Goal: Answer question/provide support

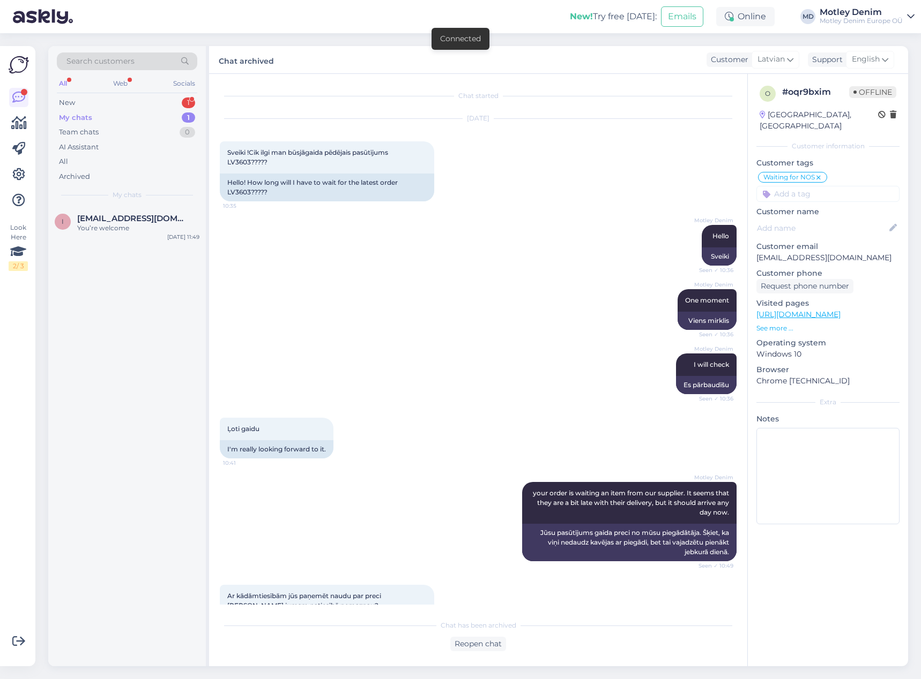
scroll to position [1894, 0]
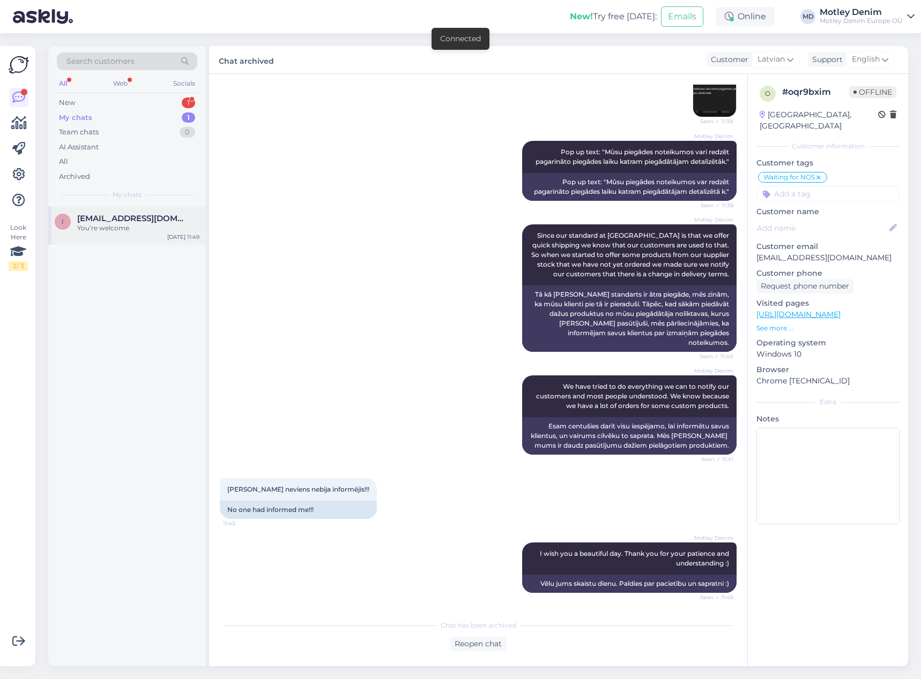
click at [137, 214] on span "[EMAIL_ADDRESS][DOMAIN_NAME]" at bounding box center [132, 219] width 111 height 10
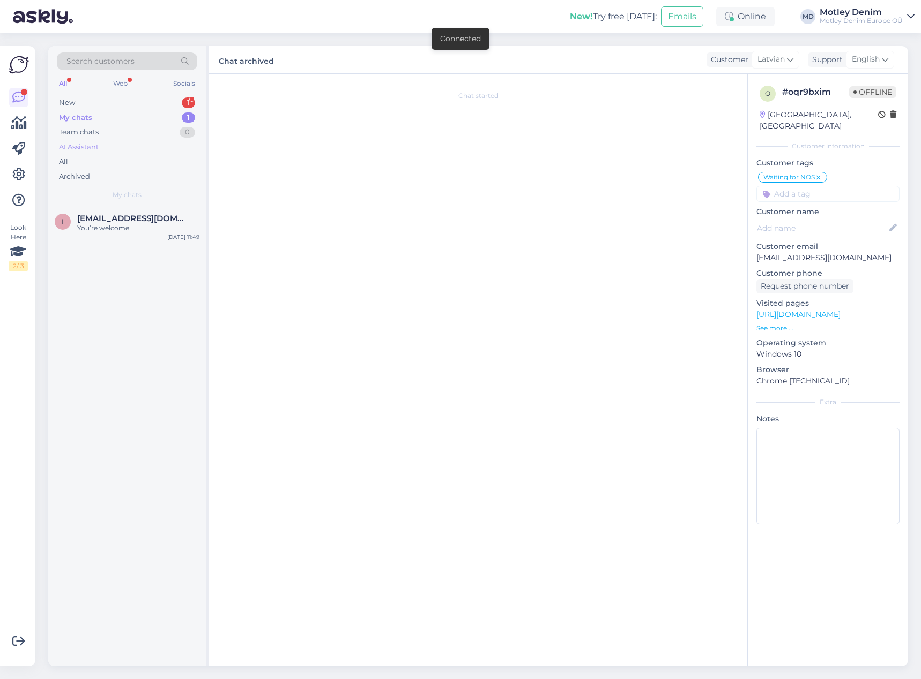
scroll to position [0, 0]
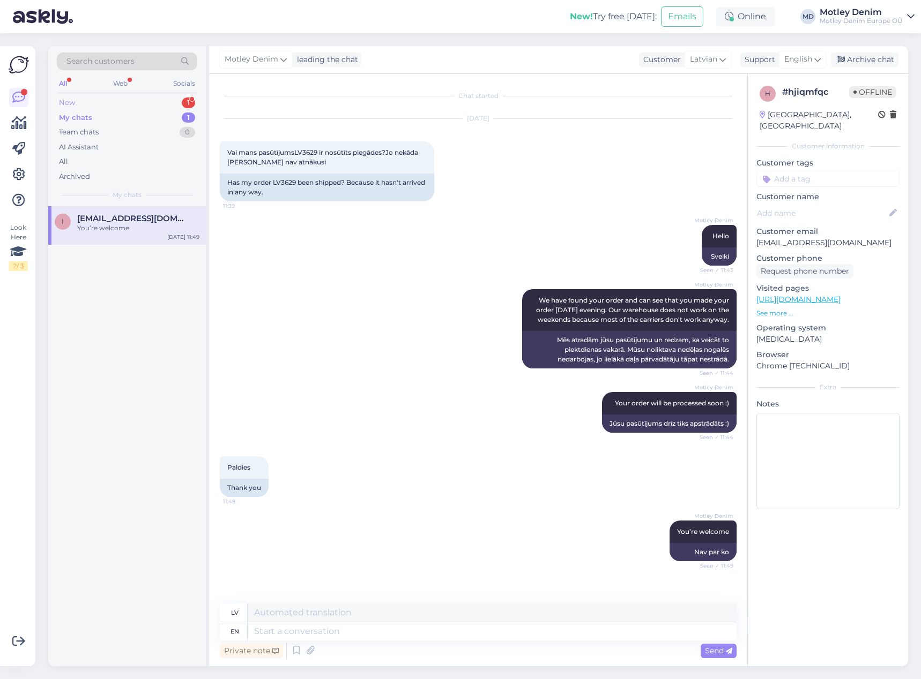
click at [160, 101] on div "New 1" at bounding box center [127, 102] width 140 height 15
click at [127, 219] on span "[EMAIL_ADDRESS][DOMAIN_NAME]" at bounding box center [132, 219] width 111 height 10
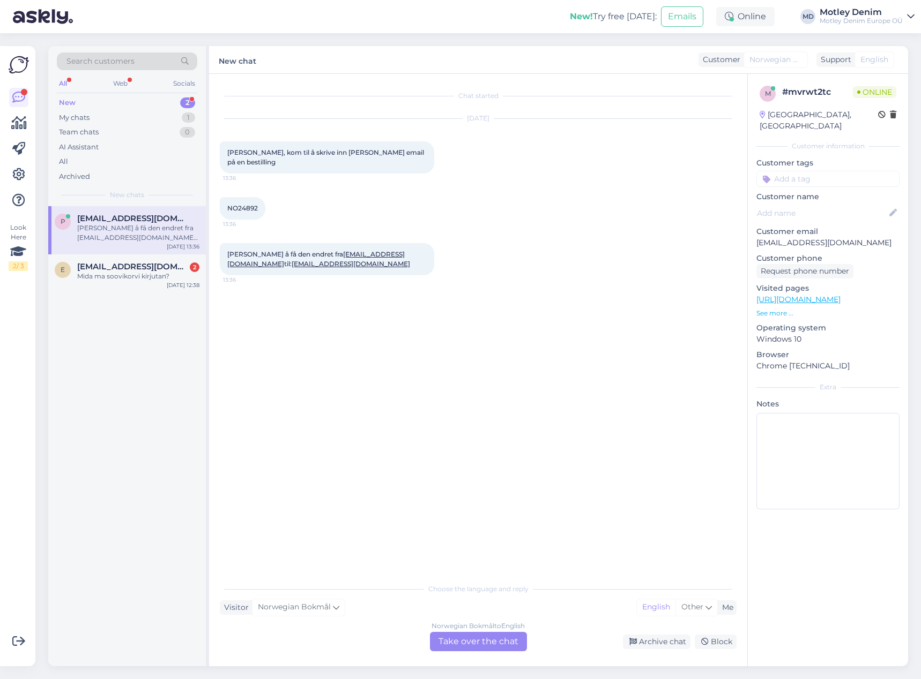
click at [487, 650] on div "Norwegian Bokmål to English Take over the chat" at bounding box center [478, 641] width 97 height 19
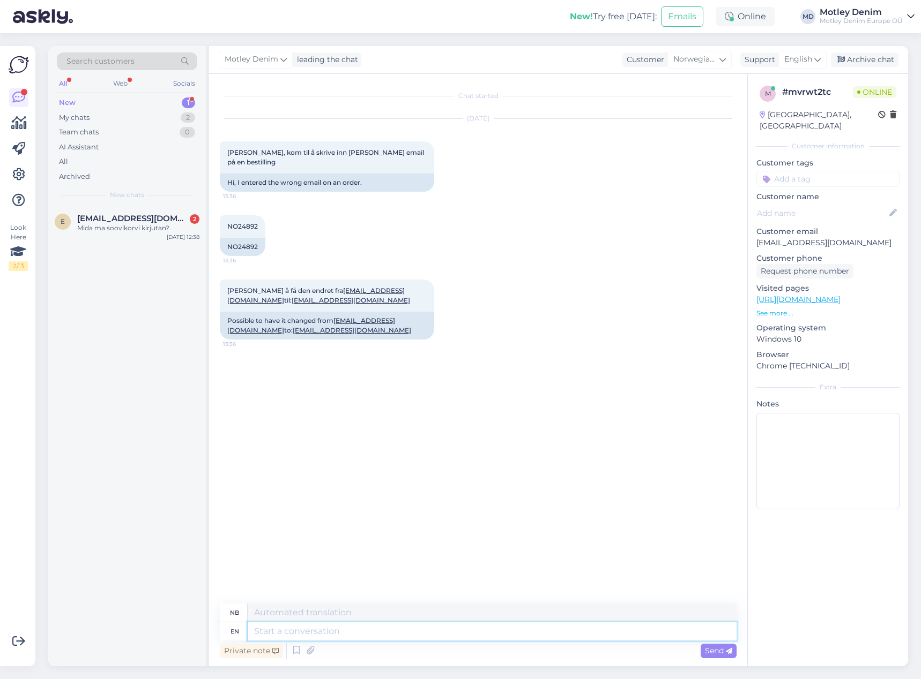
click at [376, 633] on textarea at bounding box center [492, 632] width 489 height 18
type textarea "Hello"
type textarea "Hallo"
type textarea "No"
type textarea "Ingen"
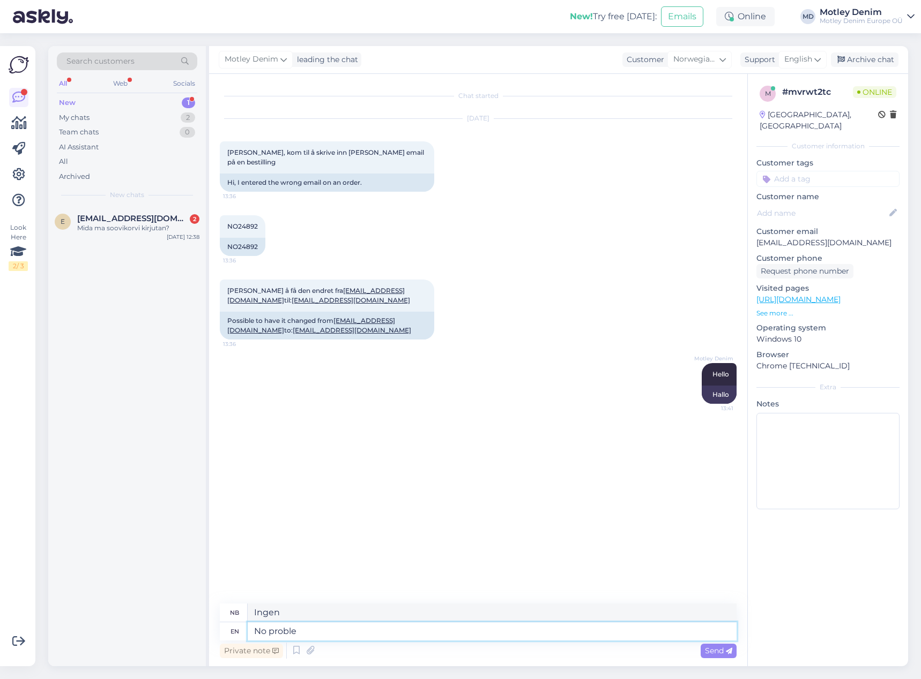
type textarea "No problem"
type textarea "Ikke [PERSON_NAME] problem"
type textarea "No problem. W"
type textarea "Ikke [PERSON_NAME] problem."
type textarea "No problem. We ca"
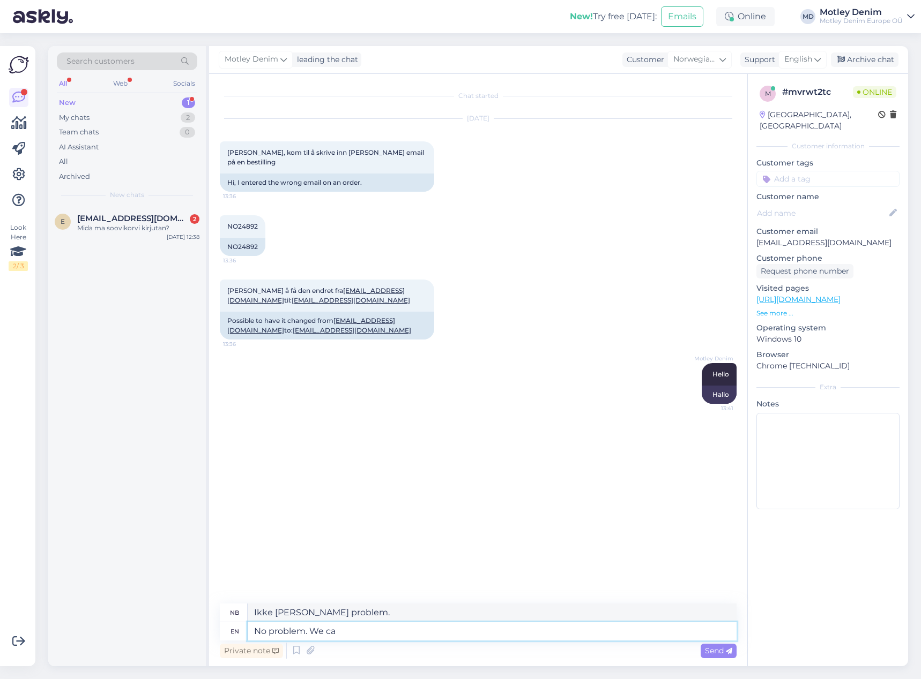
type textarea "Ikke [PERSON_NAME] problem. Vi"
type textarea "No problem. We can"
type textarea "Ikke [PERSON_NAME] problem. Vi kan"
type textarea "No problem. We can change it"
type textarea "Ikke [PERSON_NAME] problem. Vi kan endre"
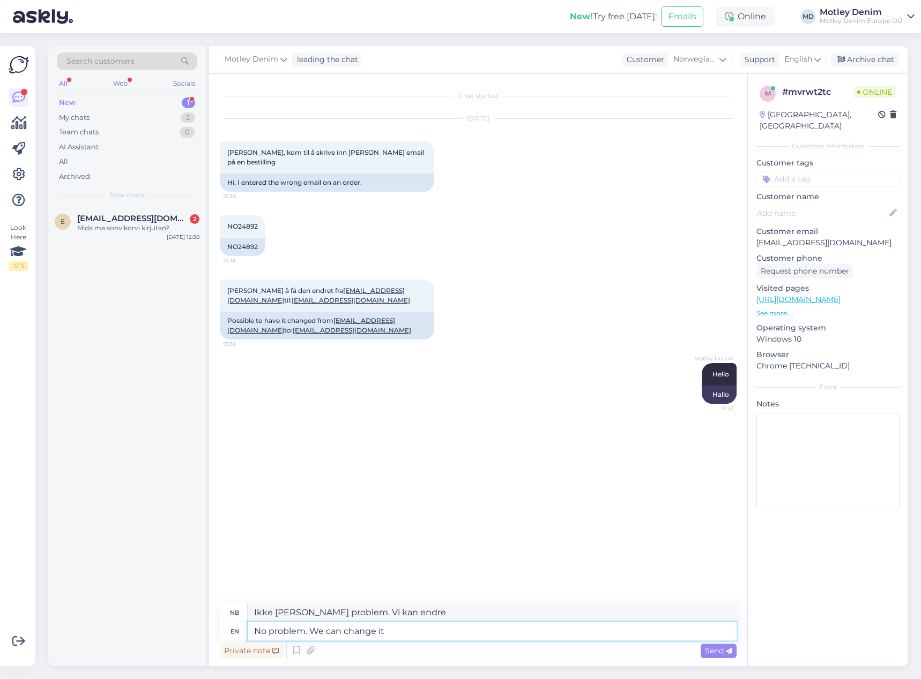
type textarea "No problem. We can change it f"
type textarea "Ikke [PERSON_NAME] problem. Vi kan endre det."
type textarea "No problem. We can change it for"
type textarea "Ikke [PERSON_NAME] problem. Vi kan endre det for"
type textarea "No problem. We can change it for you."
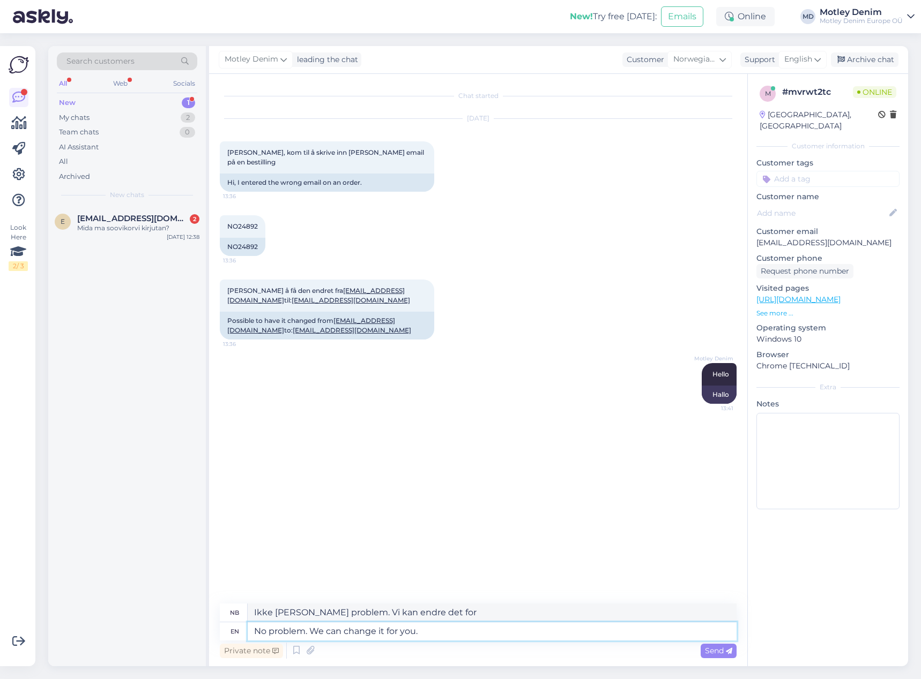
type textarea "Ikke [PERSON_NAME] problem. Vi kan endre det for deg."
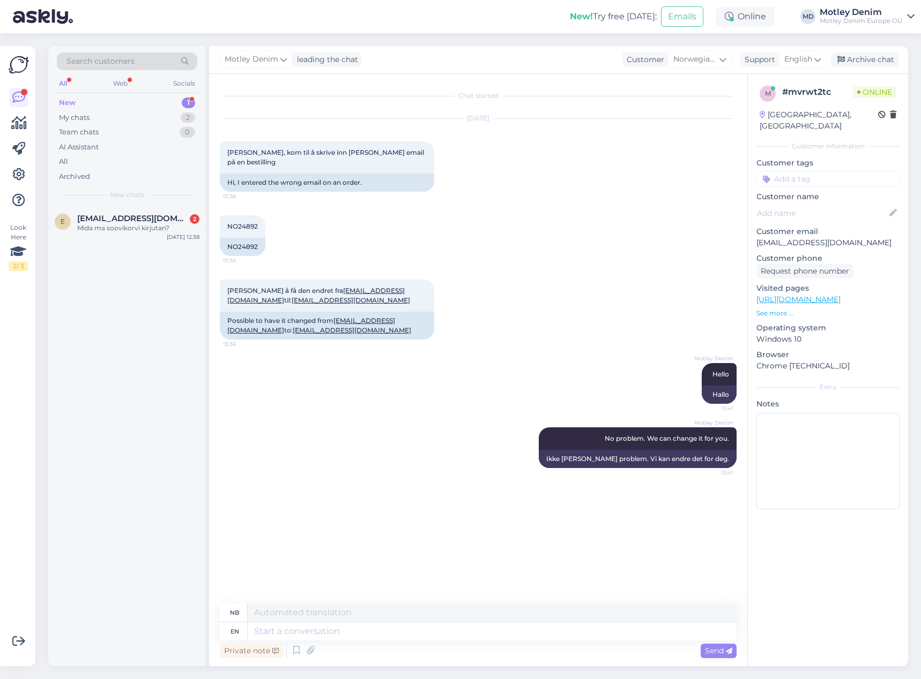
click at [320, 375] on div "Motley Denim Hello 13:41 Hallo" at bounding box center [478, 384] width 517 height 64
click at [248, 238] on div "NO24892" at bounding box center [243, 247] width 46 height 18
click at [246, 238] on div "NO24892" at bounding box center [243, 247] width 46 height 18
copy div "NO24892"
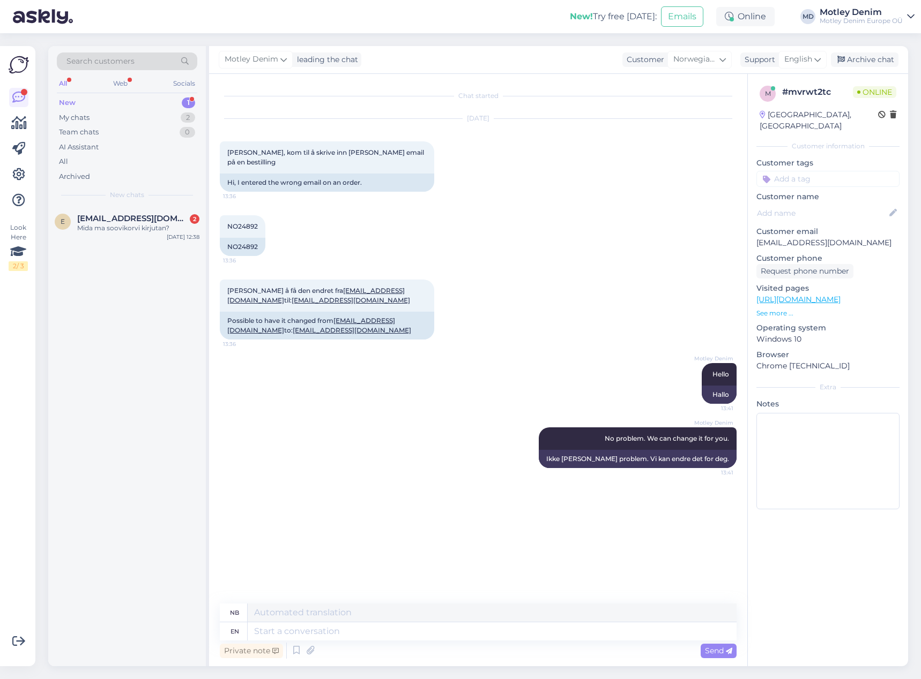
click at [480, 289] on div "[PERSON_NAME] å få den endret fra [EMAIL_ADDRESS][DOMAIN_NAME] til: [EMAIL_ADDR…" at bounding box center [478, 310] width 517 height 84
click at [350, 354] on div "Motley Denim Hello 13:41 Hallo" at bounding box center [478, 384] width 517 height 64
drag, startPoint x: 305, startPoint y: 323, endPoint x: 238, endPoint y: 325, distance: 67.6
click at [238, 325] on div "Possible to have it changed from [EMAIL_ADDRESS][DOMAIN_NAME] to: [EMAIL_ADDRES…" at bounding box center [327, 326] width 214 height 28
copy link "[EMAIL_ADDRESS][DOMAIN_NAME]"
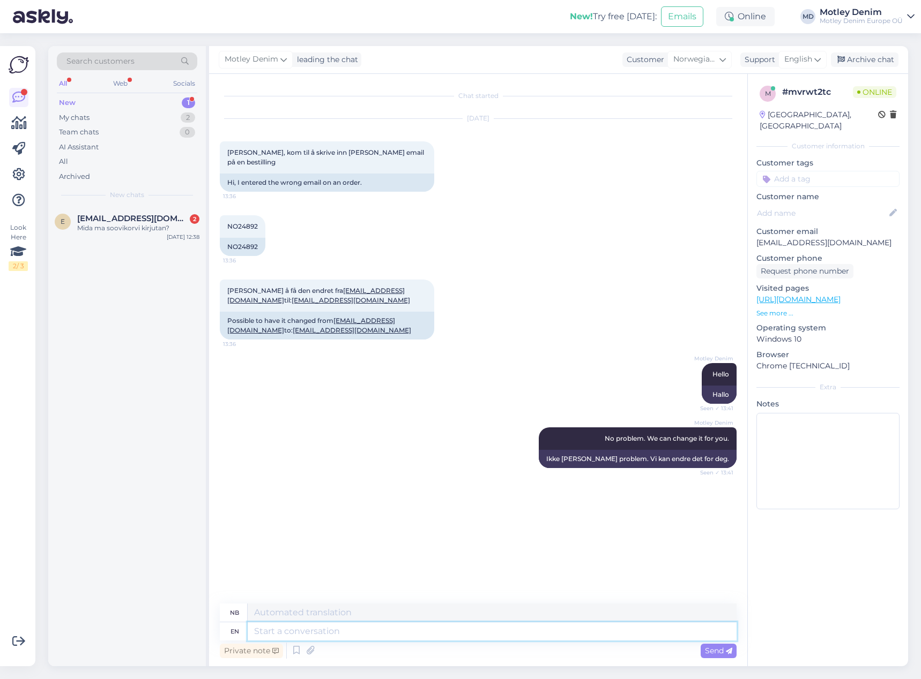
click at [526, 625] on textarea at bounding box center [492, 632] width 489 height 18
type textarea "We"
type textarea "Vi"
type textarea "We have c"
type textarea "Vi har"
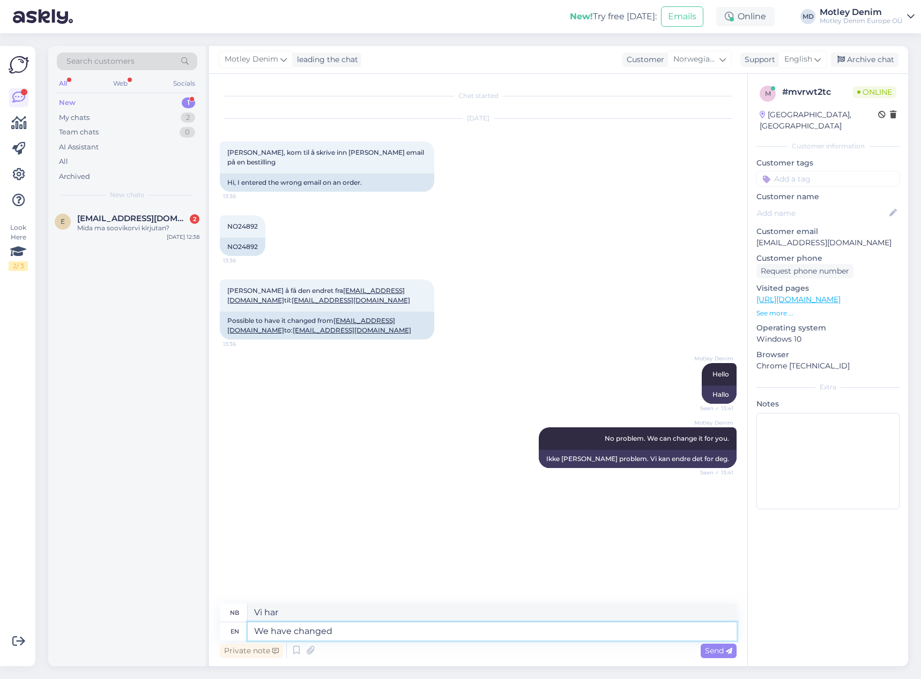
type textarea "We have changed y"
type textarea "Vi har forandret oss"
type textarea "We have changed your e"
type textarea "Vi har endret din"
type textarea "We have changed your email."
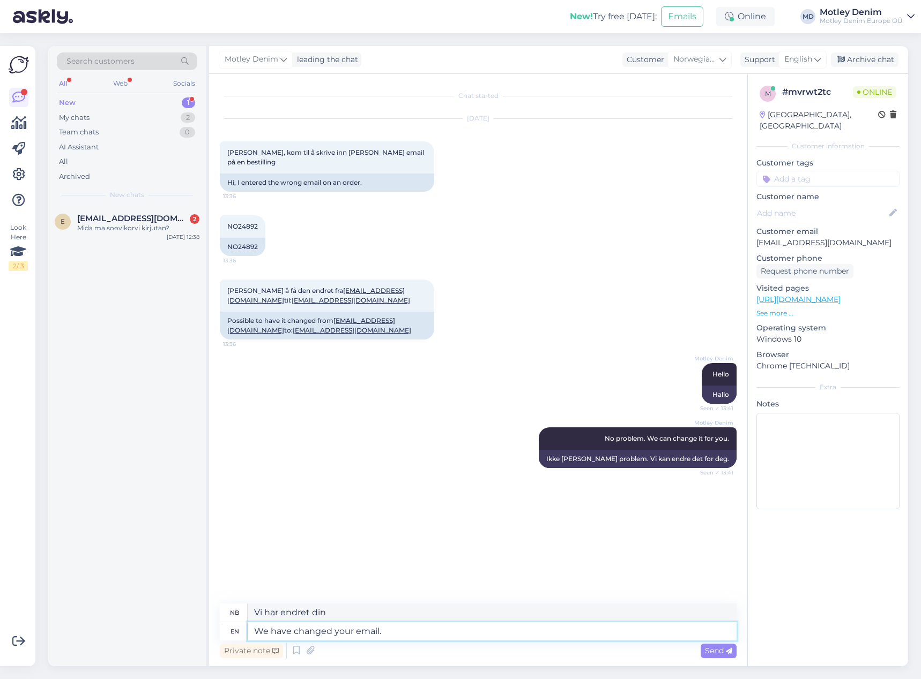
type textarea "Vi har endret e-postadressen din."
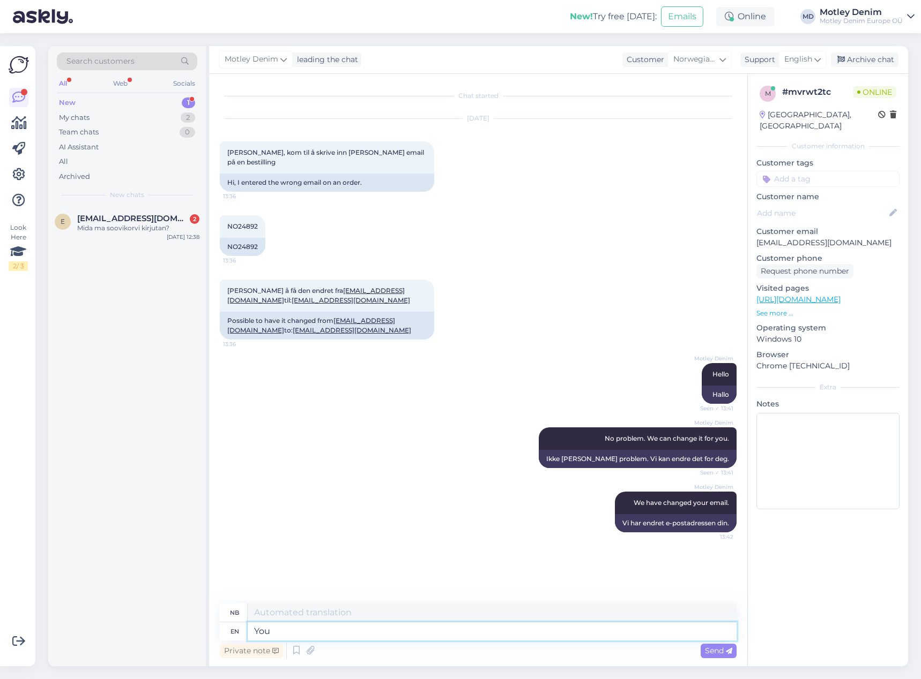
type textarea "You w"
type textarea "Du"
type textarea "You will"
type textarea "Du vil"
type textarea "You will rece"
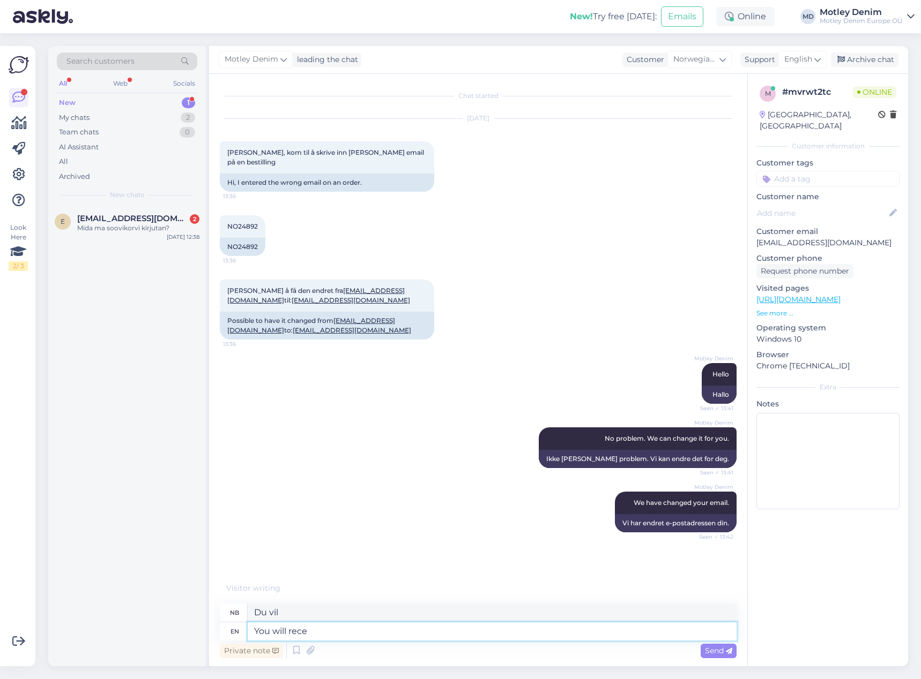
type textarea "Du vil [PERSON_NAME]"
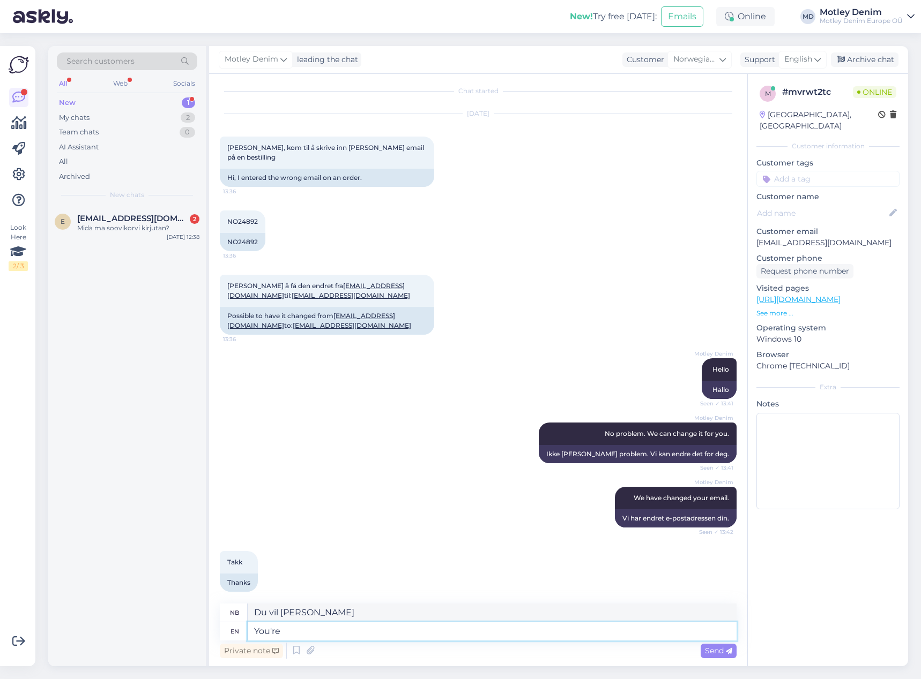
type textarea "You're w"
type textarea "Du er"
type textarea "You're welcome!"
type textarea "Bare hyggelig!"
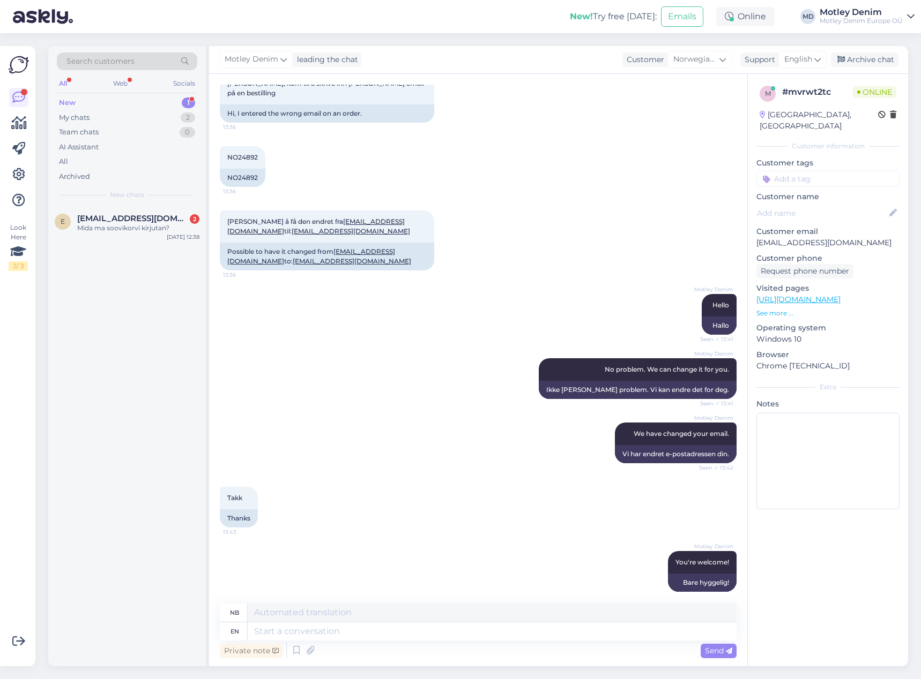
click at [828, 171] on input at bounding box center [827, 179] width 143 height 16
click at [832, 171] on input "change" at bounding box center [827, 179] width 143 height 16
type input "Change email"
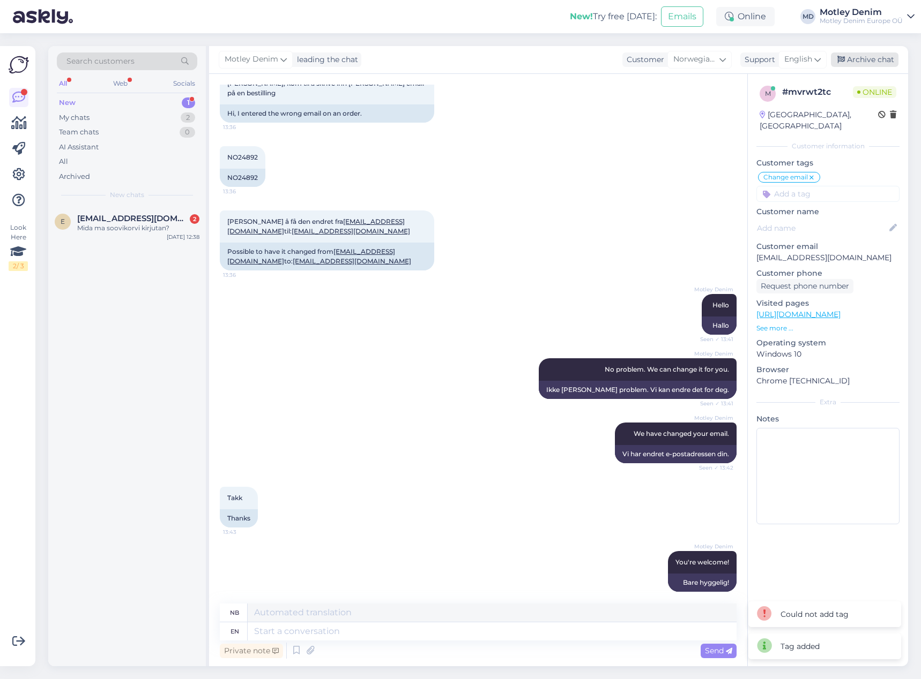
click at [878, 58] on div "Archive chat" at bounding box center [865, 60] width 68 height 14
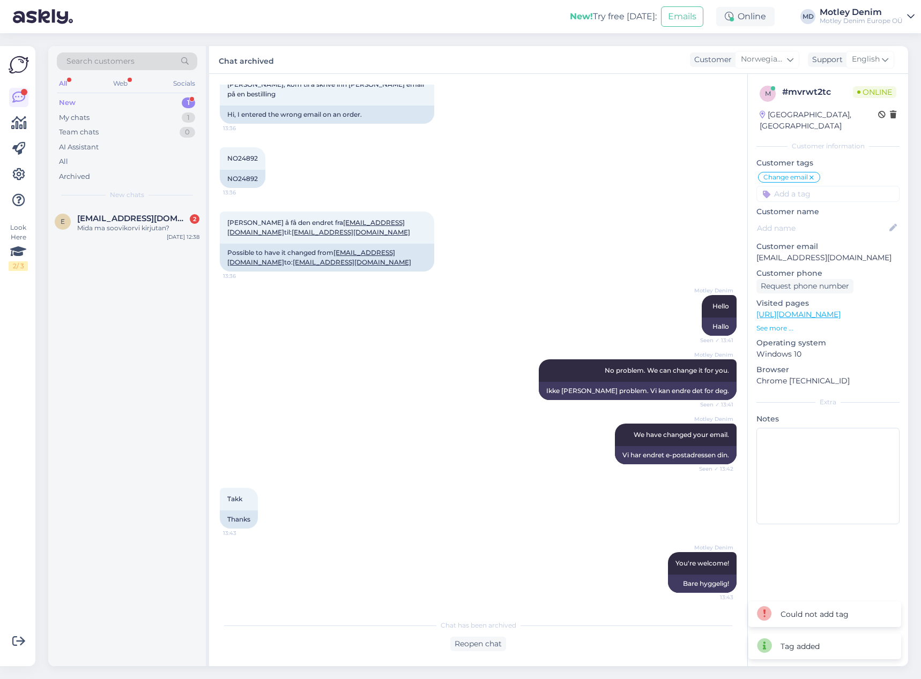
scroll to position [58, 0]
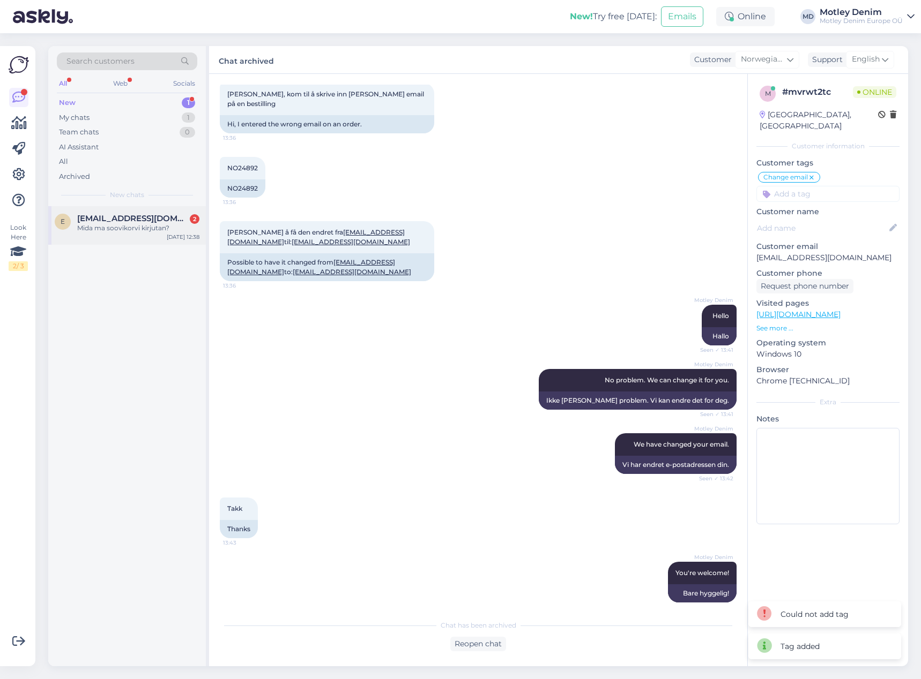
click at [166, 215] on div "[EMAIL_ADDRESS][DOMAIN_NAME] 2" at bounding box center [138, 219] width 122 height 10
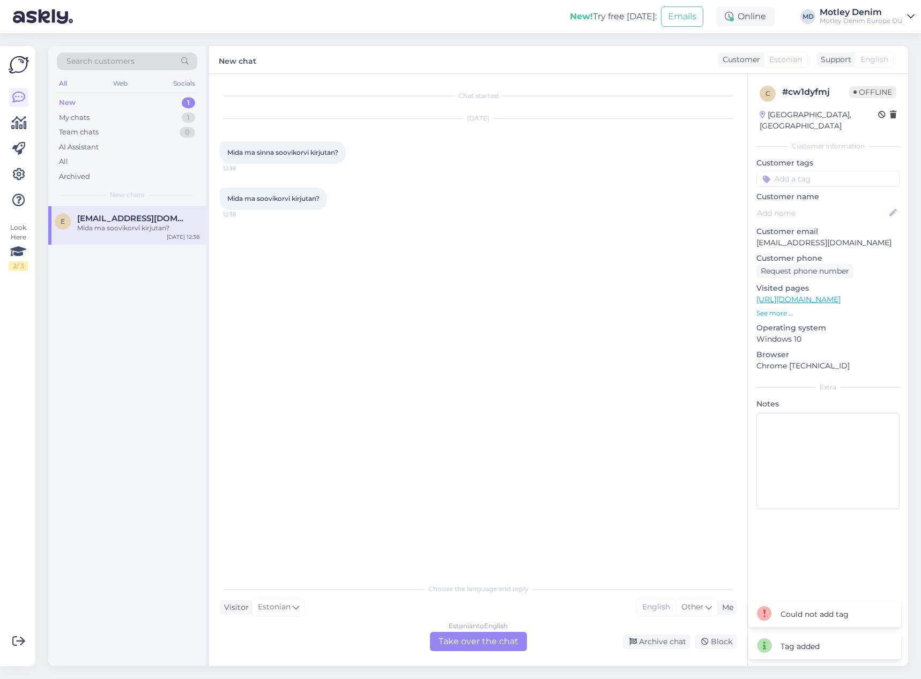
click at [483, 644] on div "Estonian to English Take over the chat" at bounding box center [478, 641] width 97 height 19
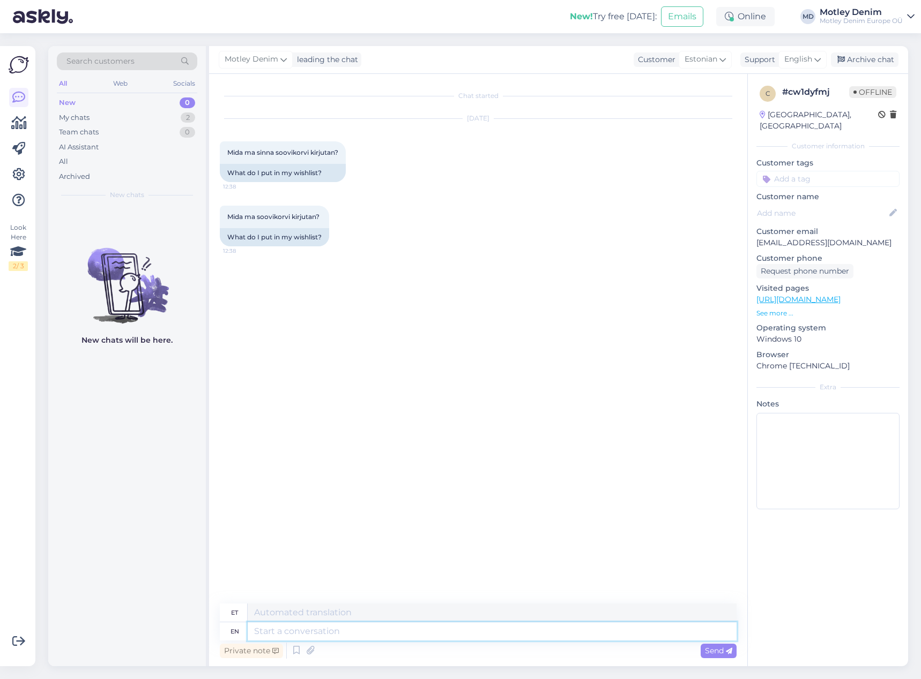
click at [373, 636] on textarea at bounding box center [492, 632] width 489 height 18
type textarea "Hello"
type textarea "Tere"
click at [385, 636] on textarea at bounding box center [492, 632] width 489 height 18
type textarea "We"
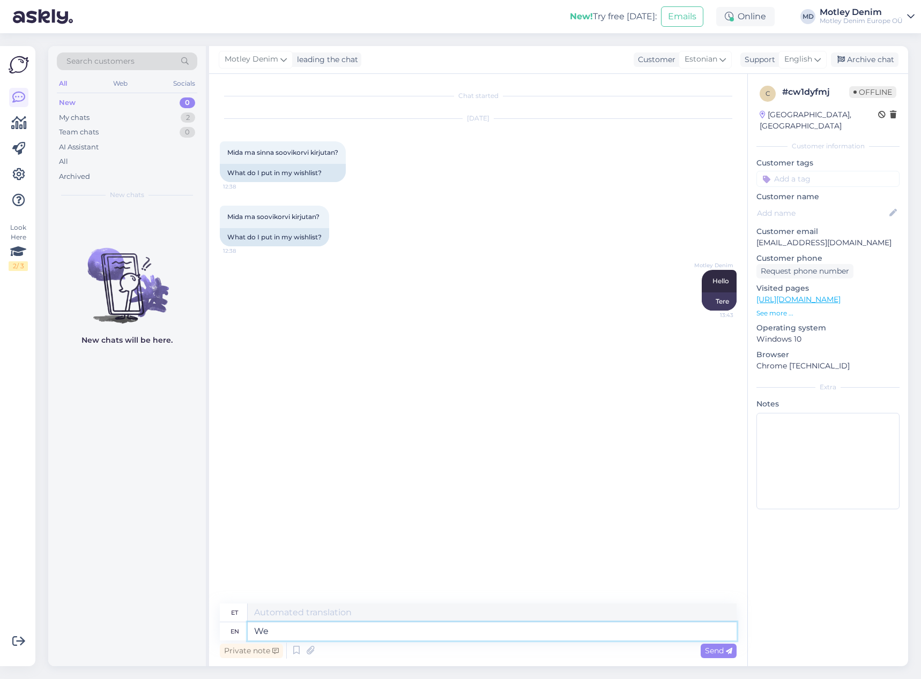
type textarea "Meie"
type textarea "We offer"
type textarea "Pakume"
type textarea "We offer you"
type textarea "Pakume teile"
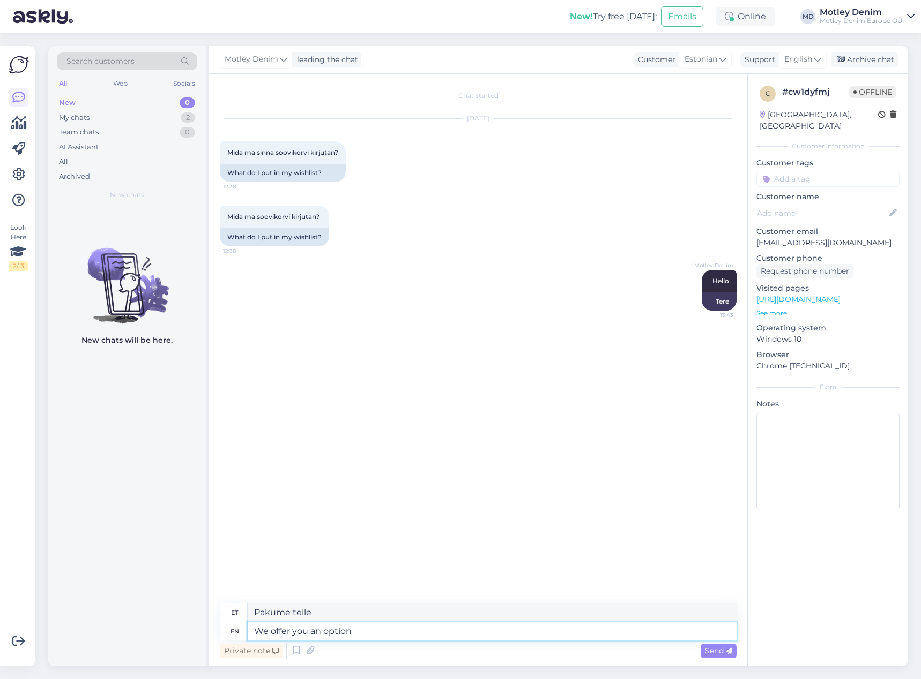
type textarea "We offer you an option"
type textarea "Pakume teile valikuvõimalust"
type textarea "We offer you an option to"
type textarea "Pakume teile võimalust"
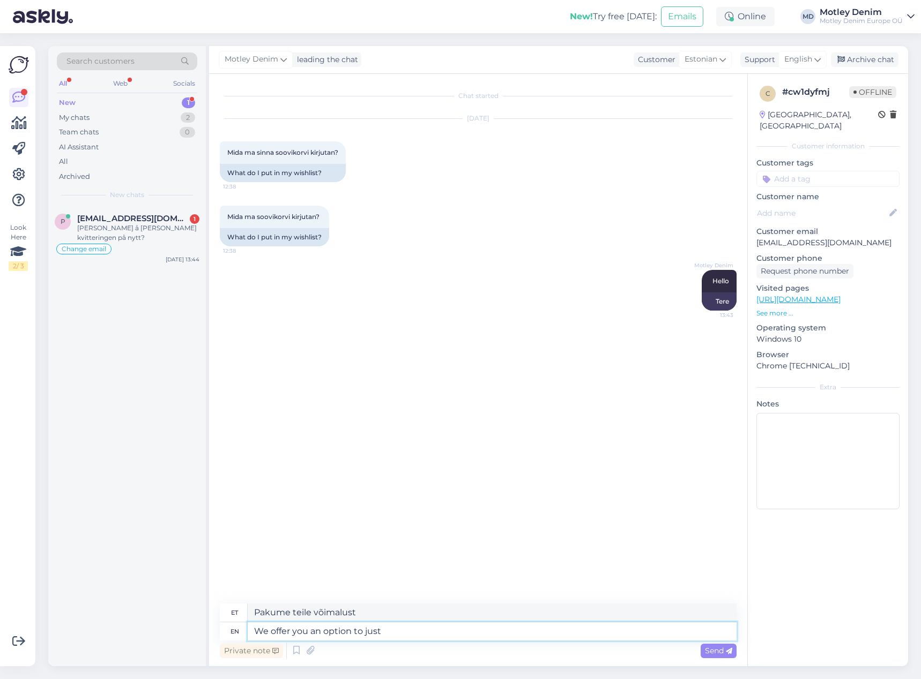
type textarea "We offer you an option to just m"
type textarea "Pakume teile lihtsalt võimalust"
type textarea "We offer you an option to just make"
type textarea "Pakume teile võimalust lihtsalt teha"
type textarea "We offer you an option to just make note"
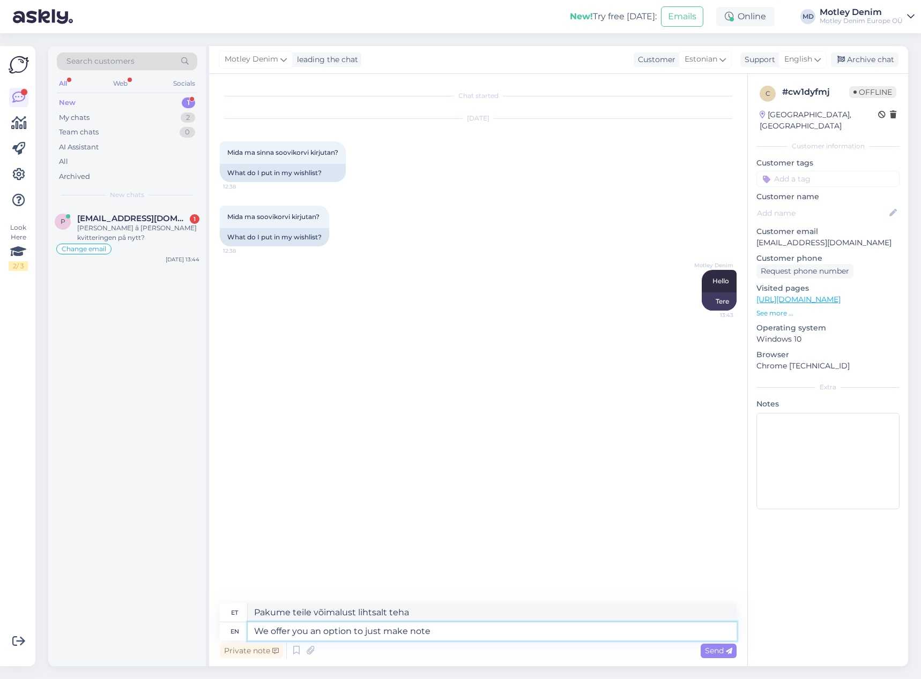
type textarea "Pakume teile võimalust lihtsalt märkmeid teha"
type textarea "We offer you an option to just make notes for yourself"
type textarea "Pakume teile võimalust lihtsalt endale märkmeid teha"
type textarea "We offer you an option to just make notes for yourself in your wishlist."
type textarea "Pakume teile võimalust lihtsalt endale soovinimekirja märkmeid teha."
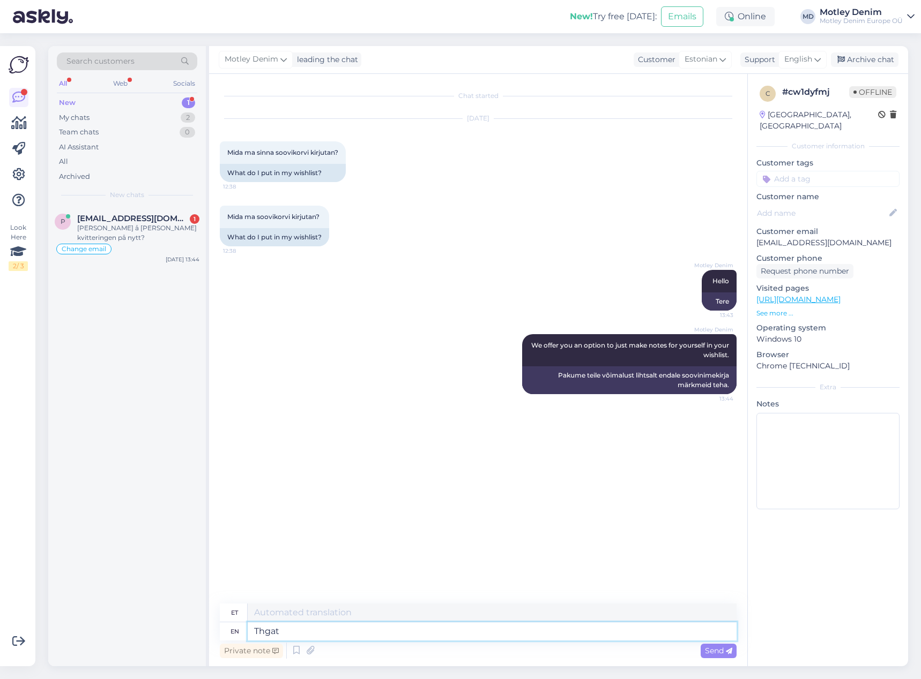
type textarea "Thgat i"
type textarea "Thgat"
type textarea "That"
type textarea "See"
type textarea "That is a"
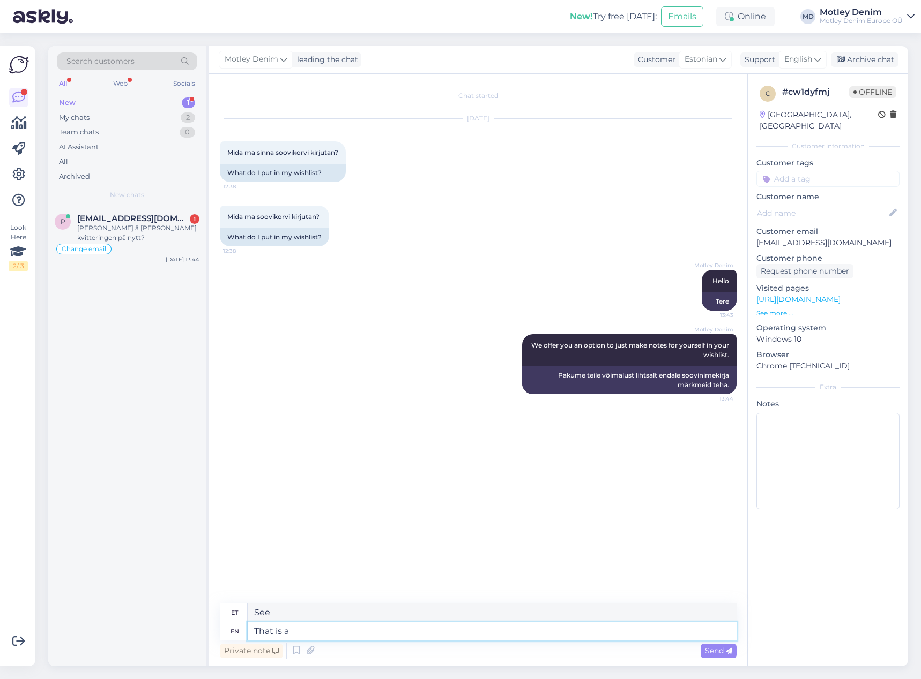
type textarea "See on"
type textarea "That is all."
type textarea "See on kõik."
type textarea "Maybe"
type textarea "Võib-olla"
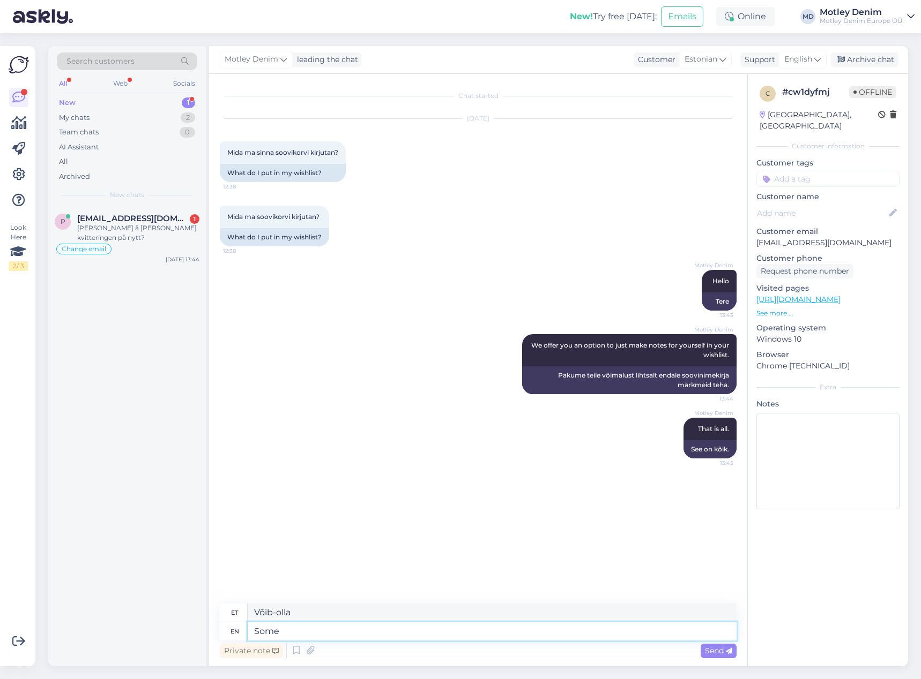
type textarea "Some"
type textarea "Mõned"
type textarea "Some customers"
type textarea "Mõned kliendid"
type textarea "Some customers maybe"
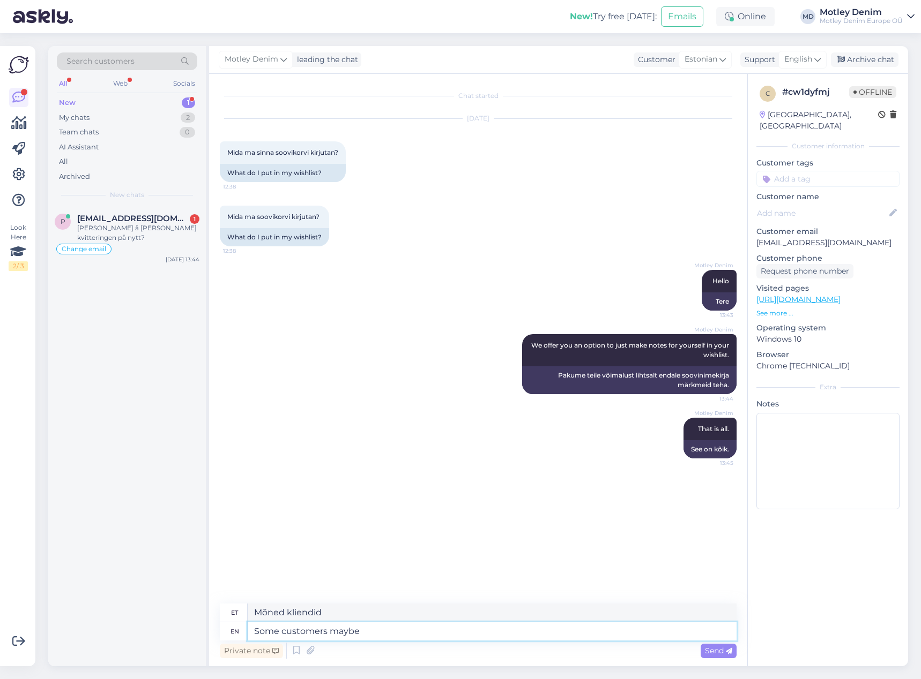
type textarea "Mõned kliendid ehk"
type textarea "Some customers maybe would"
type textarea "Mõned kliendid ehk tahaksid"
type textarea "Some customers maybe would l"
type textarea "Mõned kliendid ehk armastaksid"
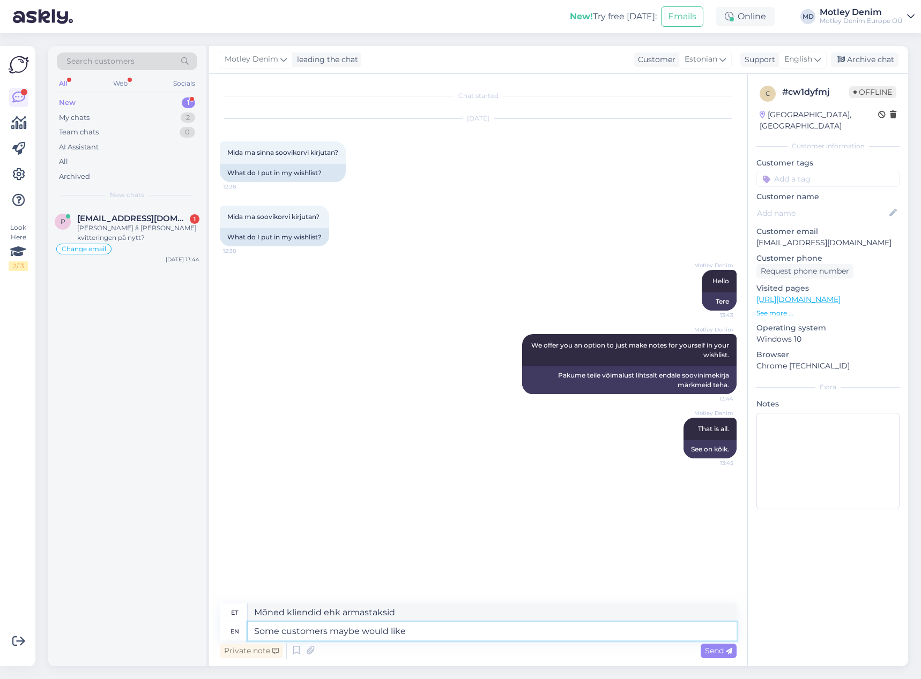
type textarea "Some customers maybe would like t"
type textarea "Mõned kliendid võivad soovida"
type textarea "Some customers maybe would like to create"
type textarea "Mõned kliendid sooviksid ehk luua"
type textarea "Some customers maybe would like to create a specific"
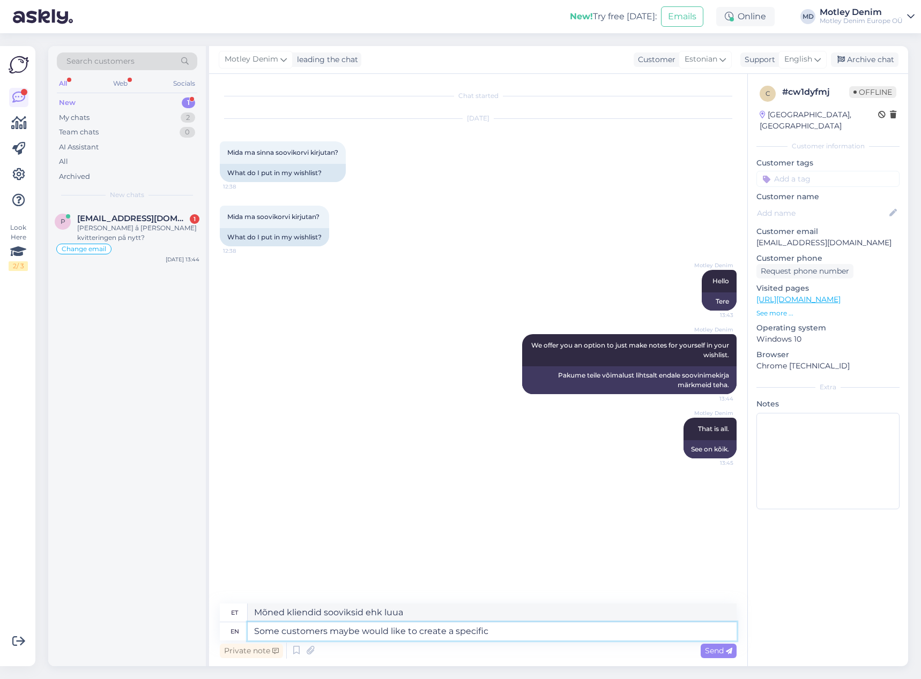
type textarea "Mõned kliendid soovivad ehk luua konkreetse"
type textarea "Some customers maybe would like to create a specific wishlist"
type textarea "Mõned kliendid soovivad ehk [PERSON_NAME] soovinimekirja."
type textarea "Some customers maybe would like to create a specific wishlist for so"
type textarea "Mõned kliendid soovivad ehk luua konkreetse soovinimekirja"
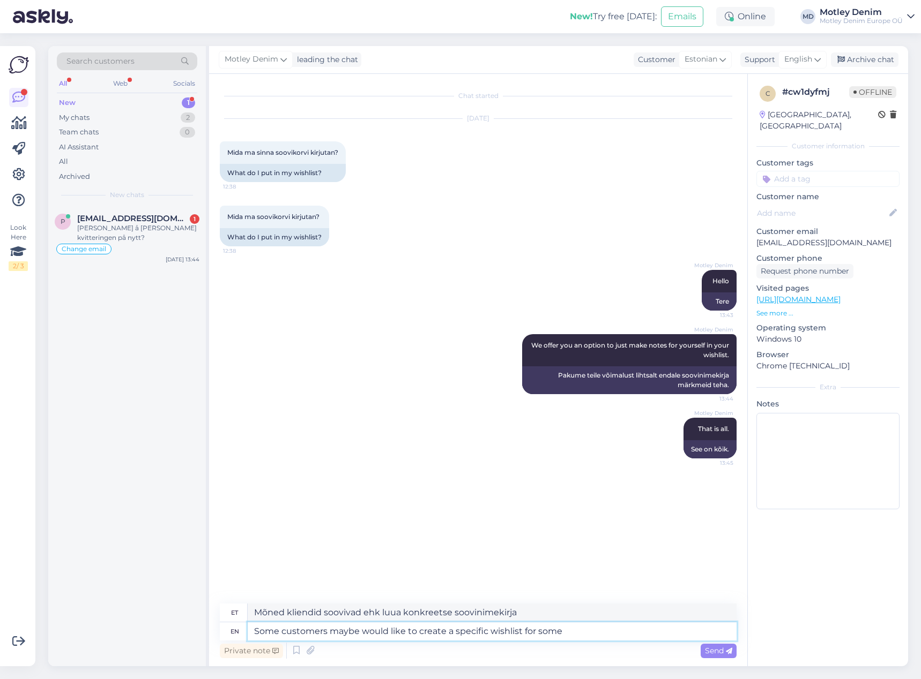
type textarea "Some customers maybe would like to create a specific wishlist for some"
type textarea "Mõned kliendid soovivad ehk luua mõne jaoks eraldi soovinimekirja."
type textarea "Some customers maybe would like to create a specific wishlist for some upcoming"
type textarea "Mõned kliendid soovivad ehk luua eelseisvate ostude jaoks eraldi soovinimekirja."
type textarea "Some customers maybe would like to create a specific wishlist for some upcoming…"
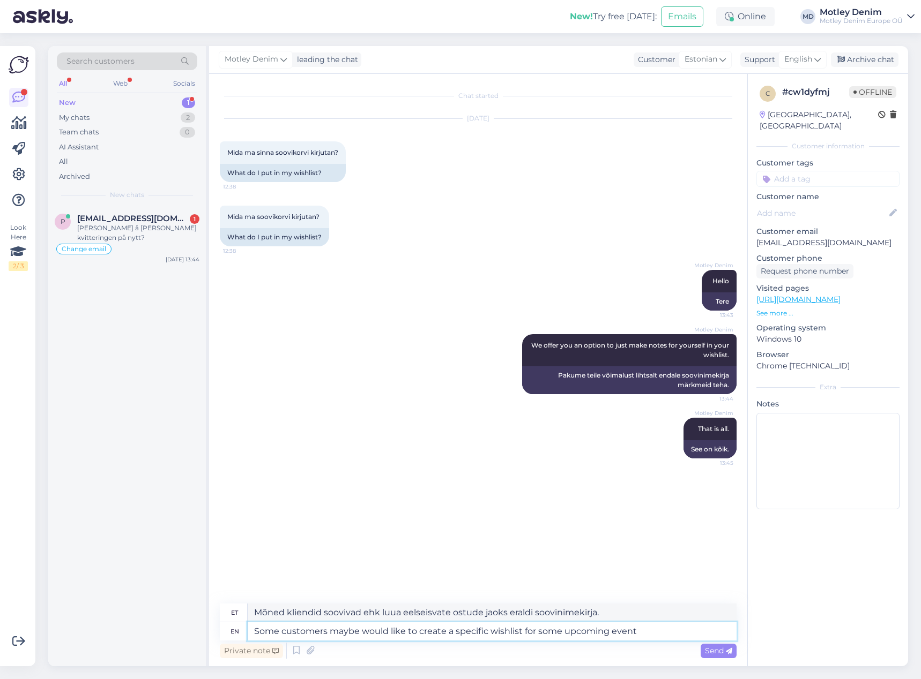
type textarea "Mõned kliendid soovivad ehk luua eelseisva sündmuse jaoks konkreetse soovinimek…"
type textarea "Some customers maybe would like to create a specific wishlist for some upcoming…"
type textarea "Mõned kliendid soovivad ehk luua eelseisva sündmuse või muu sündmuse jaoks konk…"
type textarea "Some customers maybe would like to create a specific wishlist for some upcoming…"
type textarea "Mõned kliendid soovivad ehk luua konkreetse soovinimekirja mõne eelseisva sündm…"
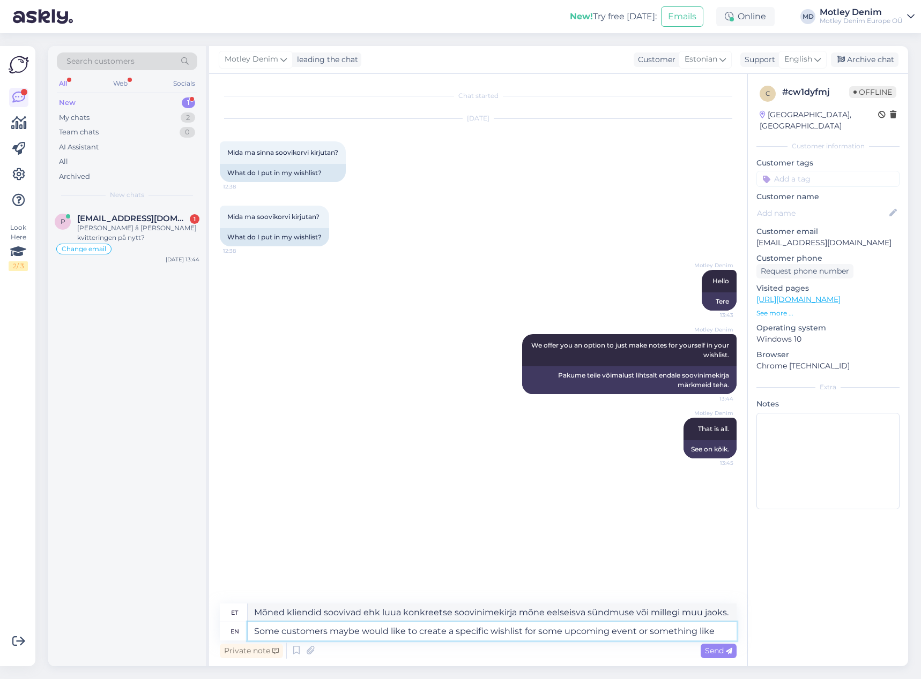
type textarea "Some customers maybe would like to create a specific wishlist for some upcoming…"
type textarea "Mõned kliendid soovivad ehk luua konkreetse soovinimekirja mõne eelseisva sündm…"
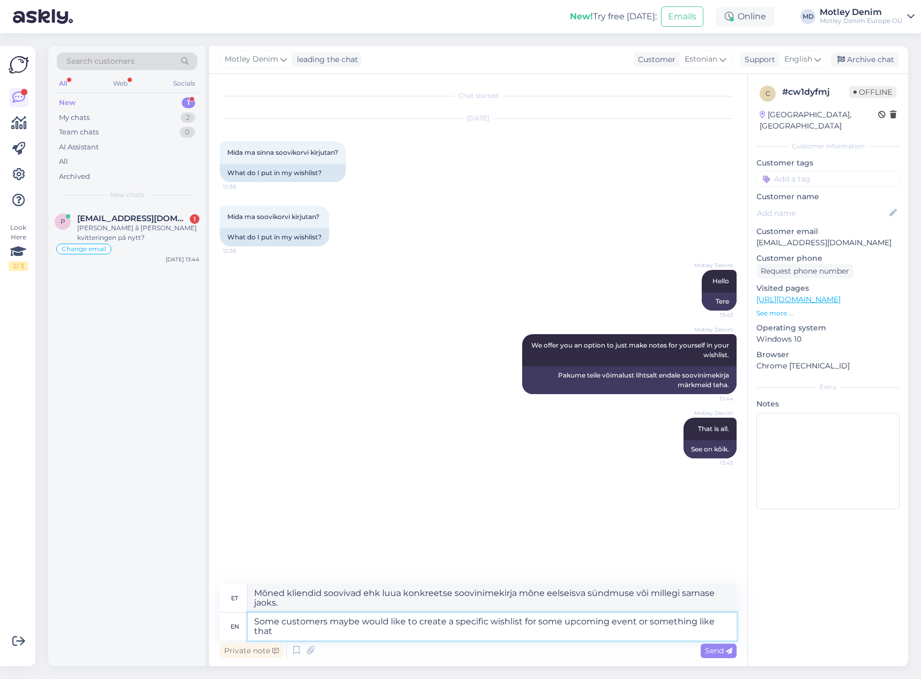
type textarea "Some customers maybe would like to create a specific wishlist for some upcoming…"
type textarea "Mõned kliendid soovivad ehk luua konkreetse soovinimekirja mõne eelseisva sündm…"
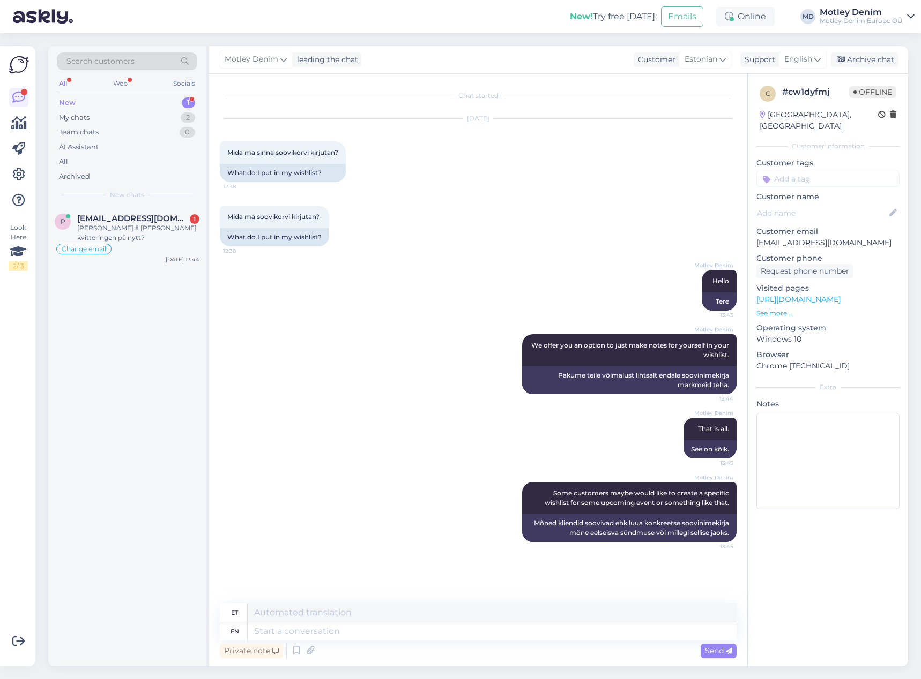
click at [800, 171] on input at bounding box center [827, 179] width 143 height 16
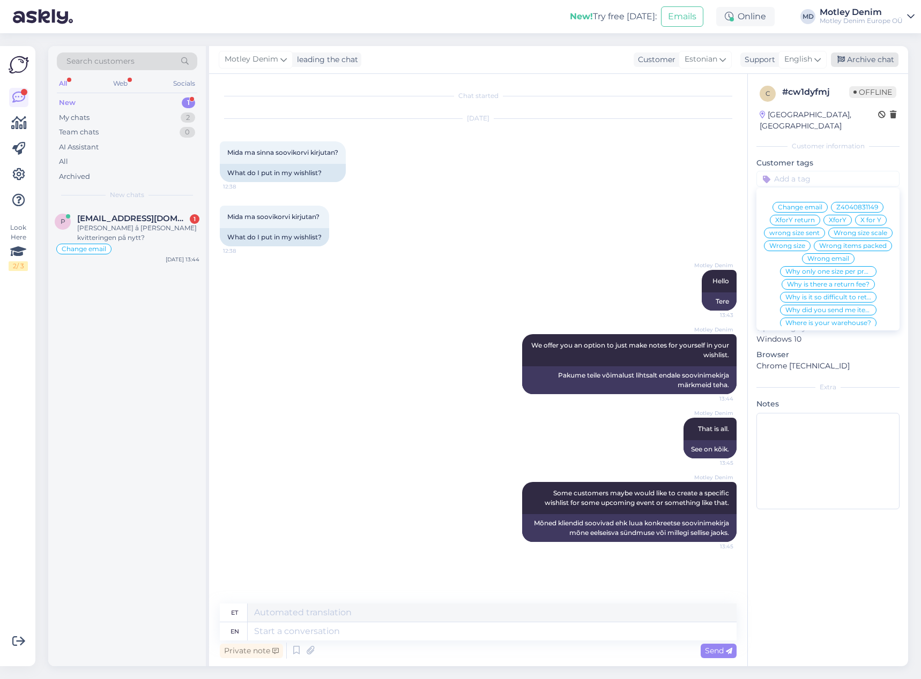
click at [860, 59] on div "Archive chat" at bounding box center [865, 60] width 68 height 14
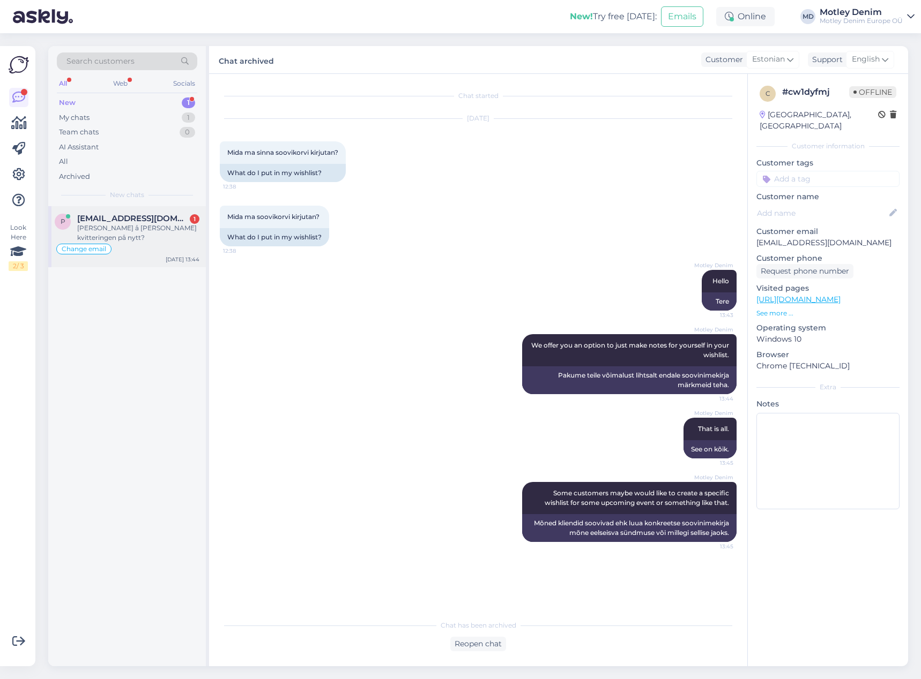
click at [148, 243] on div "Change email" at bounding box center [127, 249] width 145 height 13
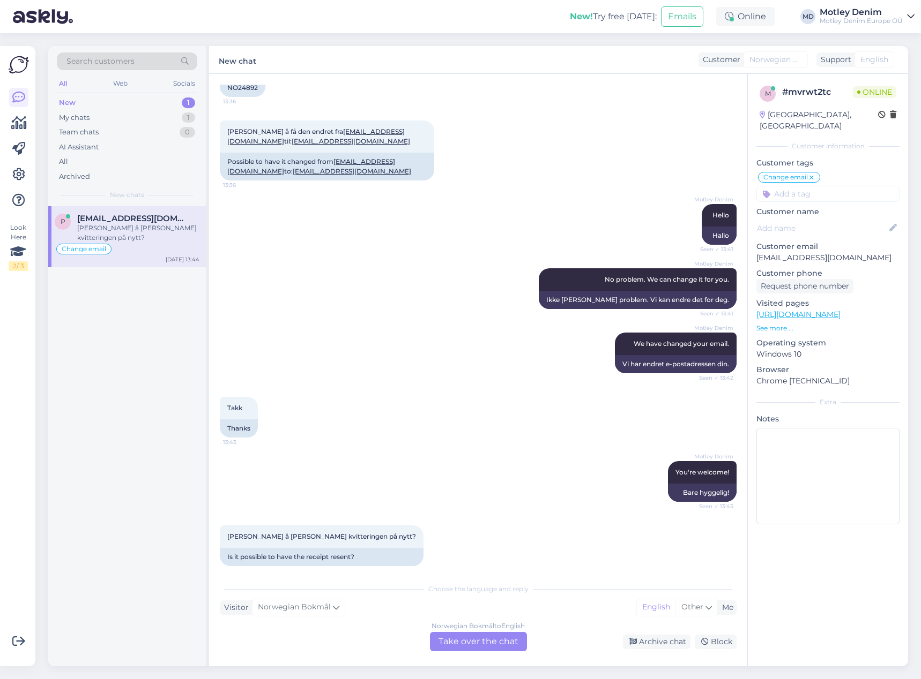
click at [496, 636] on div "Norwegian Bokmål to English Take over the chat" at bounding box center [478, 641] width 97 height 19
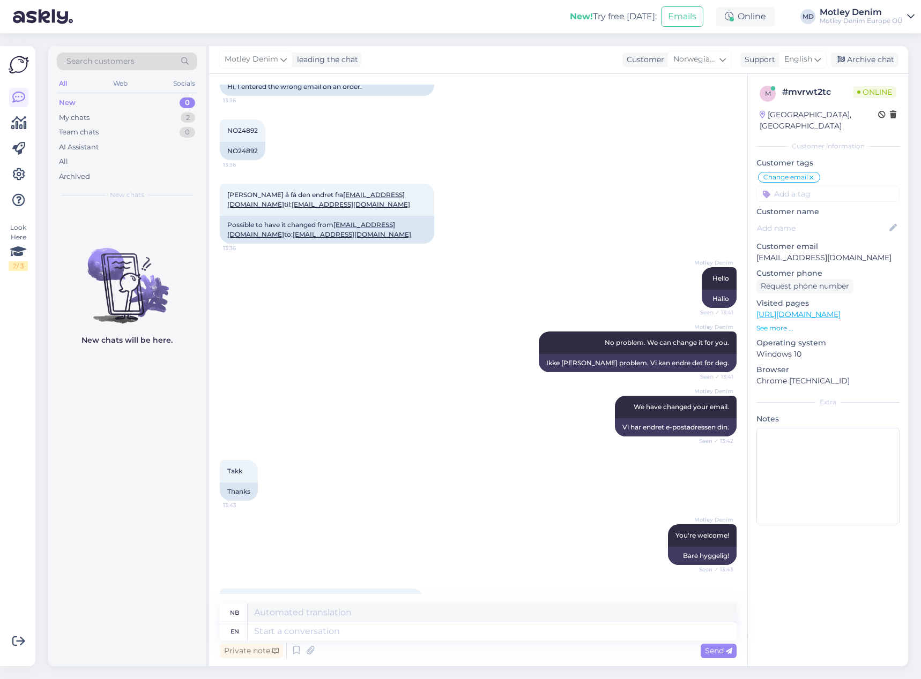
scroll to position [0, 0]
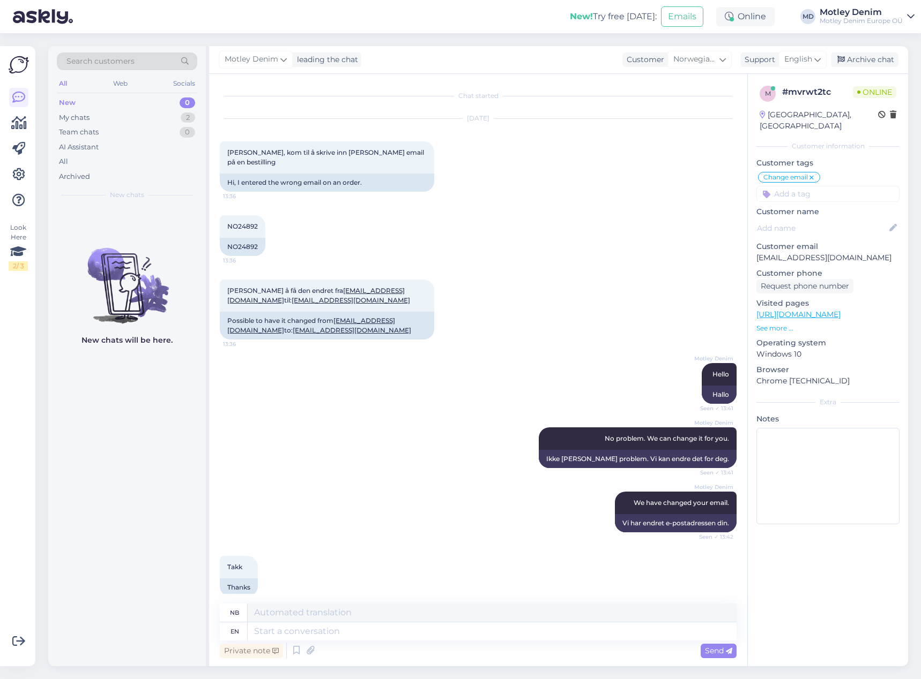
click at [775, 252] on p "[EMAIL_ADDRESS][DOMAIN_NAME]" at bounding box center [827, 257] width 143 height 11
drag, startPoint x: 775, startPoint y: 245, endPoint x: 899, endPoint y: 213, distance: 127.9
click at [833, 252] on p "[EMAIL_ADDRESS][DOMAIN_NAME]" at bounding box center [827, 257] width 143 height 11
copy p "[EMAIL_ADDRESS][DOMAIN_NAME]"
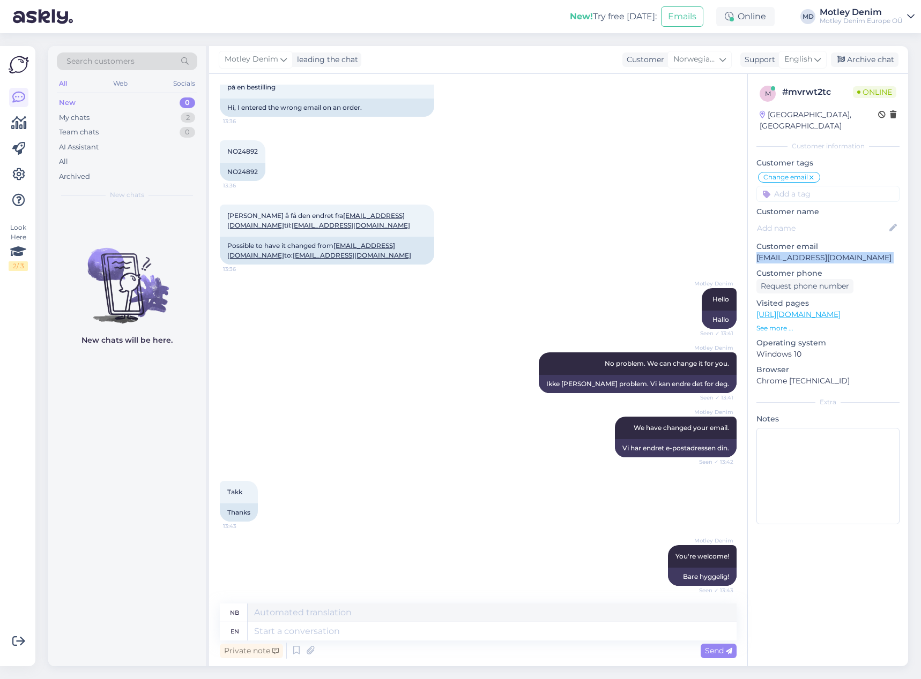
scroll to position [133, 0]
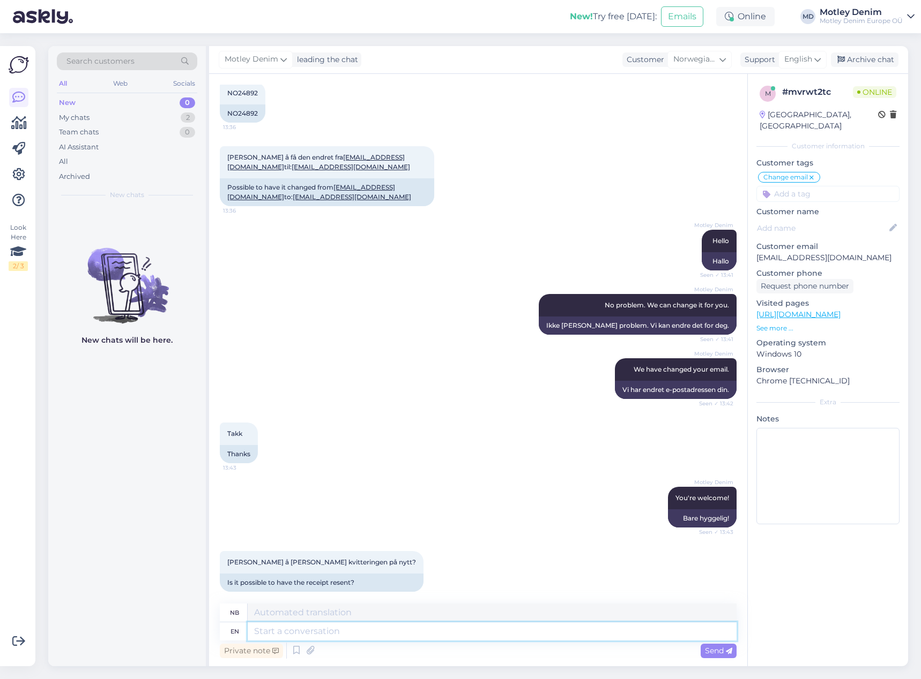
click at [409, 632] on textarea at bounding box center [492, 632] width 489 height 18
type textarea "We ha"
type textarea "Vi"
type textarea "We have s"
type textarea "Vi har"
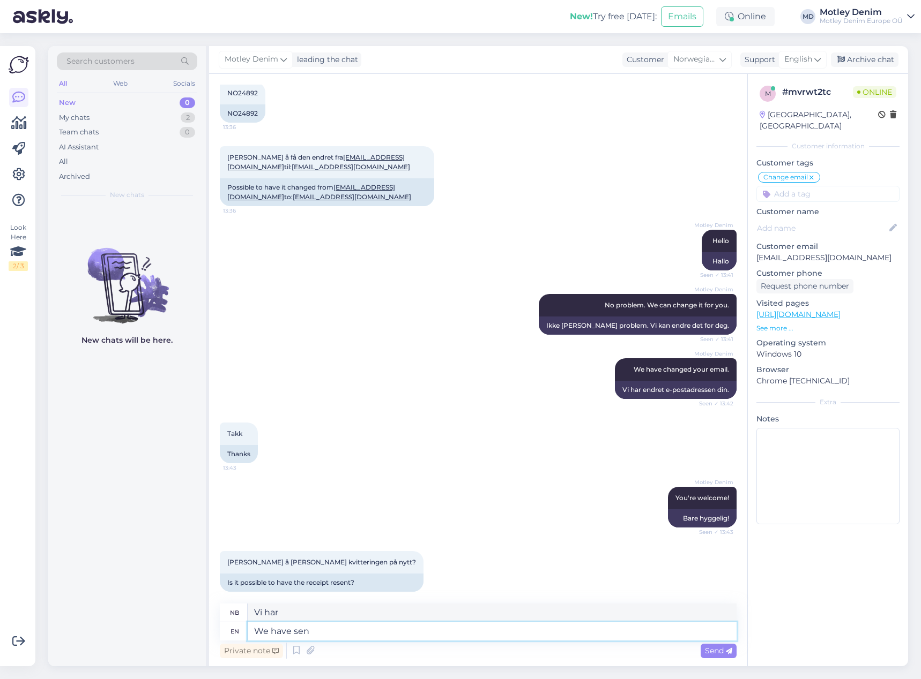
type textarea "We have sen"
type textarea "Vi har sen"
type textarea "We have sent"
type textarea "Vi har sendt"
type textarea "We have sent you t"
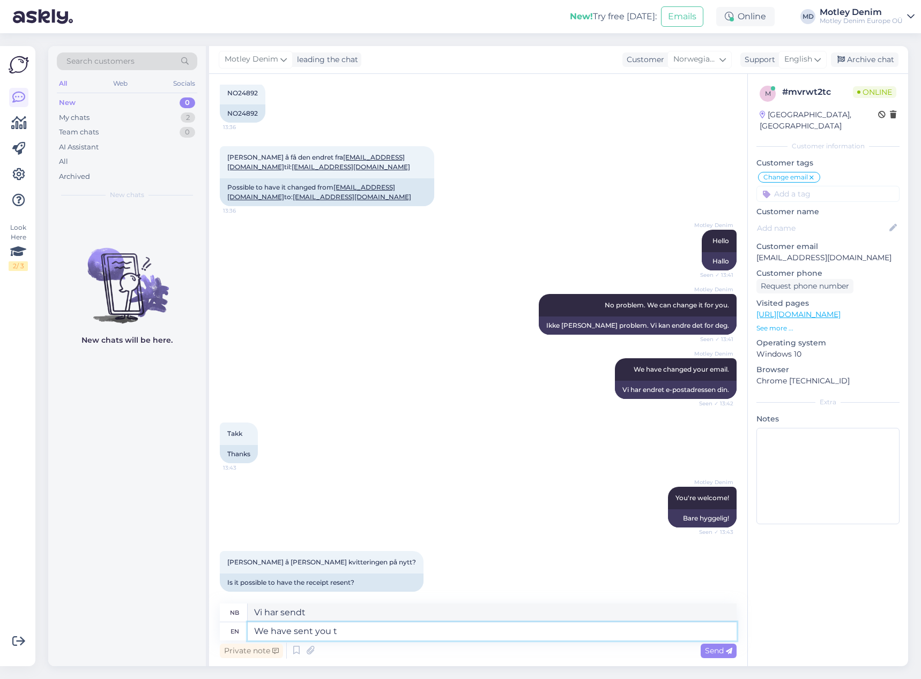
type textarea "Vi har sendt deg"
type textarea "We have sent you the receipt"
type textarea "Vi har sendt deg kvitteringen"
type textarea "We have sent you the receipt as w"
type textarea "Vi har sendt deg kvitteringen som"
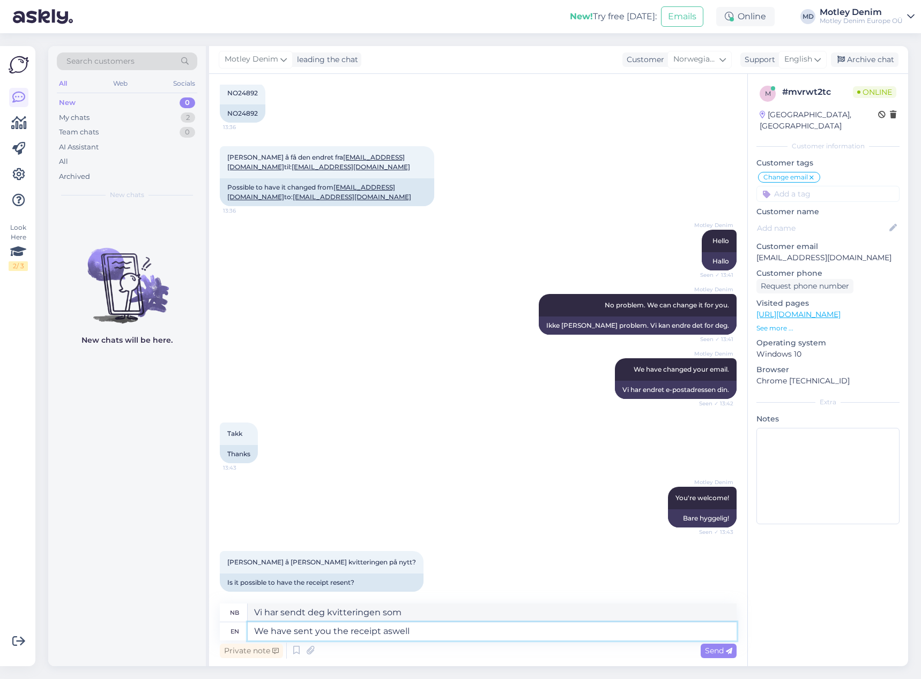
type textarea "We have sent you the receipt aswell!"
type textarea "Vi har også sendt deg kvitteringen!"
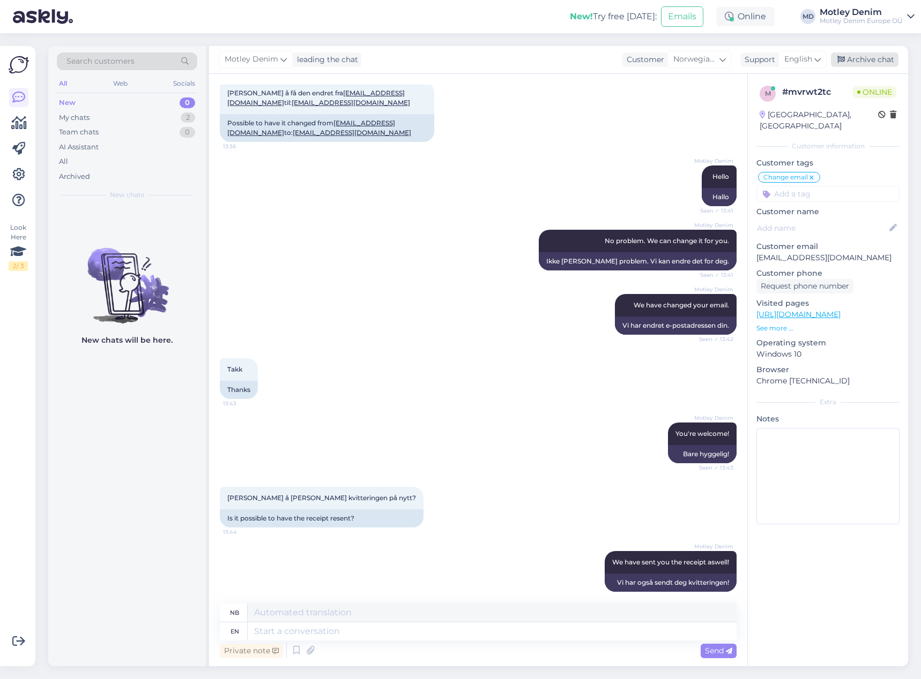
click at [880, 62] on div "Archive chat" at bounding box center [865, 60] width 68 height 14
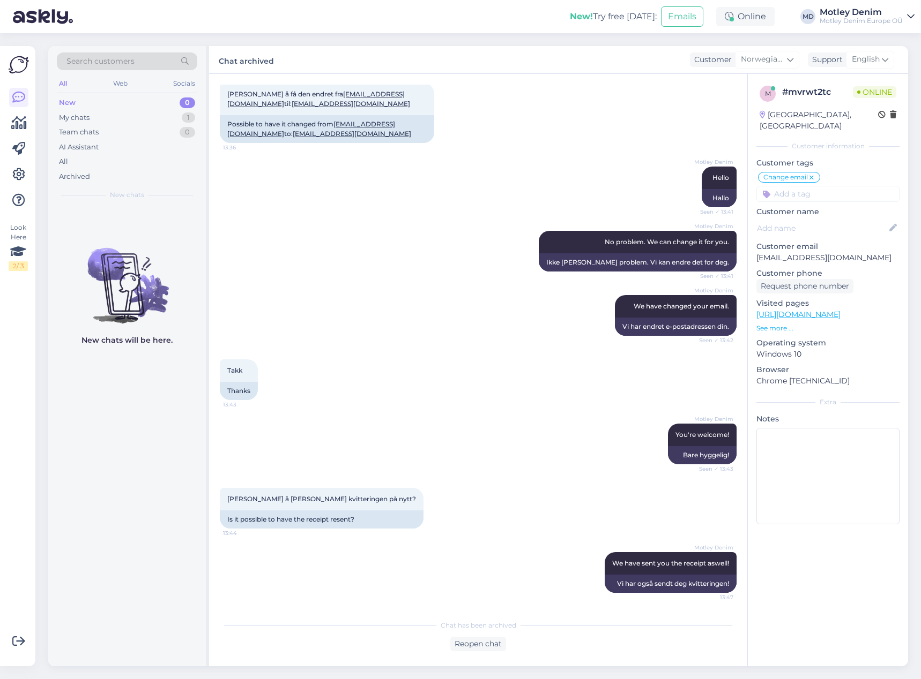
scroll to position [187, 0]
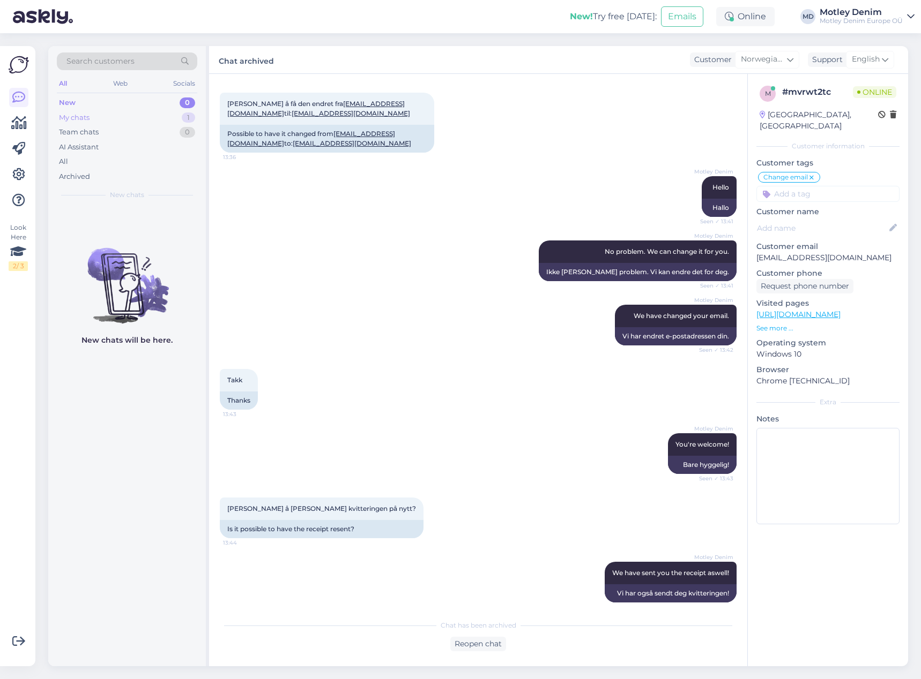
click at [132, 120] on div "My chats 1" at bounding box center [127, 117] width 140 height 15
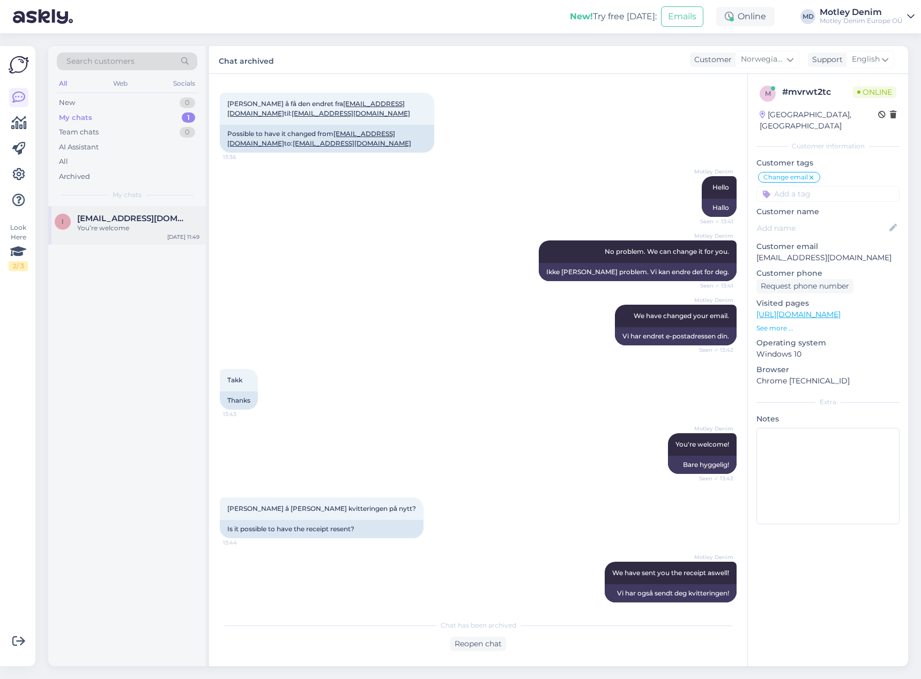
click at [84, 220] on span "[EMAIL_ADDRESS][DOMAIN_NAME]" at bounding box center [132, 219] width 111 height 10
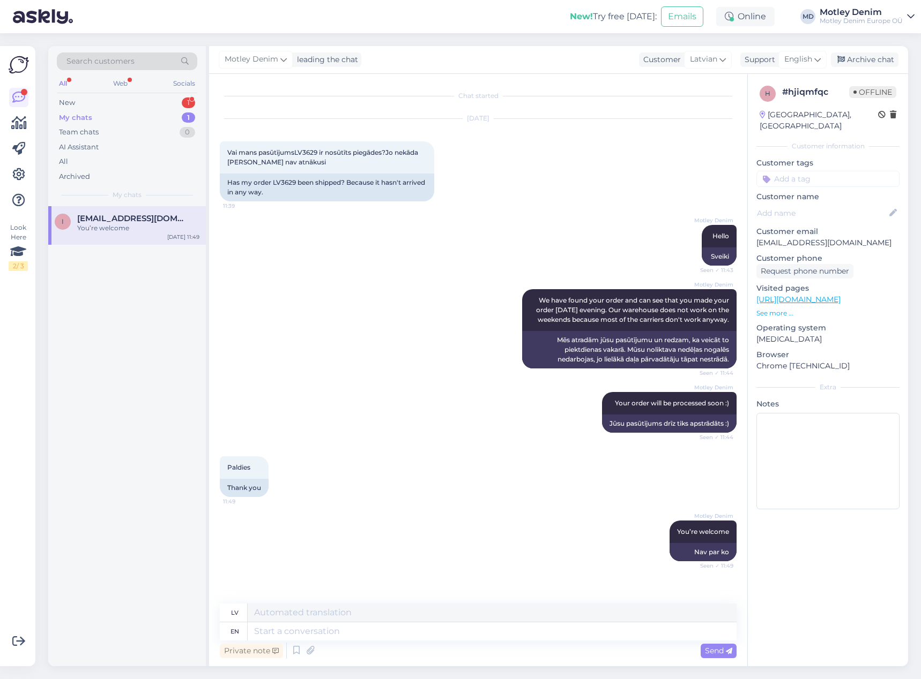
scroll to position [288, 0]
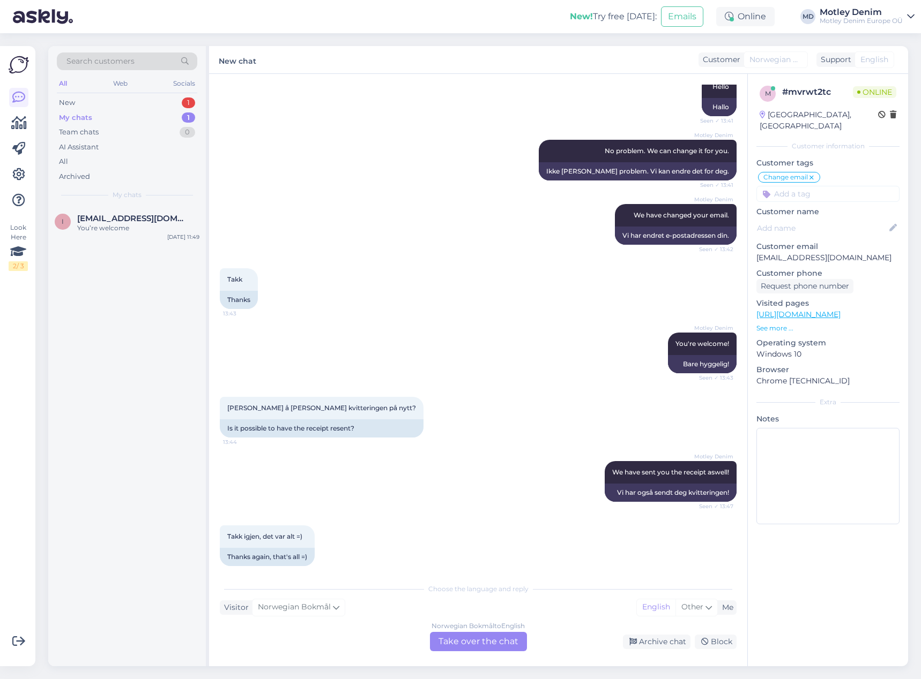
click at [496, 638] on div "Norwegian Bokmål to English Take over the chat" at bounding box center [478, 641] width 97 height 19
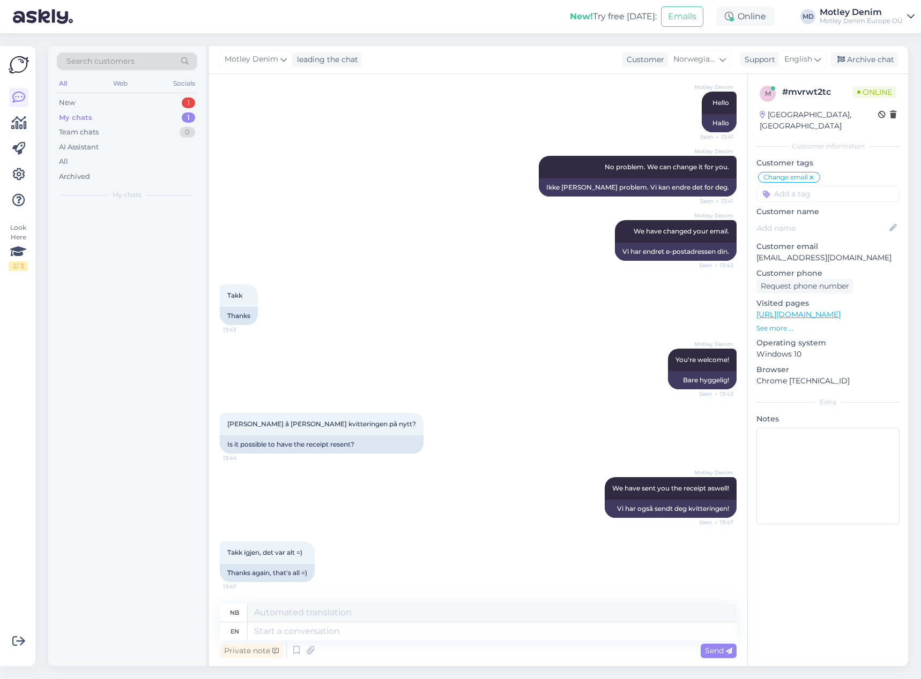
scroll to position [262, 0]
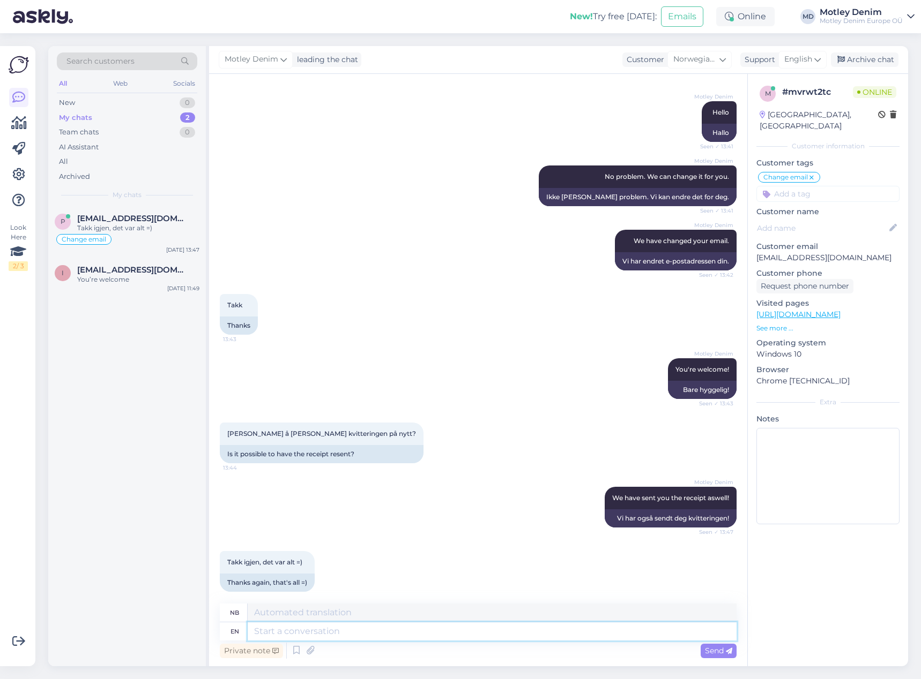
click at [579, 636] on textarea at bounding box center [492, 632] width 489 height 18
type textarea "You"
type textarea "Du"
type textarea "Y"
type textarea "No w"
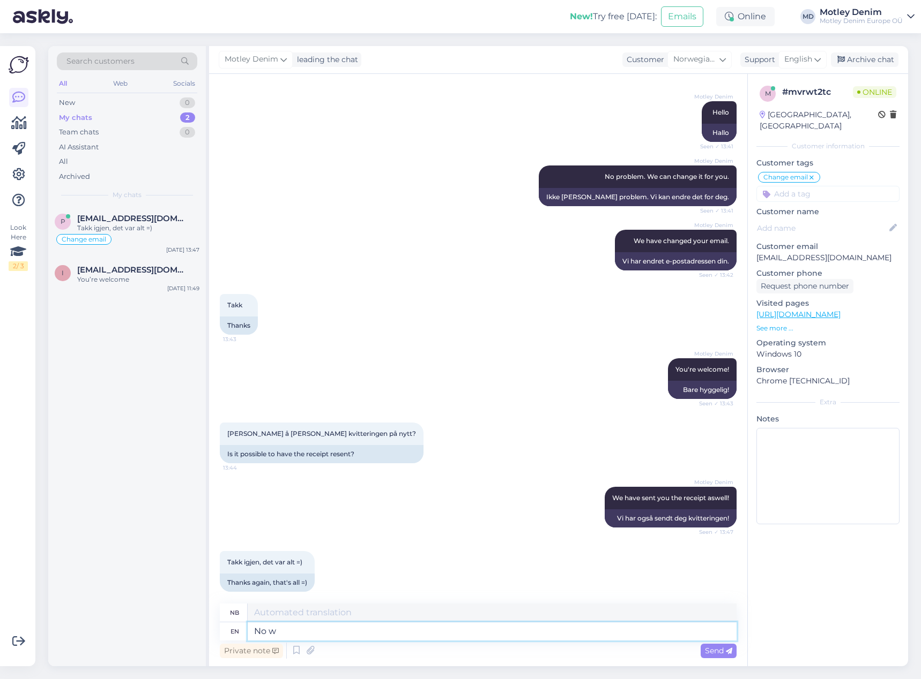
type textarea "Ingen"
type textarea "No worries"
type textarea "Ingen bekymringer"
type textarea "You're w"
type textarea "Du er"
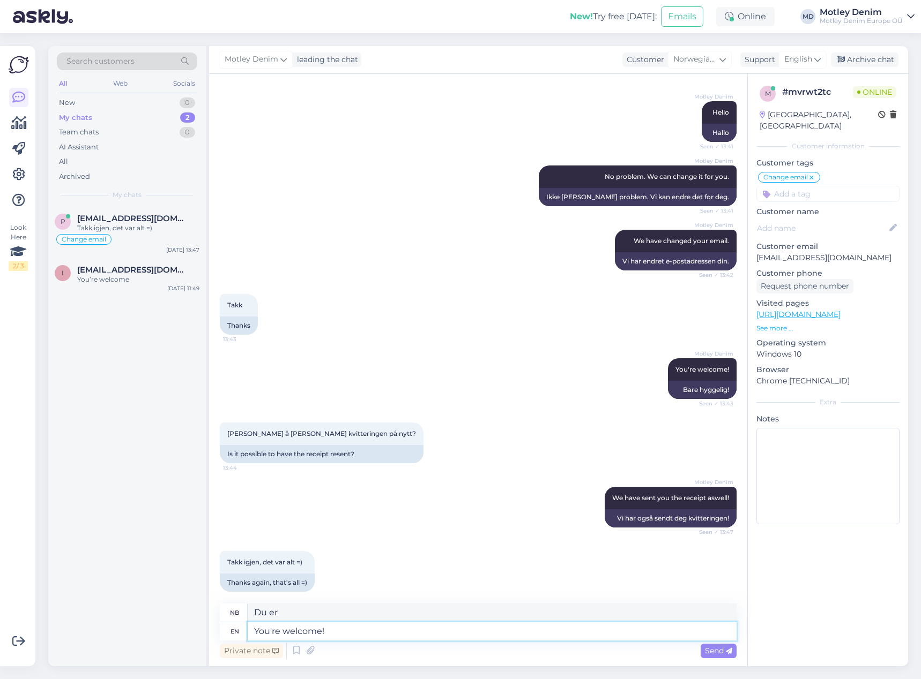
type textarea "You're welcome!"
type textarea "Bare hyggelig!"
type textarea "You're welcome! Sorry f"
type textarea "Bare hyggelig! Beklager"
type textarea "You're welcome! Sorry for not s"
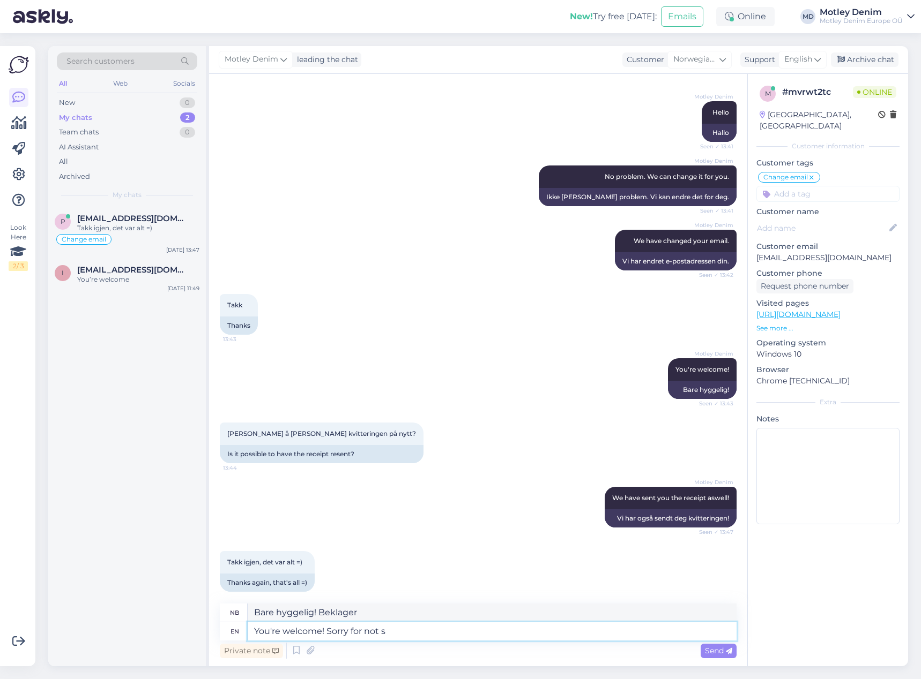
type textarea "Bare hyggelig! Beklager at jeg ikke gjorde det"
type textarea "You're welcome! Sorry for not sending i"
type textarea "Bare hyggelig! Beklager at jeg ikke sendte"
type textarea "You're welcome! Sorry for not sending it"
type textarea "Bare hyggelig! Beklager at jeg ikke sendte den"
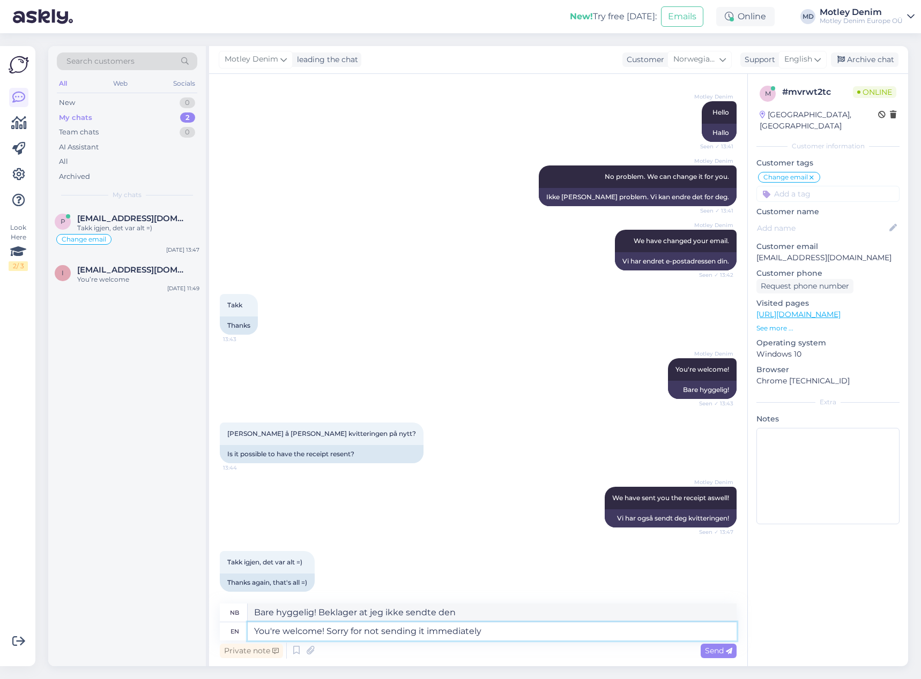
type textarea "You're welcome! Sorry for not sending it immediately :"
type textarea "Bare hyggelig! Beklager at jeg ikke sendte den med en gang"
type textarea "You're welcome! Sorry for not sending it immediately :)"
type textarea "Bare hyggelig! Beklager at jeg ikke sendte den med en gang :)"
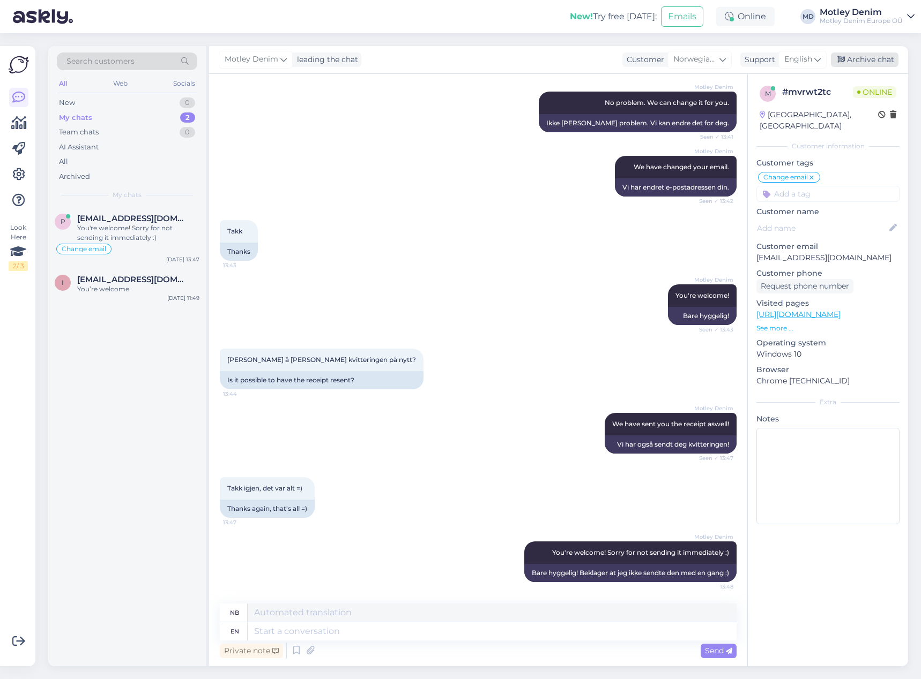
click at [851, 59] on div "Archive chat" at bounding box center [865, 60] width 68 height 14
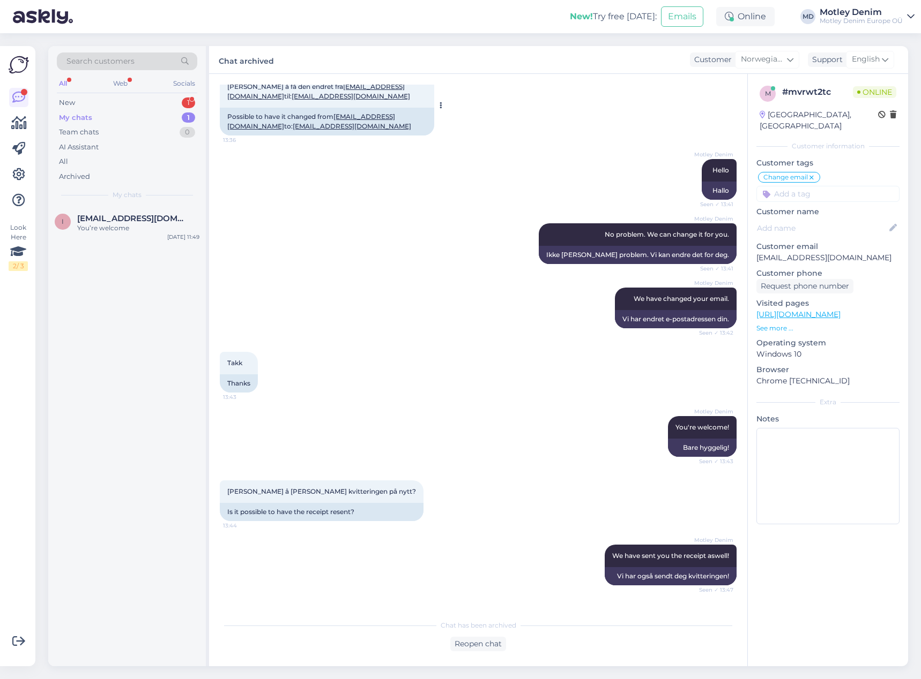
scroll to position [57, 0]
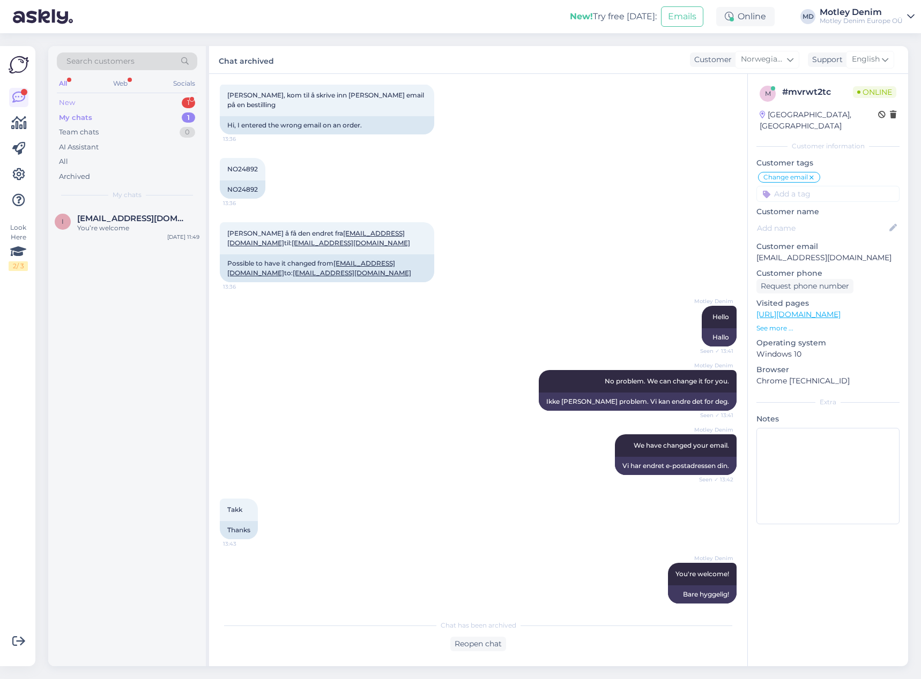
click at [156, 101] on div "New 1" at bounding box center [127, 102] width 140 height 15
click at [137, 227] on div "En saa siirryttyä ostoskorista eteen päin. Pyytää olemaan yhteydessä teihin via…" at bounding box center [138, 232] width 122 height 19
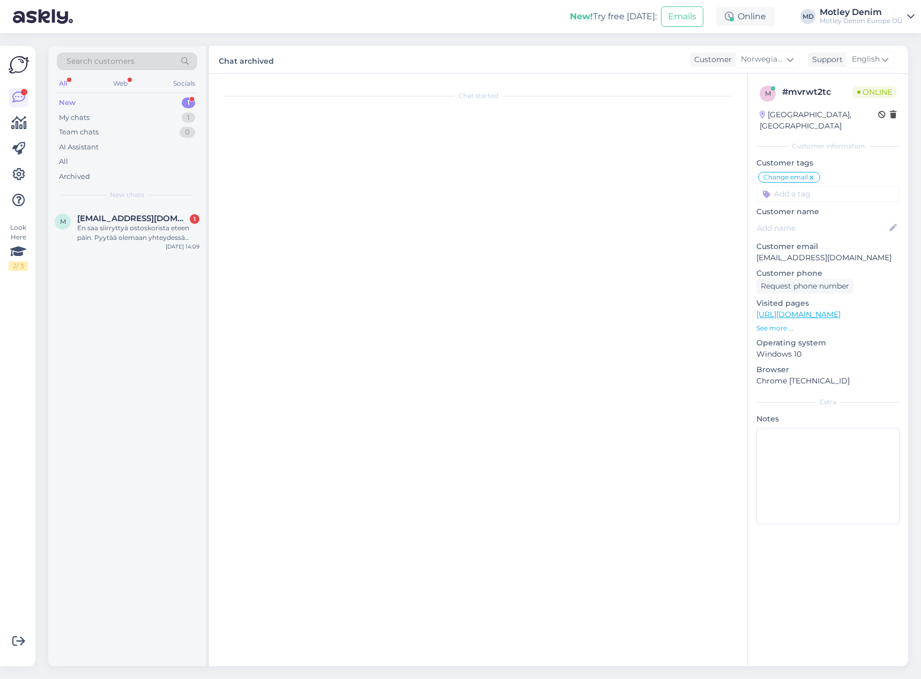
scroll to position [0, 0]
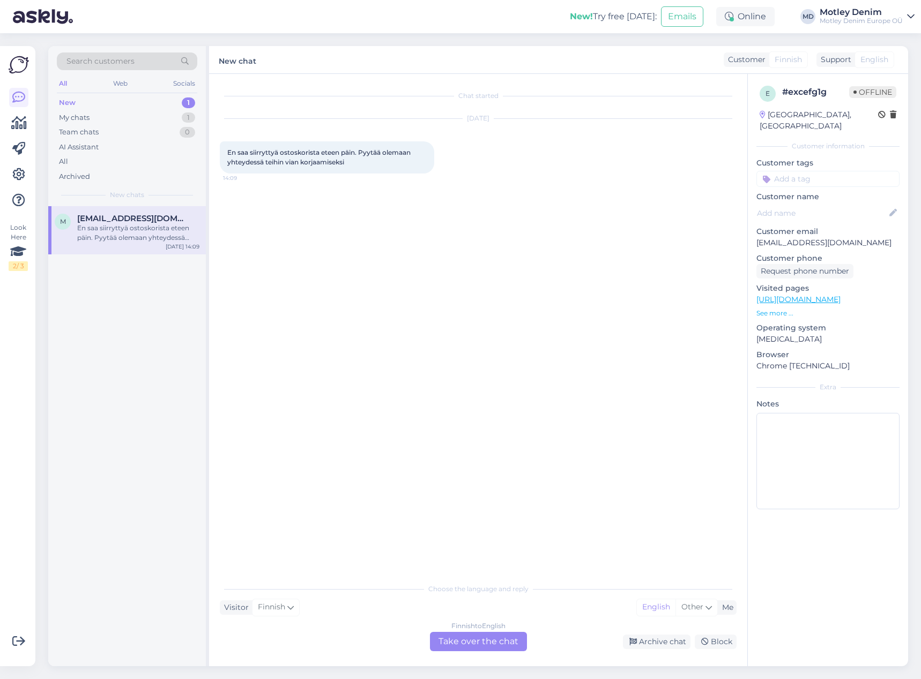
click at [506, 649] on div "Finnish to English Take over the chat" at bounding box center [478, 641] width 97 height 19
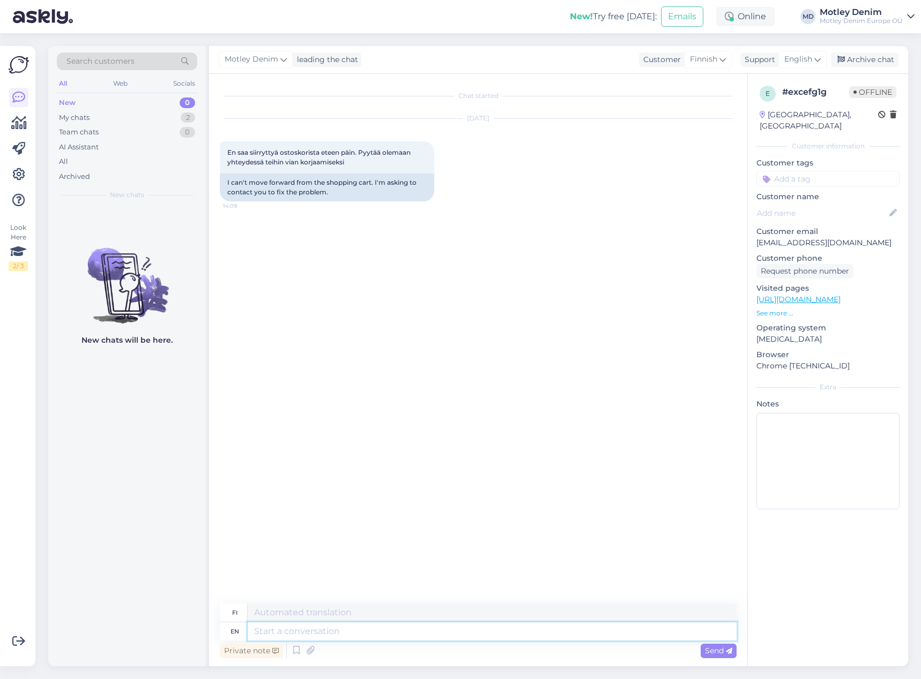
click at [464, 638] on textarea at bounding box center [492, 632] width 489 height 18
type textarea "Hello"
type textarea "Hei"
type textarea "Can"
type textarea "Voi"
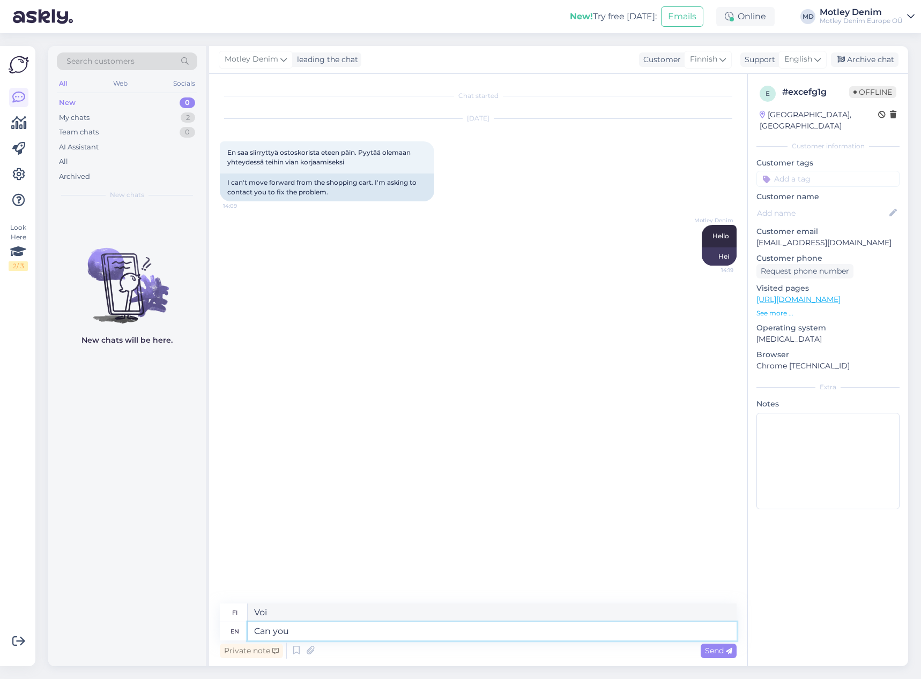
type textarea "Can you"
type textarea "Voitko"
type textarea "Can you please"
type textarea "Voisitko ystävällisesti"
type textarea "Can you please provide u"
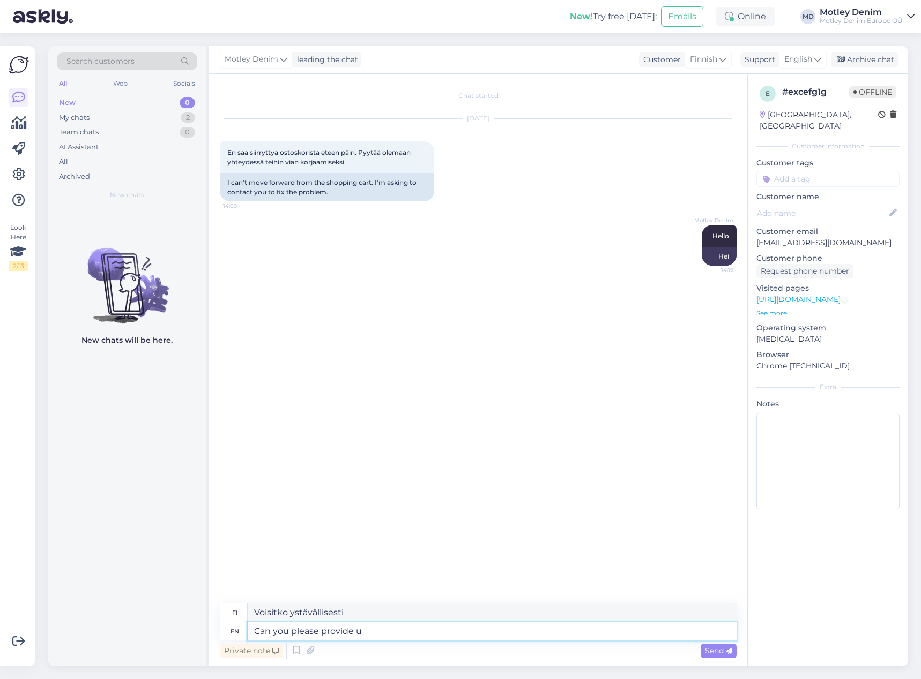
type textarea "Voitteko antaa"
type textarea "Can you please provide us w"
type textarea "Voitteko antaa meille"
type textarea "Can you please provide us with a s"
type textarea "Voitteko antaa meille sc:n?"
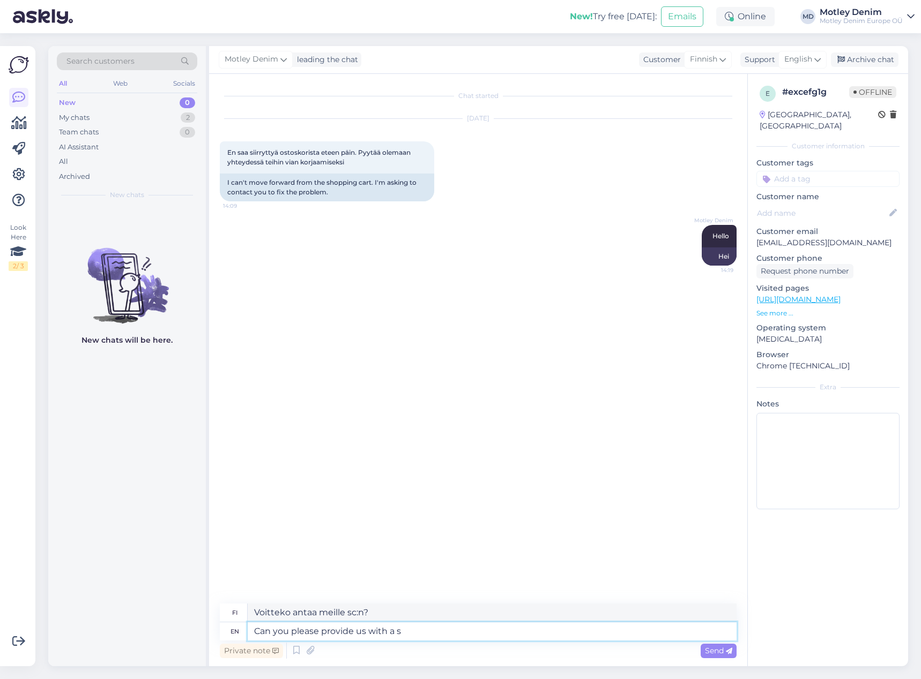
type textarea "Can you please provide us with a"
type textarea "Voitteko antaa meille"
type textarea "Can you please provide us with a picture s"
type textarea "Voitteko antaa meille [MEDICAL_DATA]"
type textarea "Can you please provide us with a picture so we"
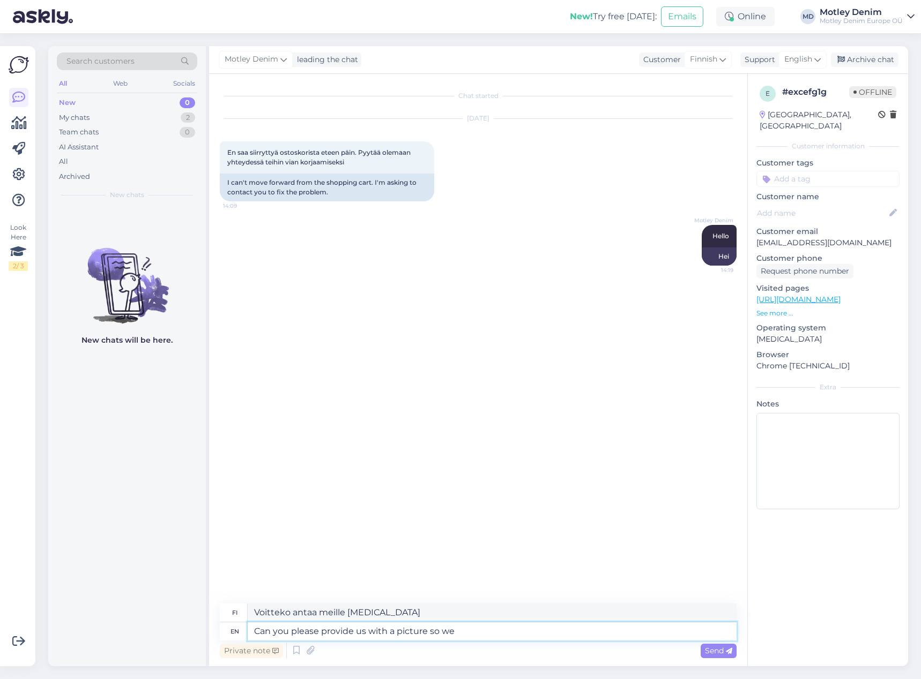
type textarea "Voitteko ystävällisesti toimittaa meille [MEDICAL_DATA], jotta"
type textarea "Can you please provide us with a picture so we ca"
type textarea "Voitteko lähettää meille [MEDICAL_DATA], jotta voimme"
type textarea "Can you please provide us with a picture so we can better"
type textarea "Voisitko lähettää meille [MEDICAL_DATA], jotta voimme paremmin"
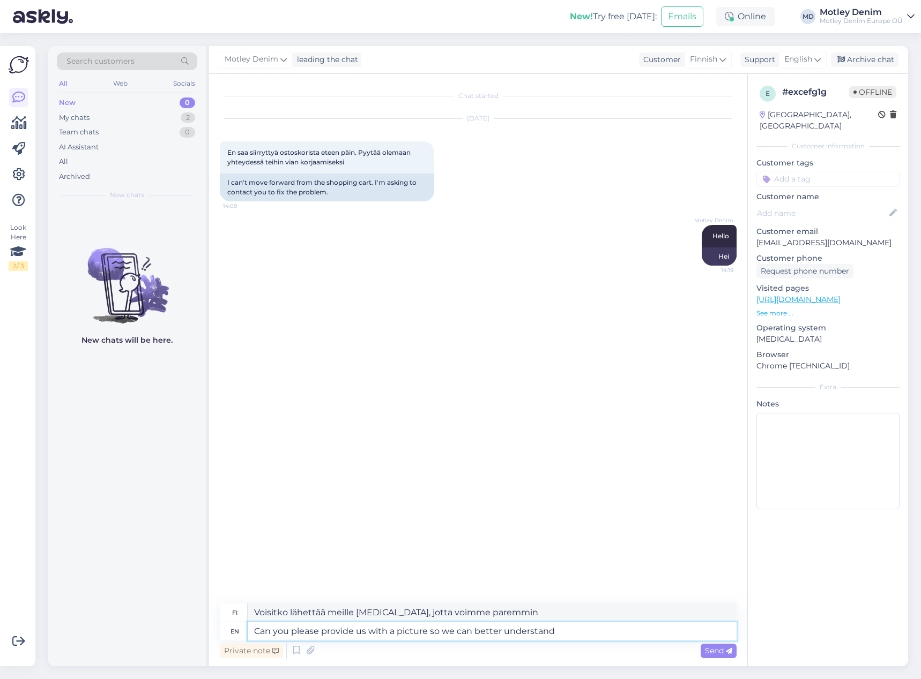
type textarea "Can you please provide us with a picture so we can better understand a"
type textarea "Voisitko antaa meille [MEDICAL_DATA], jotta ymmärrämme paremmin"
type textarea "Can you please provide us with a picture so we can better understand and"
type textarea "Voisitko lähettää meille [MEDICAL_DATA], jotta ymmärrämme paremmin ja"
type textarea "Can you please provide us with a picture so we can better understand and help yo"
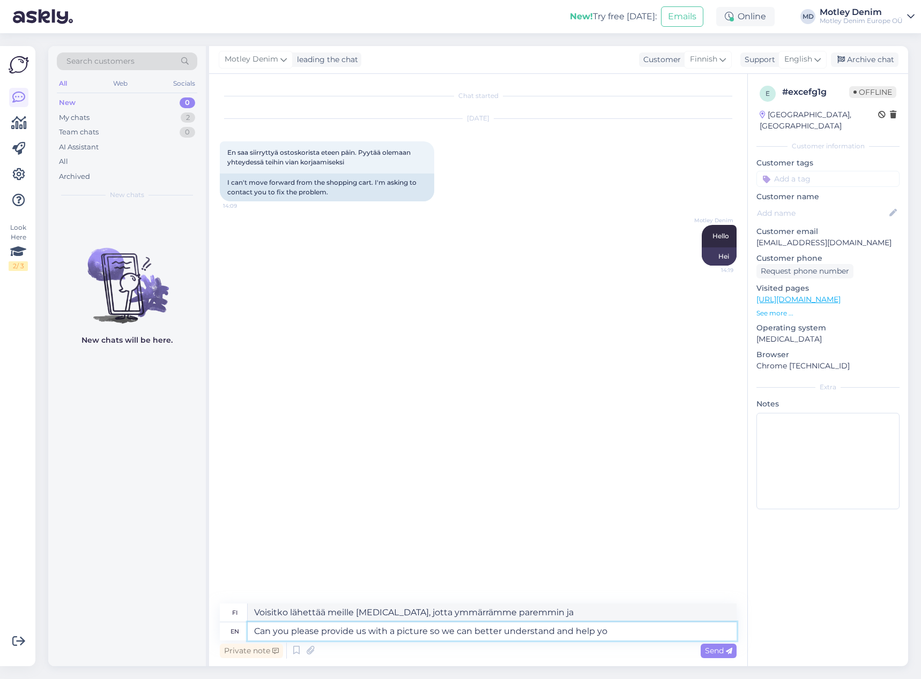
type textarea "Voisitko lähettää meille [MEDICAL_DATA], jotta voimme ymmärtää paremmin ja autt…"
type textarea "Can you please provide us with a picture so we can better understand and help y…"
type textarea "Voitko lähettää meille [MEDICAL_DATA], jotta voimme ymmärtää paremmin ja auttaa…"
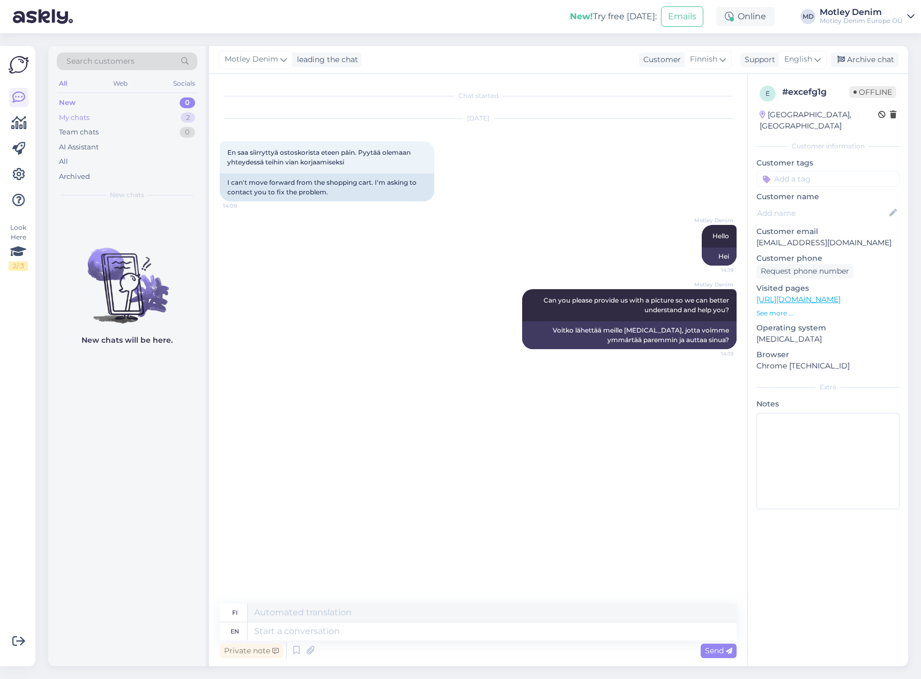
click at [170, 111] on div "My chats 2" at bounding box center [127, 117] width 140 height 15
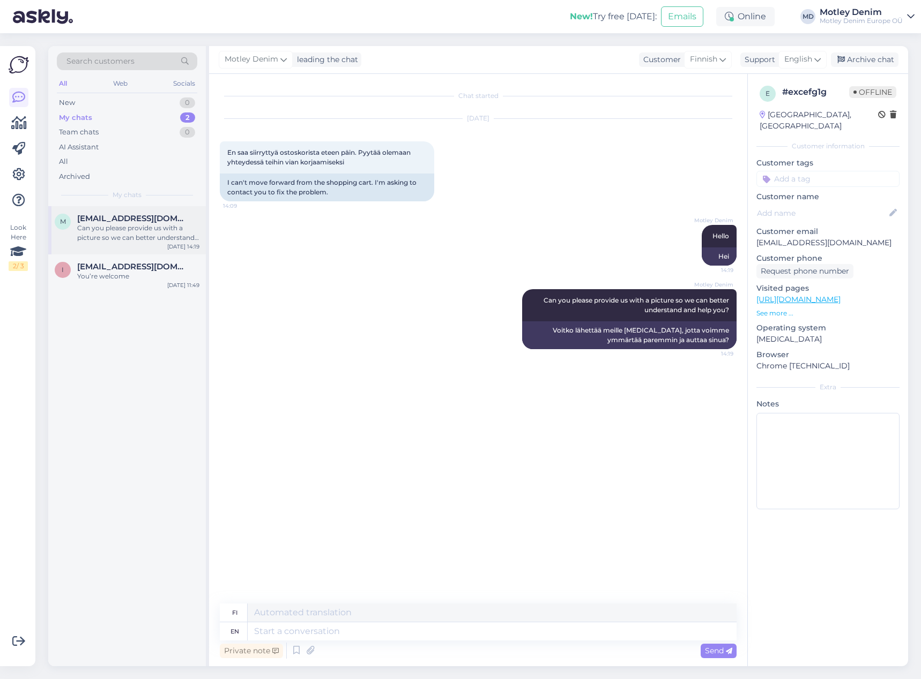
click at [150, 220] on span "[EMAIL_ADDRESS][DOMAIN_NAME]" at bounding box center [132, 219] width 111 height 10
click at [167, 285] on div "I [EMAIL_ADDRESS][DOMAIN_NAME] You’re welcome [DATE] 11:49" at bounding box center [127, 274] width 158 height 39
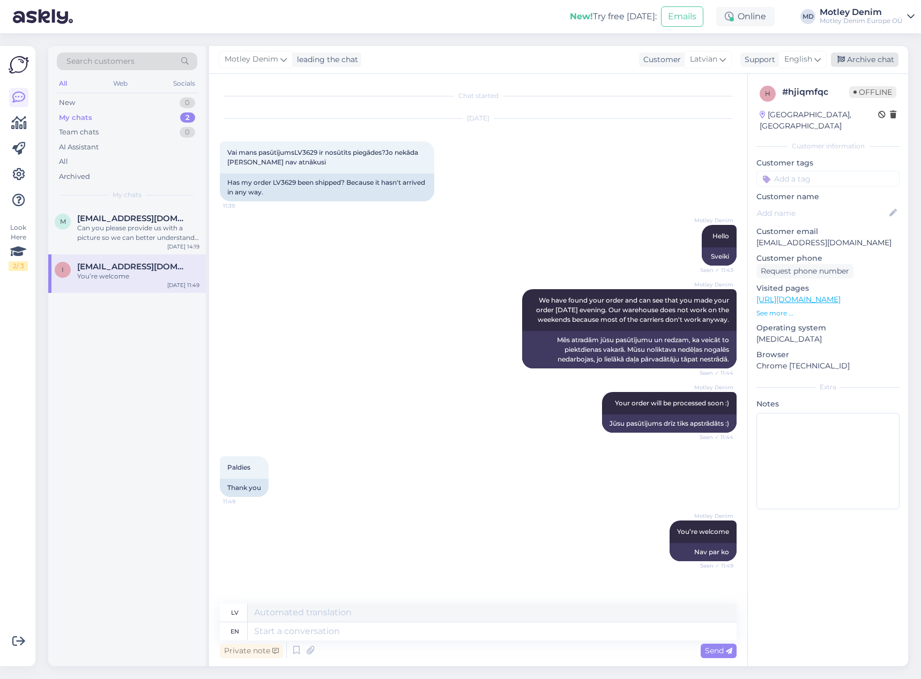
click at [871, 57] on div "Archive chat" at bounding box center [865, 60] width 68 height 14
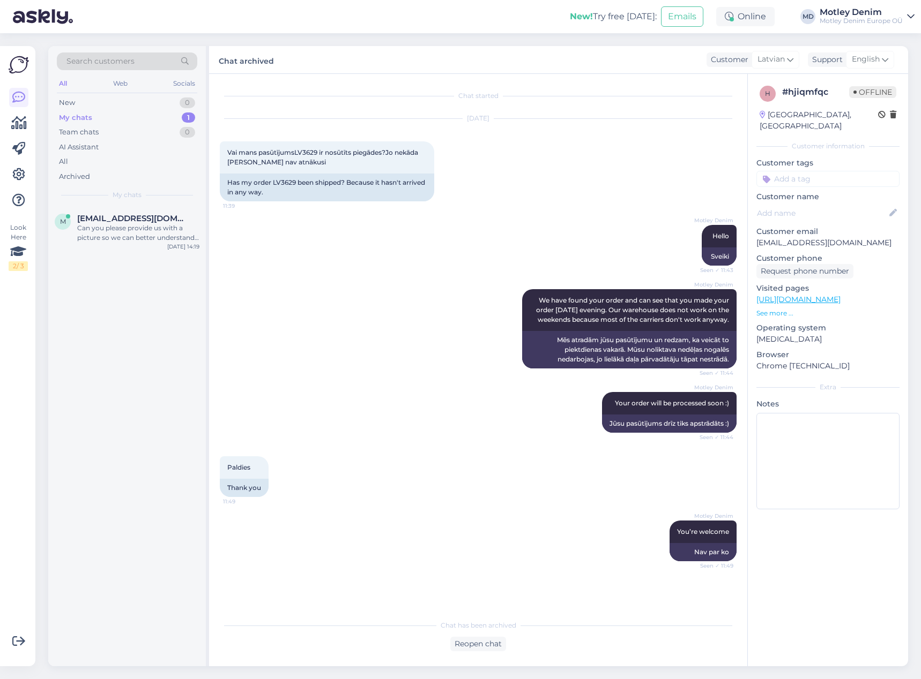
click at [155, 62] on div "Search customers" at bounding box center [127, 62] width 140 height 18
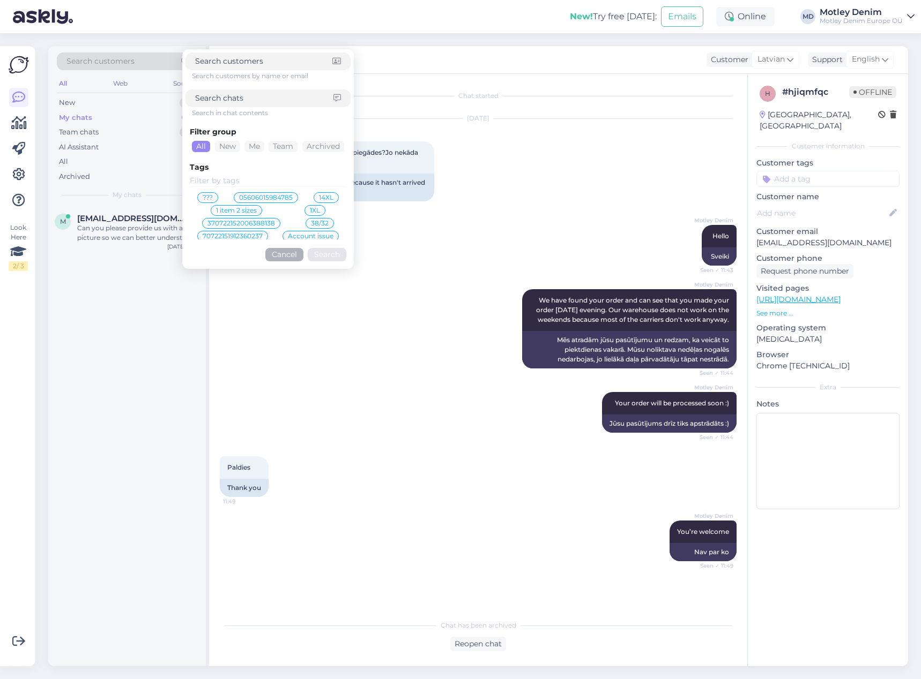
paste input "[EMAIL_ADDRESS][DOMAIN_NAME]"
type input "[EMAIL_ADDRESS][DOMAIN_NAME]"
click at [326, 249] on button "Search" at bounding box center [327, 254] width 39 height 13
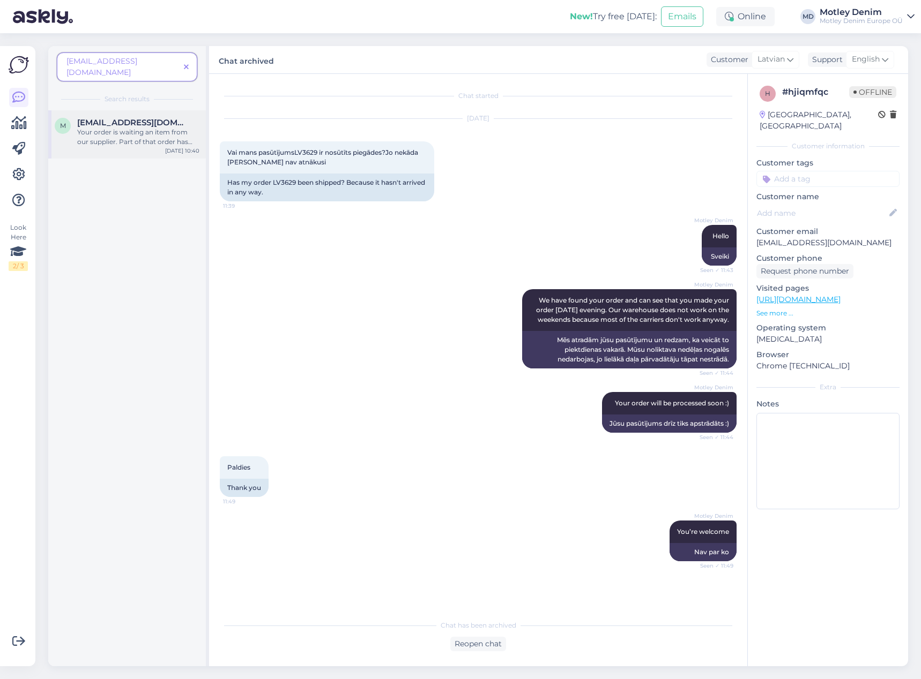
click at [129, 118] on span "[EMAIL_ADDRESS][DOMAIN_NAME]" at bounding box center [132, 123] width 111 height 10
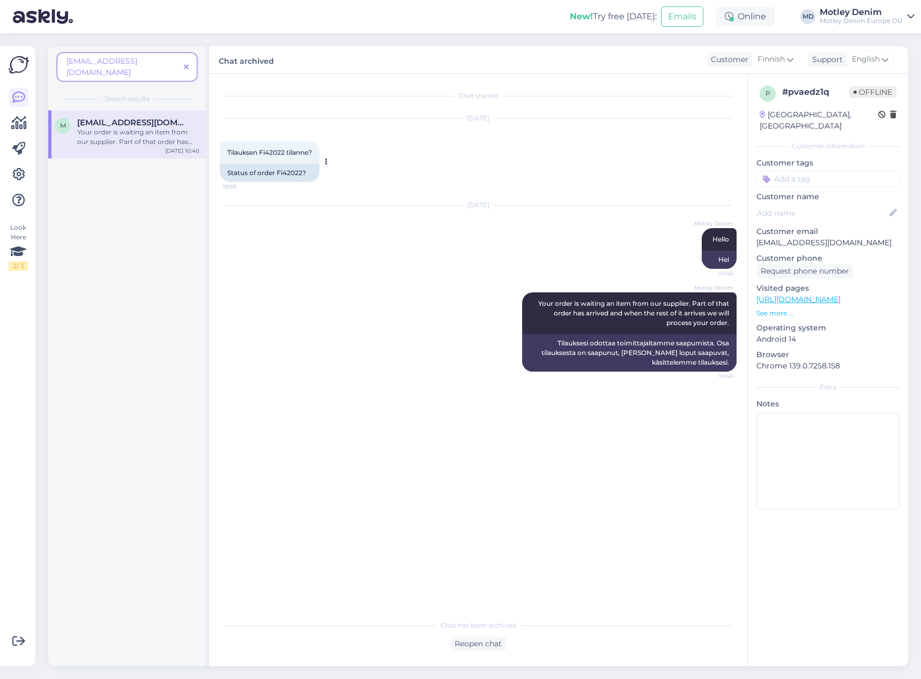
click at [291, 173] on div "Status of order Fi42022?" at bounding box center [270, 173] width 100 height 18
copy div "Fi42022"
click at [477, 648] on div "Reopen chat" at bounding box center [478, 644] width 56 height 14
click at [500, 654] on div "Chat started [DATE] Tilauksen Fi42022 tilanne? 19:59 Status of order Fi42022? […" at bounding box center [478, 370] width 538 height 593
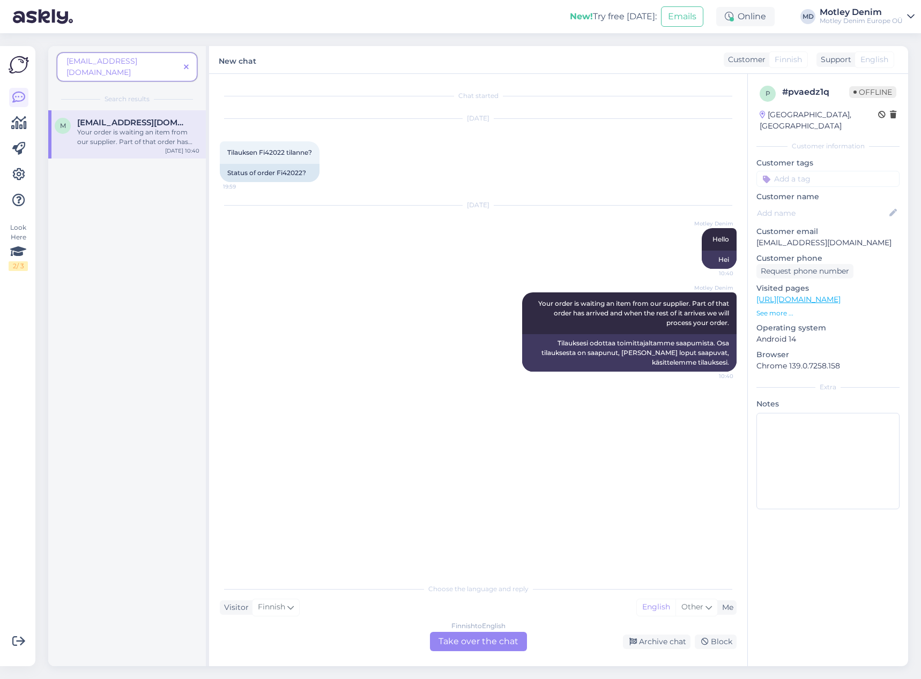
click at [502, 648] on div "Finnish to English Take over the chat" at bounding box center [478, 641] width 97 height 19
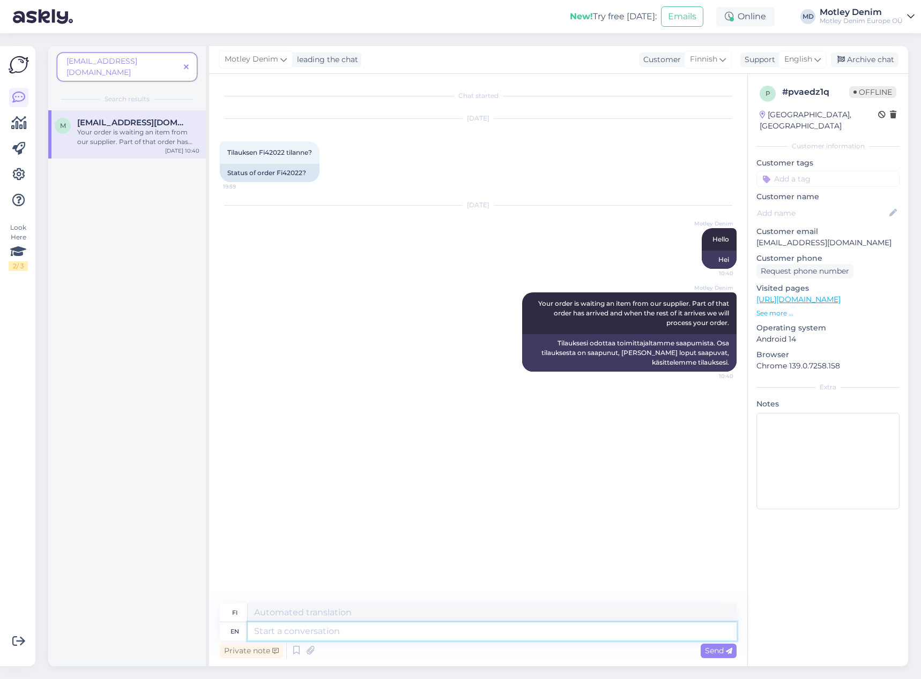
click at [526, 634] on textarea at bounding box center [492, 632] width 489 height 18
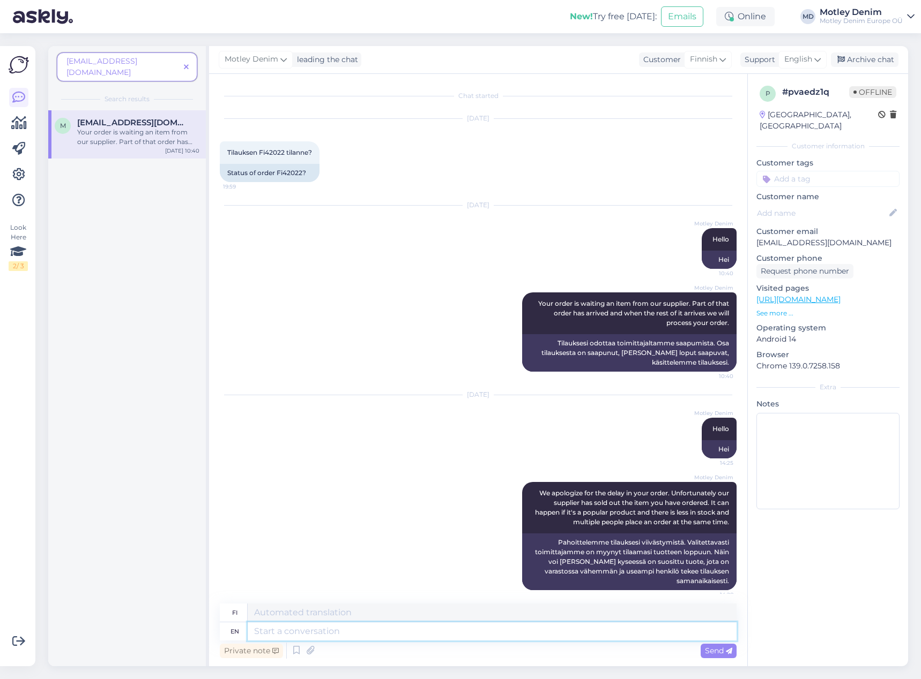
scroll to position [8, 0]
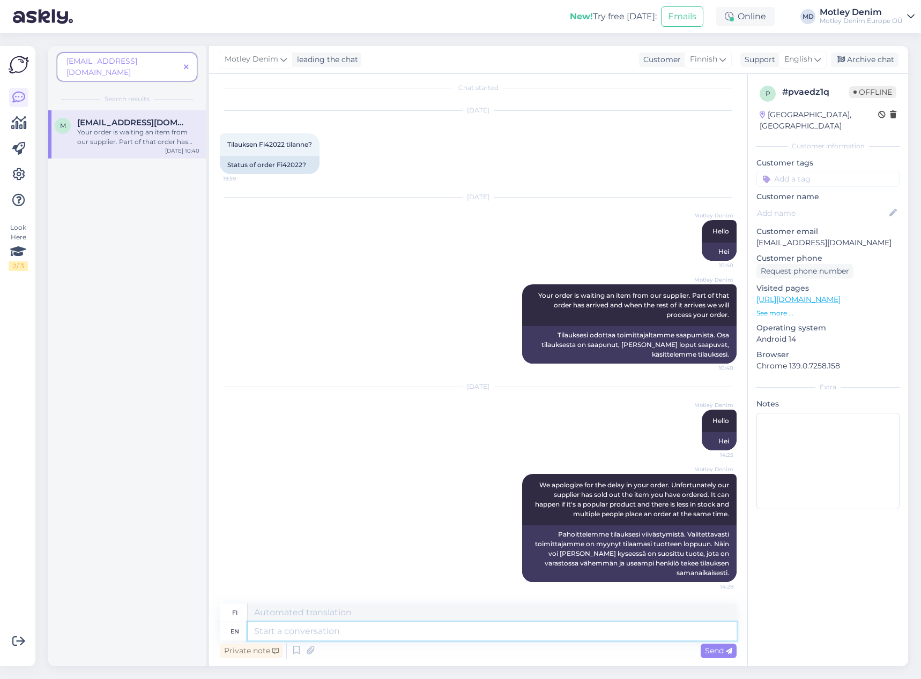
click at [538, 632] on textarea at bounding box center [492, 632] width 489 height 18
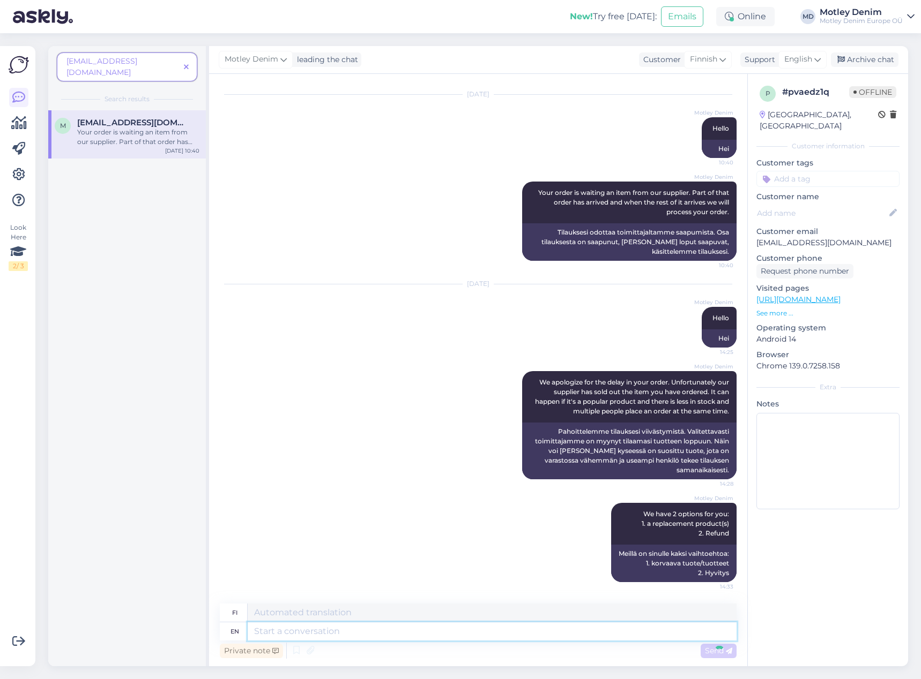
scroll to position [175, 0]
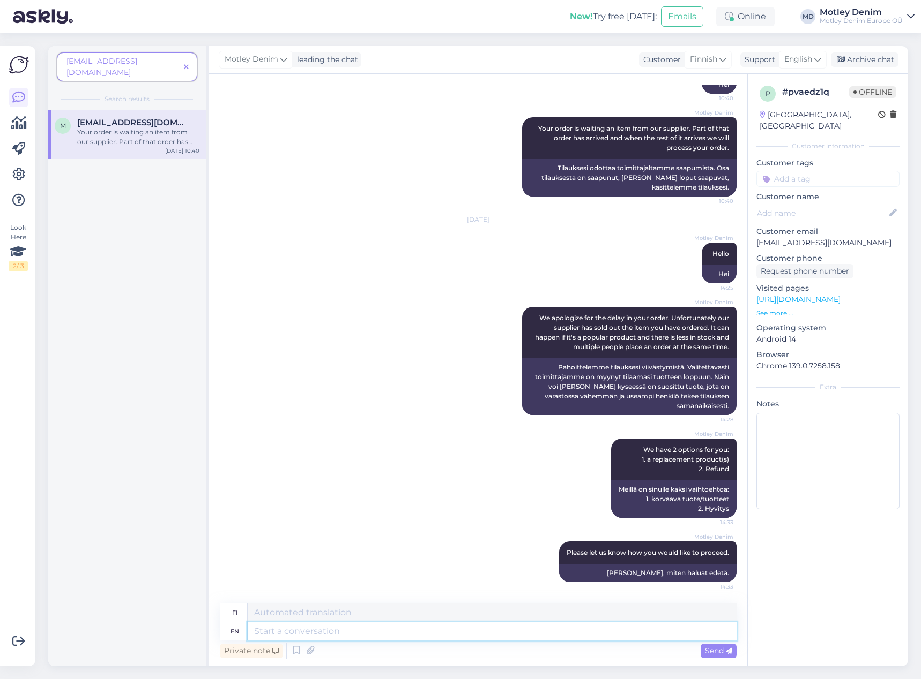
click at [585, 633] on textarea at bounding box center [492, 632] width 489 height 18
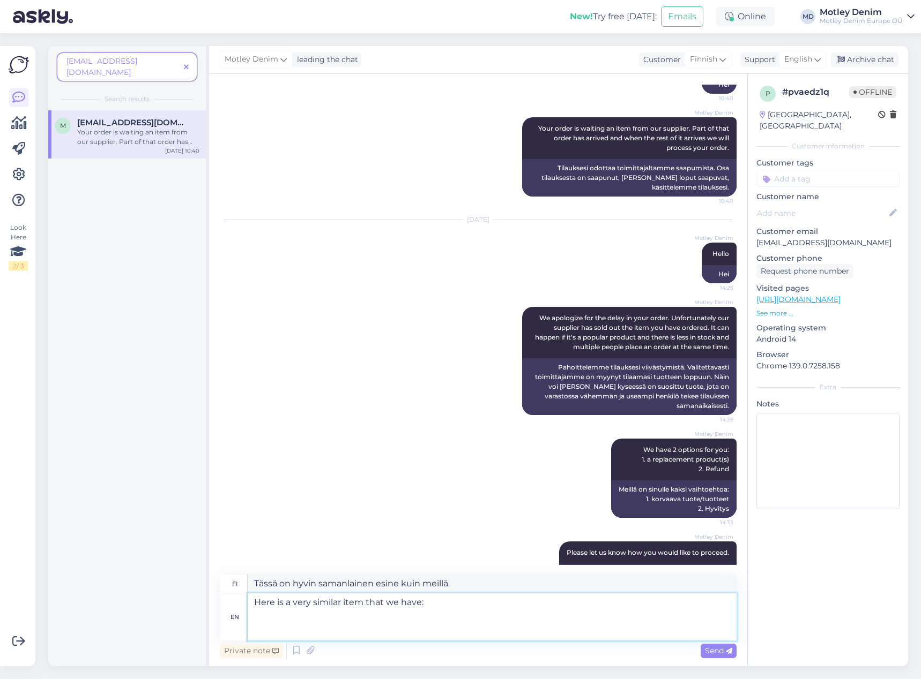
paste textarea "[URL][DOMAIN_NAME][PERSON_NAME]"
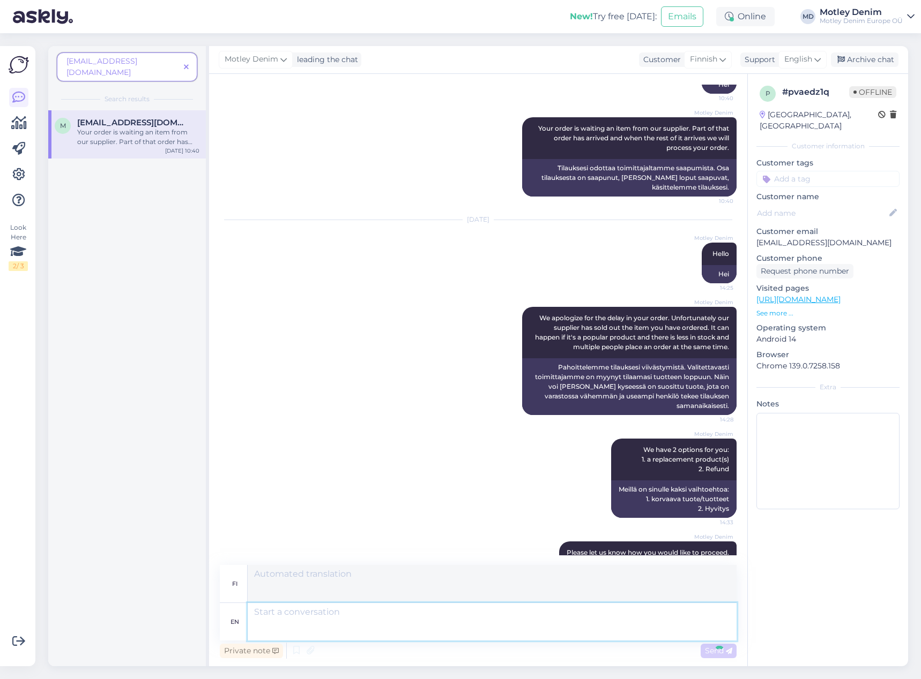
scroll to position [297, 0]
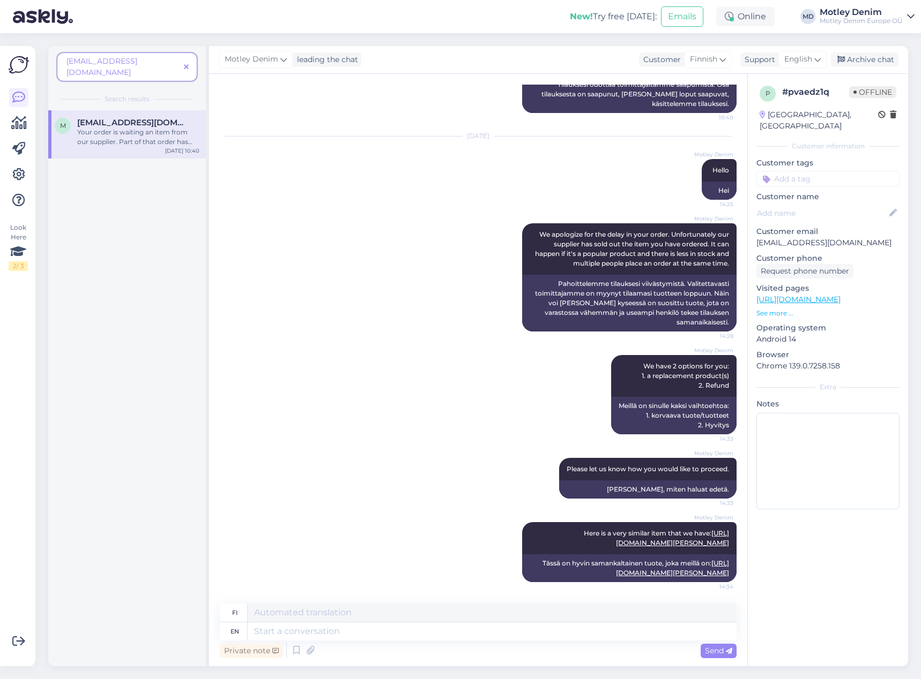
click at [186, 64] on icon at bounding box center [186, 68] width 5 height 8
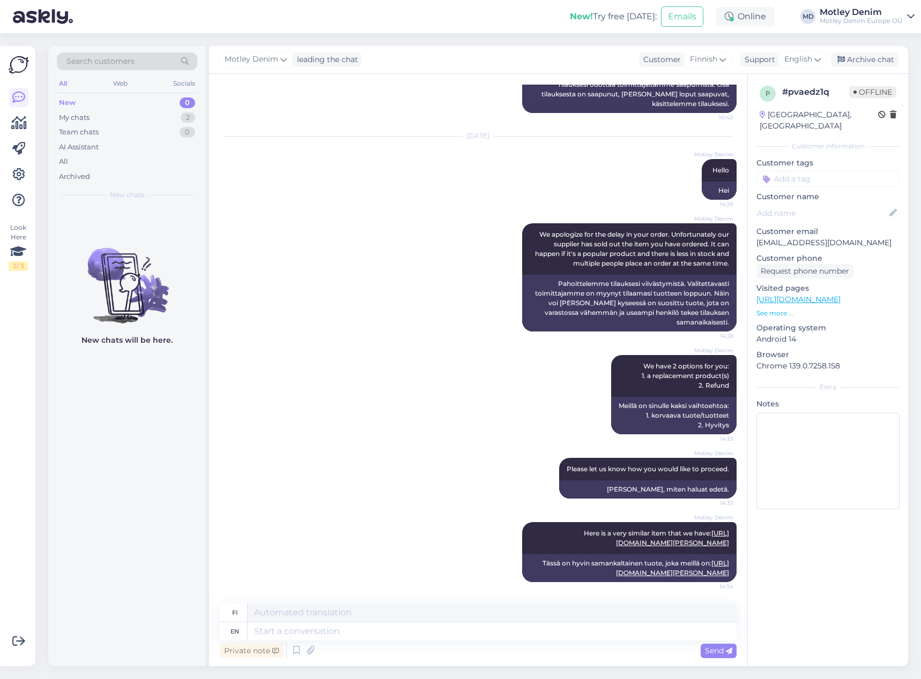
click at [398, 296] on div "[PERSON_NAME] We apologize for the delay in your order. Unfortunately our suppl…" at bounding box center [478, 278] width 517 height 132
click at [168, 119] on div "My chats 2" at bounding box center [127, 117] width 140 height 15
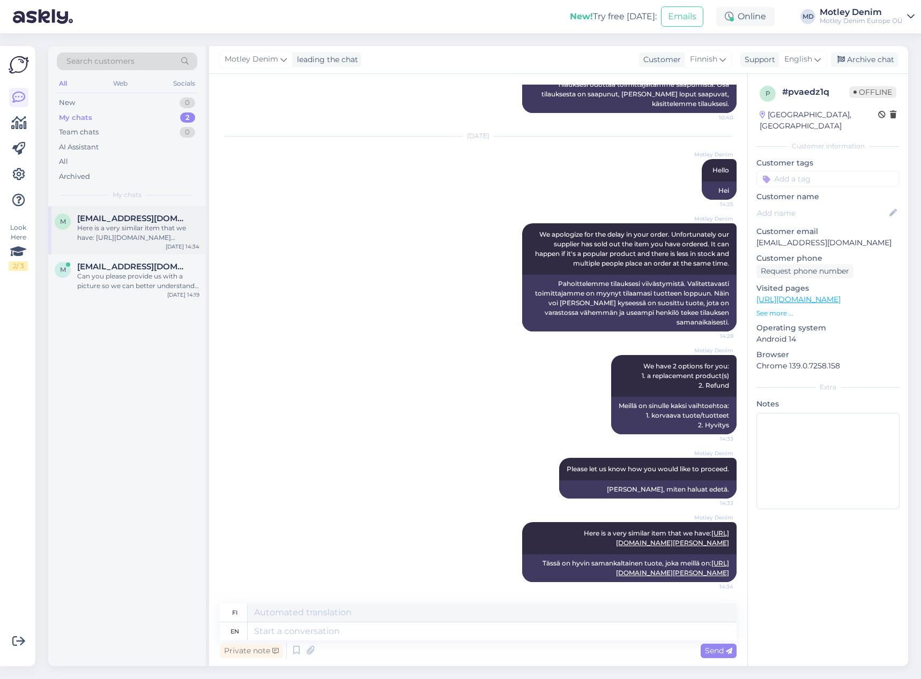
click at [132, 234] on div "Here is a very similar item that we have: [URL][DOMAIN_NAME][PERSON_NAME]" at bounding box center [138, 232] width 122 height 19
click at [143, 277] on div "Can you please provide us with a picture so we can better understand and help y…" at bounding box center [138, 281] width 122 height 19
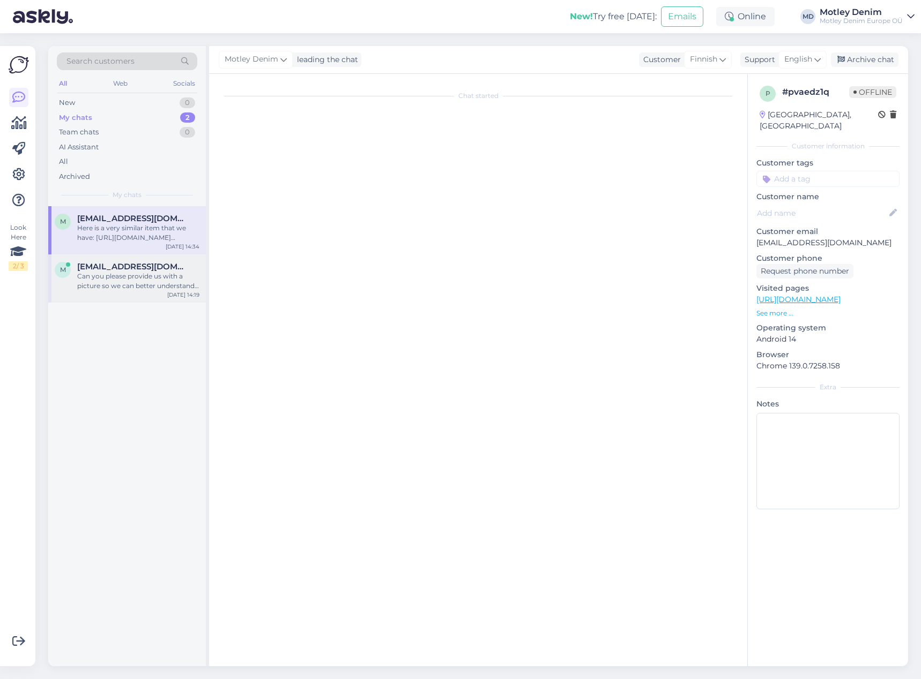
scroll to position [0, 0]
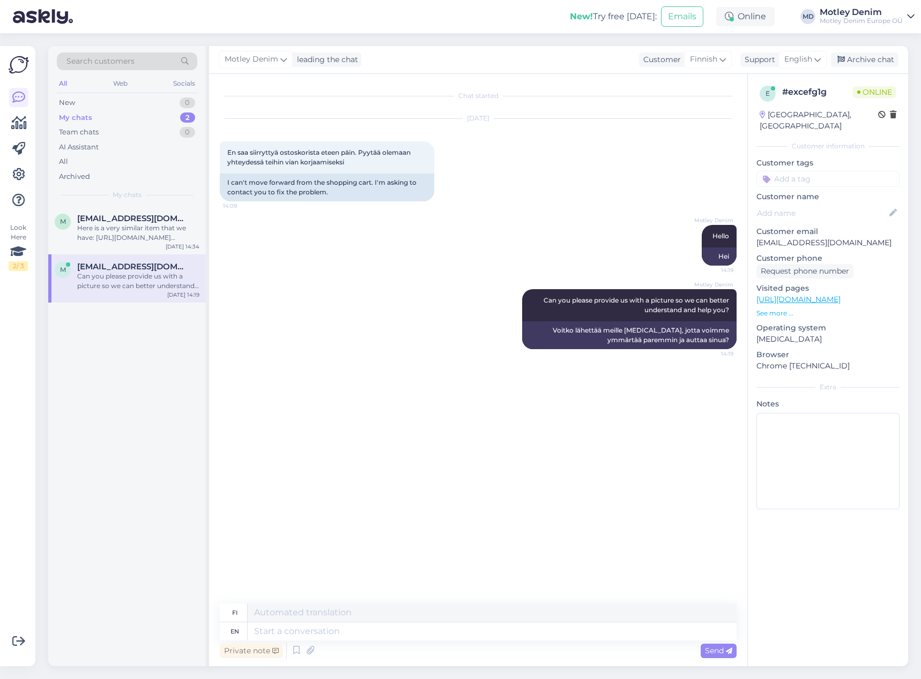
click at [136, 65] on div "Search customers" at bounding box center [127, 62] width 140 height 18
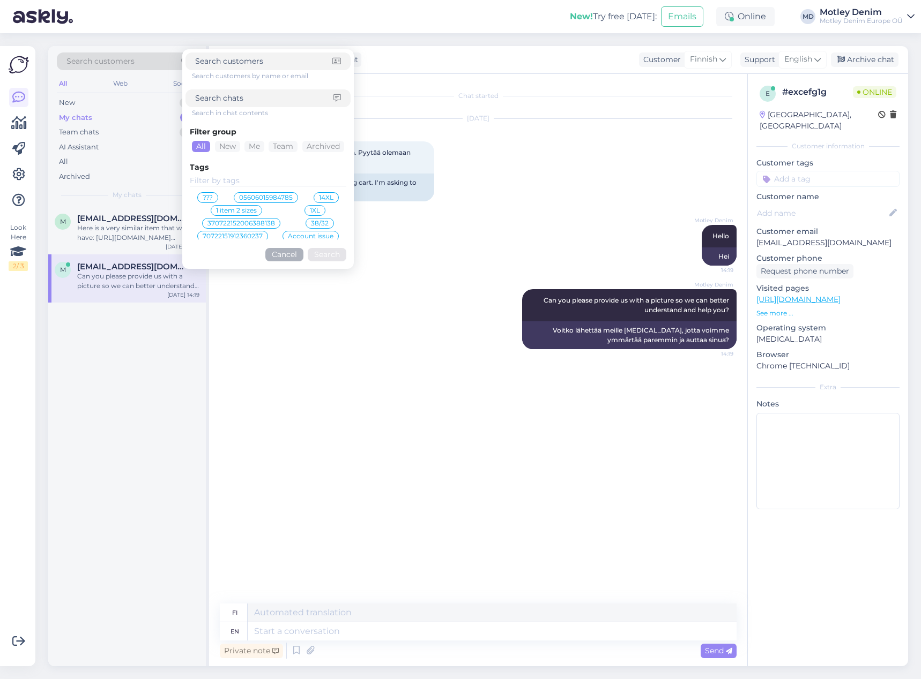
click at [283, 61] on input at bounding box center [263, 61] width 137 height 11
click at [332, 253] on button "Search" at bounding box center [327, 254] width 39 height 13
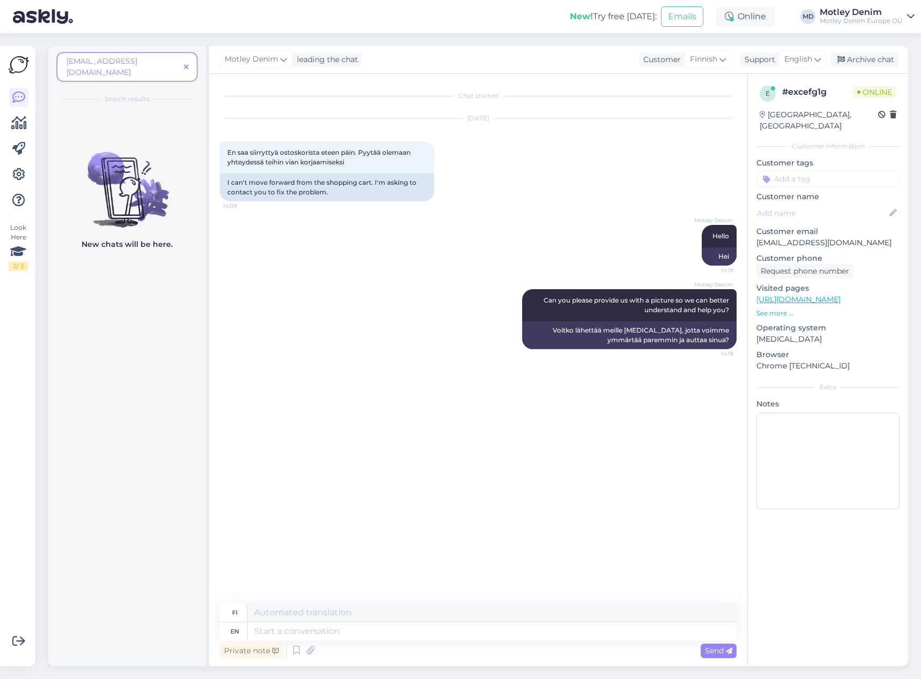
click at [182, 63] on span at bounding box center [186, 67] width 13 height 11
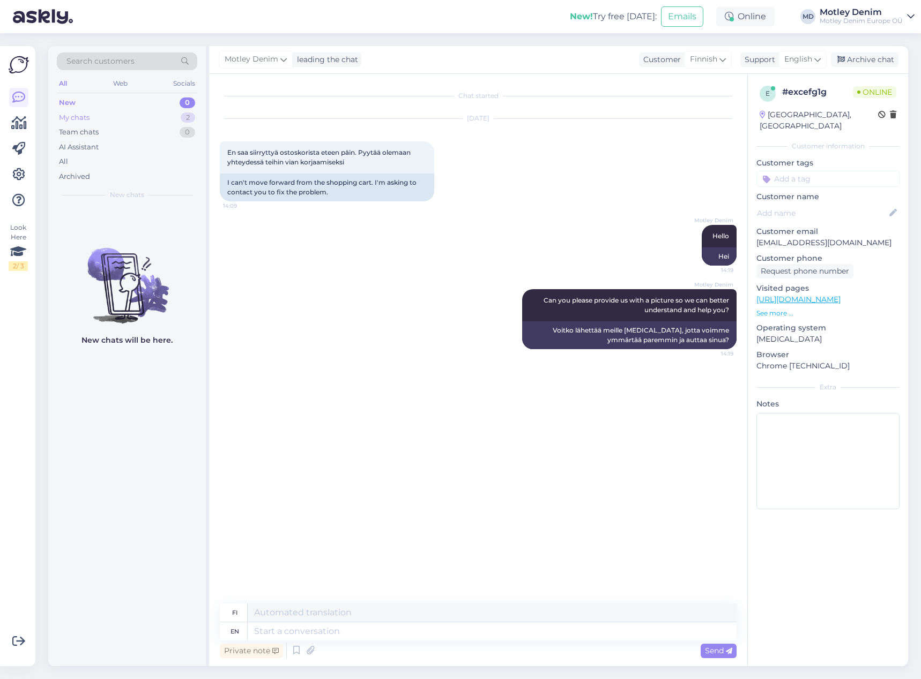
click at [152, 119] on div "My chats 2" at bounding box center [127, 117] width 140 height 15
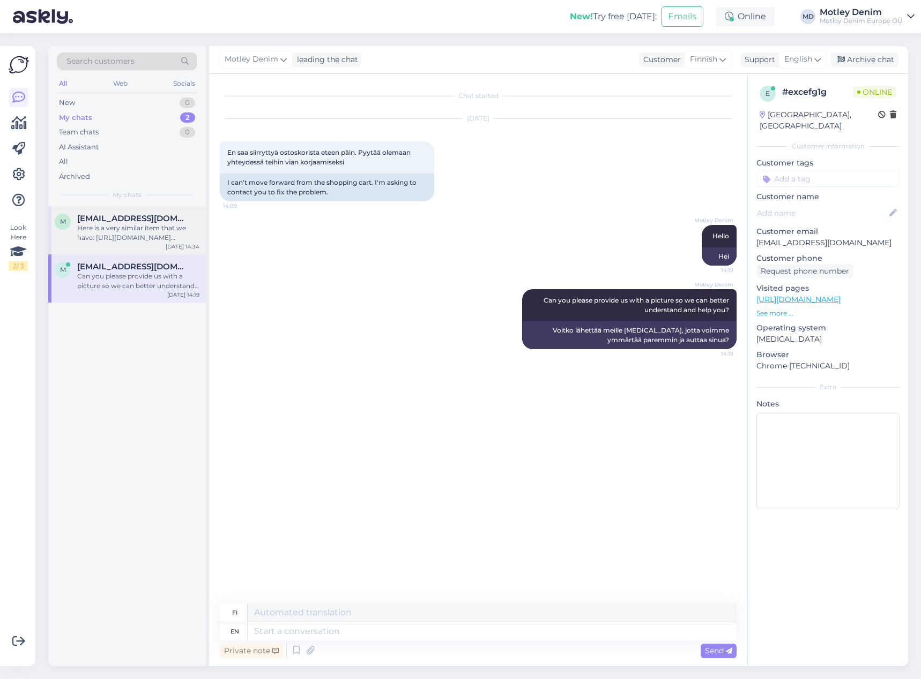
click at [162, 246] on div "m [EMAIL_ADDRESS][DOMAIN_NAME] Here is a very similar item that we have: [URL][…" at bounding box center [127, 230] width 158 height 48
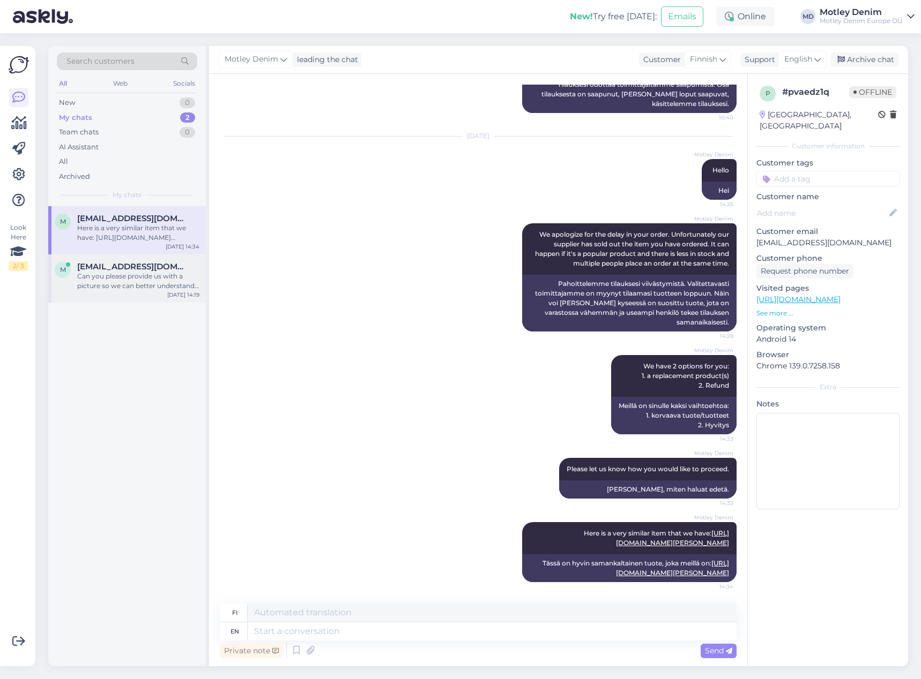
click at [163, 280] on div "Can you please provide us with a picture so we can better understand and help y…" at bounding box center [138, 281] width 122 height 19
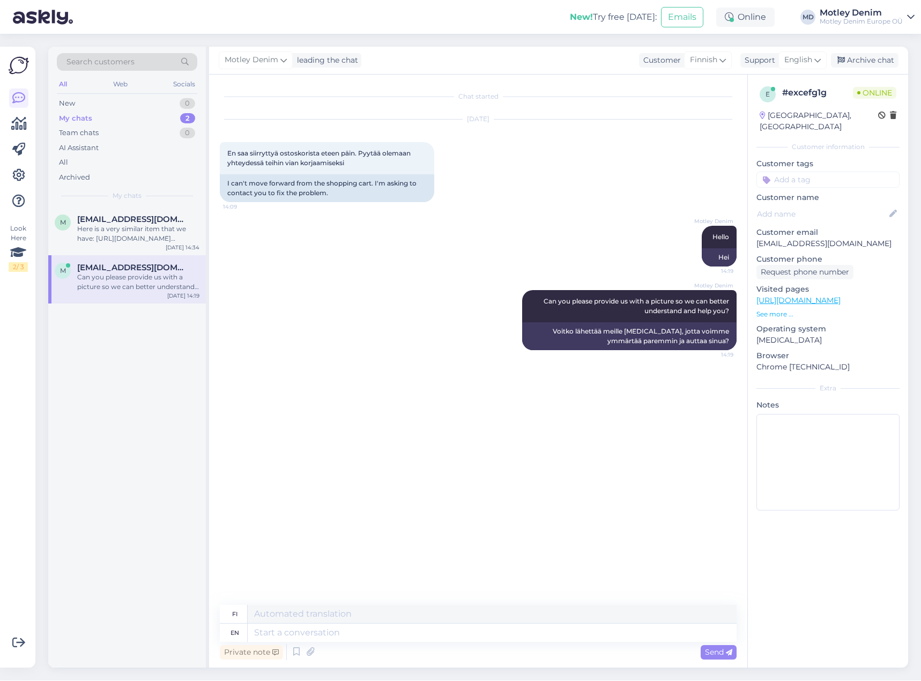
scroll to position [0, 0]
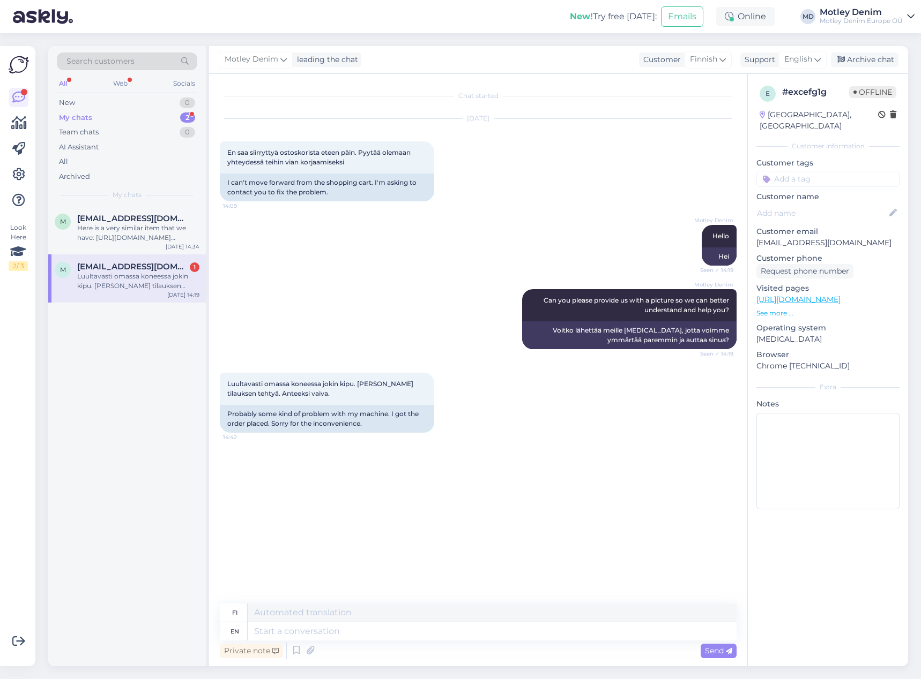
click at [126, 278] on div "Luultavasti omassa koneessa jokin kipu. [PERSON_NAME] tilauksen tehtyä. Anteeks…" at bounding box center [138, 281] width 122 height 19
click at [352, 511] on div "Chat started [DATE] En saa siirryttyä ostoskorista eteen päin. Pyytää olemaan y…" at bounding box center [483, 340] width 526 height 510
click at [412, 637] on textarea at bounding box center [492, 632] width 489 height 18
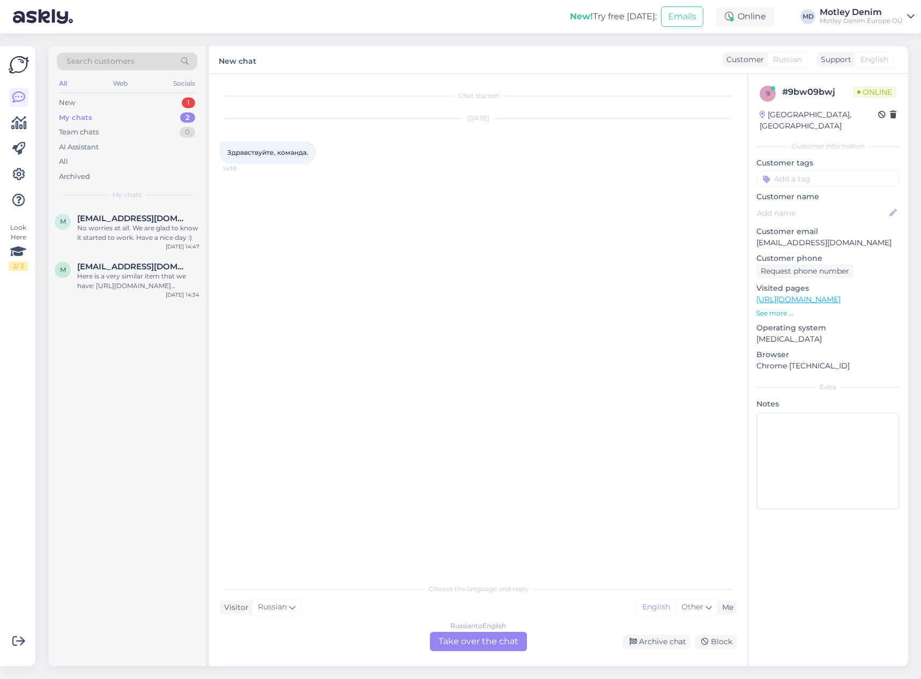
click at [244, 152] on span "Здравствуйте, команда." at bounding box center [267, 152] width 81 height 8
drag, startPoint x: 244, startPoint y: 152, endPoint x: 282, endPoint y: 148, distance: 38.2
click at [282, 148] on span "Здравствуйте, команда." at bounding box center [267, 152] width 81 height 8
copy span "Здравствуйте, команда"
click at [459, 643] on div "Russian to English Take over the chat" at bounding box center [478, 642] width 97 height 19
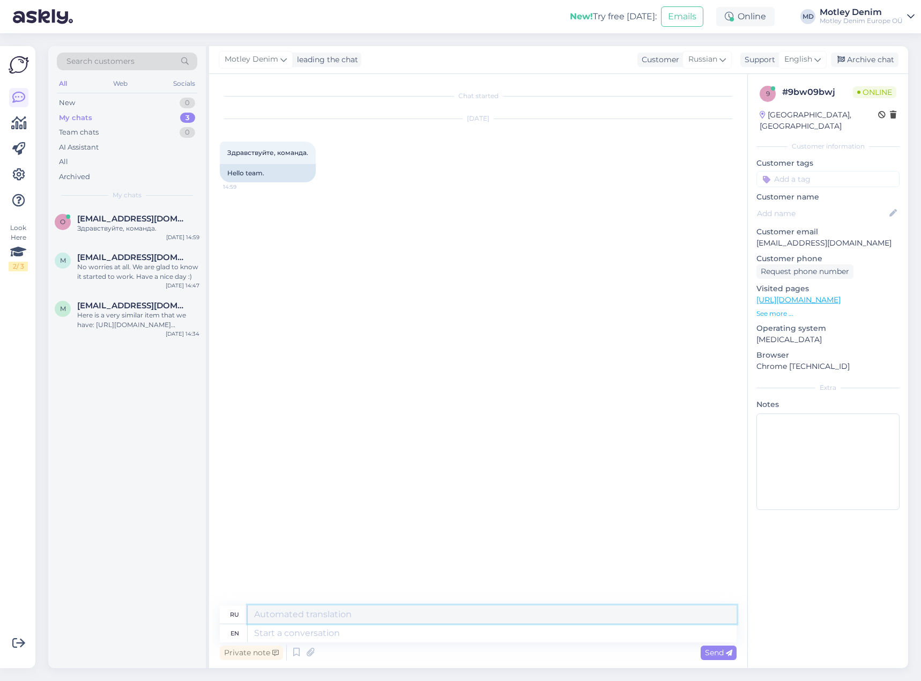
click at [502, 614] on textarea at bounding box center [492, 614] width 489 height 18
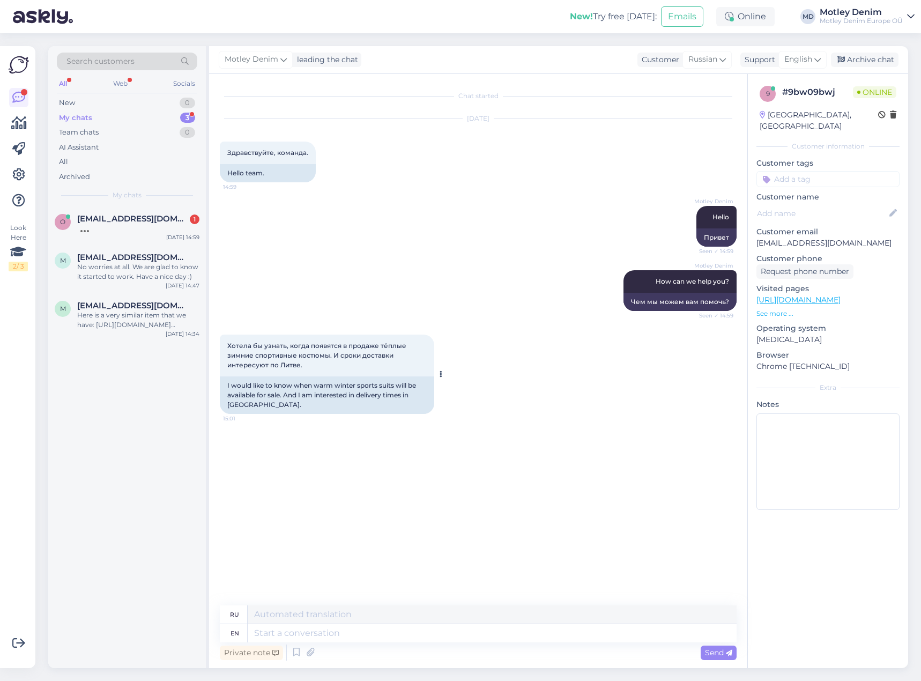
click at [237, 346] on span "Хотела бы узнать, когда появятся в продаже тёплые зимние спортивные костюмы. И …" at bounding box center [317, 354] width 181 height 27
drag, startPoint x: 237, startPoint y: 346, endPoint x: 298, endPoint y: 362, distance: 63.3
click at [298, 362] on span "Хотела бы узнать, когда появятся в продаже тёплые зимние спортивные костюмы. И …" at bounding box center [317, 354] width 181 height 27
copy span "Хотела бы узнать, когда появятся в продаже тёплые зимние спортивные костюмы. И …"
click at [315, 483] on div "Chat started [DATE] Здравствуйте, команда. 14:59 Hello team. Motley Denim Hello…" at bounding box center [483, 334] width 526 height 499
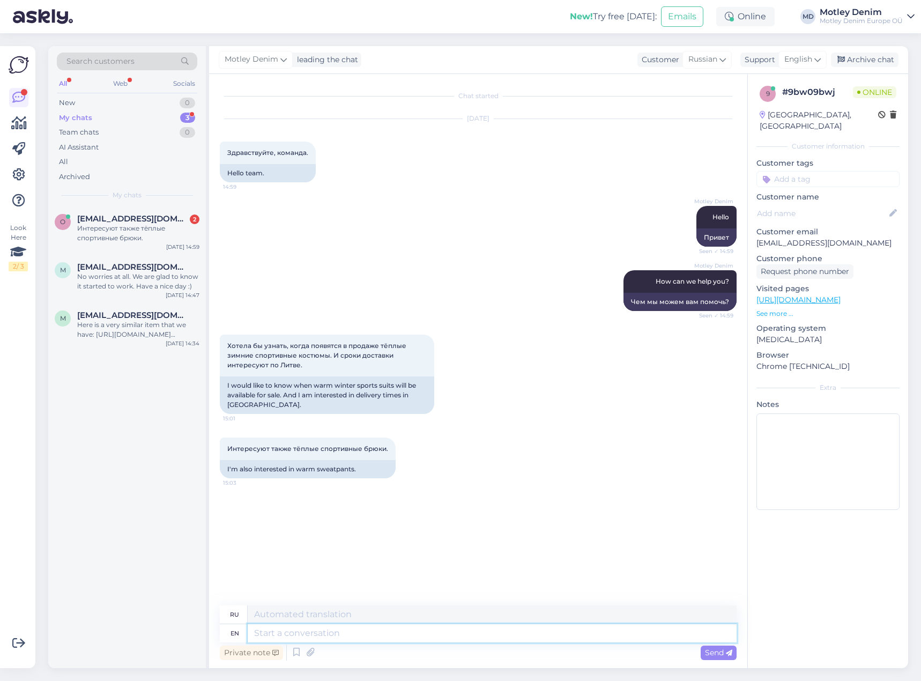
click at [369, 630] on textarea at bounding box center [492, 633] width 489 height 18
click at [366, 632] on textarea at bounding box center [492, 633] width 489 height 18
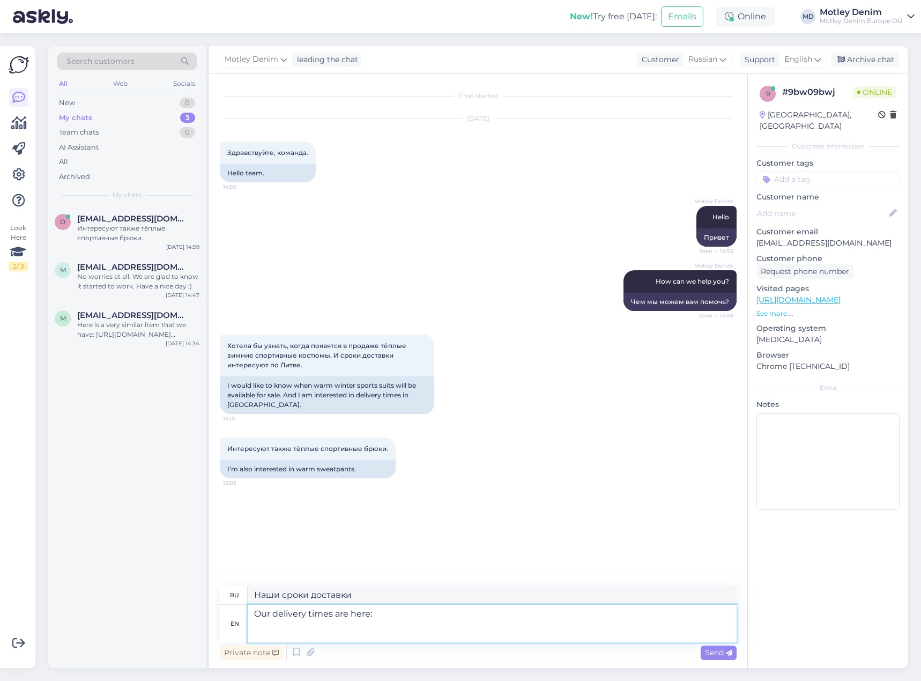
paste textarea "[URL][DOMAIN_NAME]"
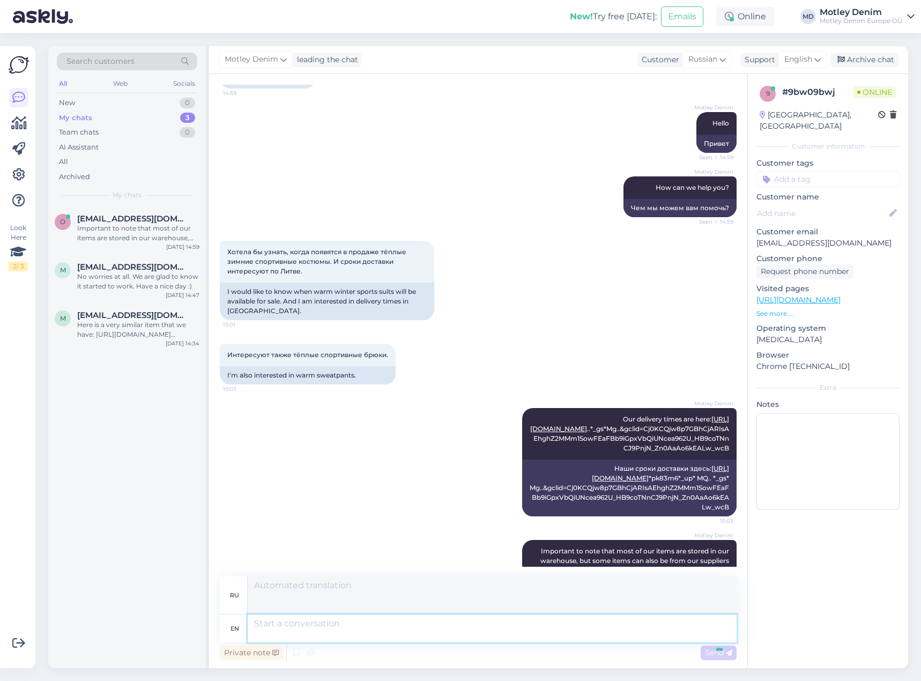
scroll to position [177, 0]
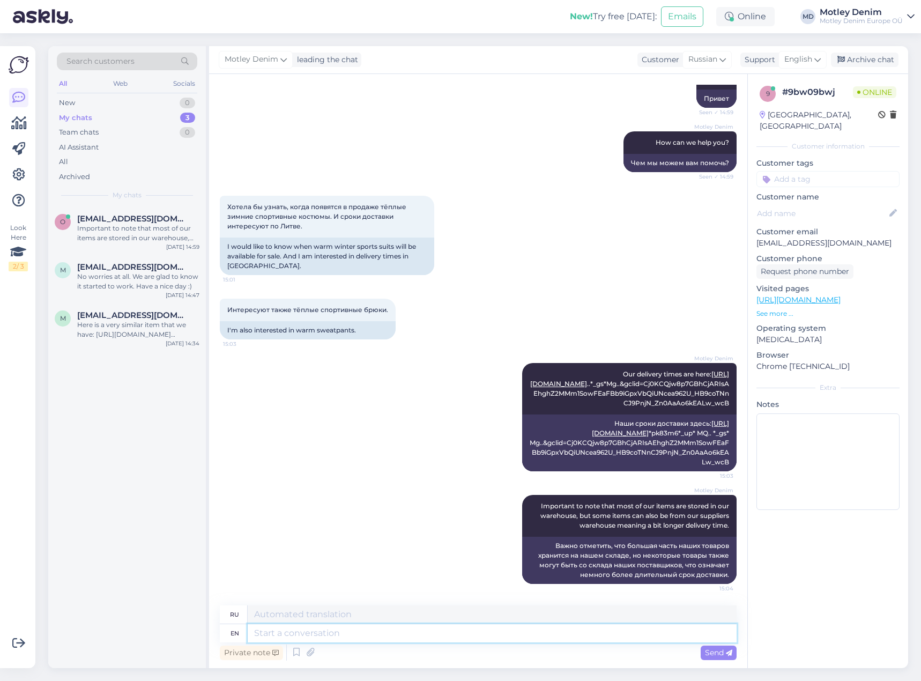
click at [510, 635] on textarea at bounding box center [492, 633] width 489 height 18
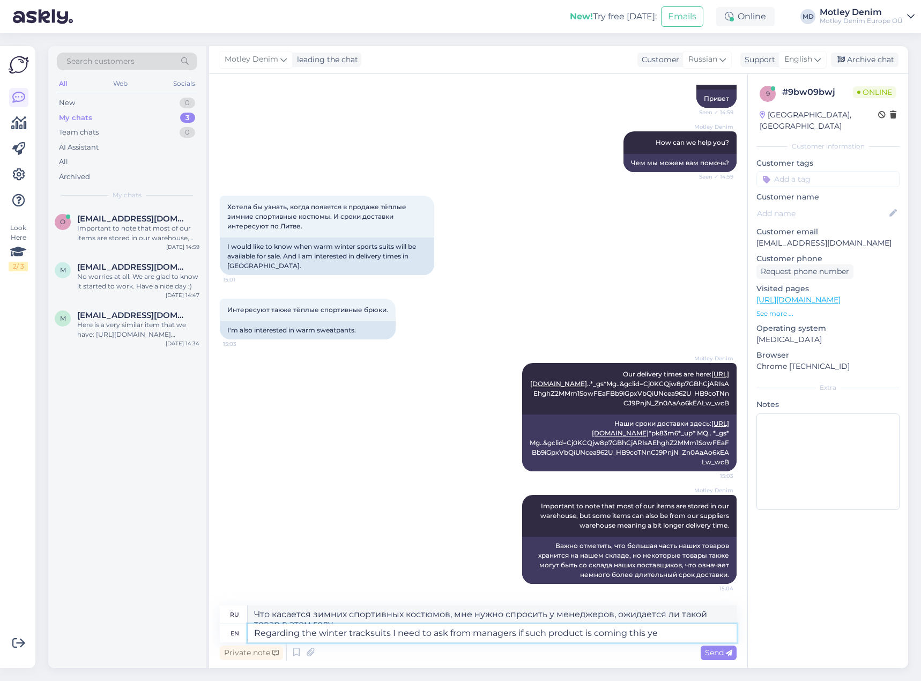
scroll to position [187, 0]
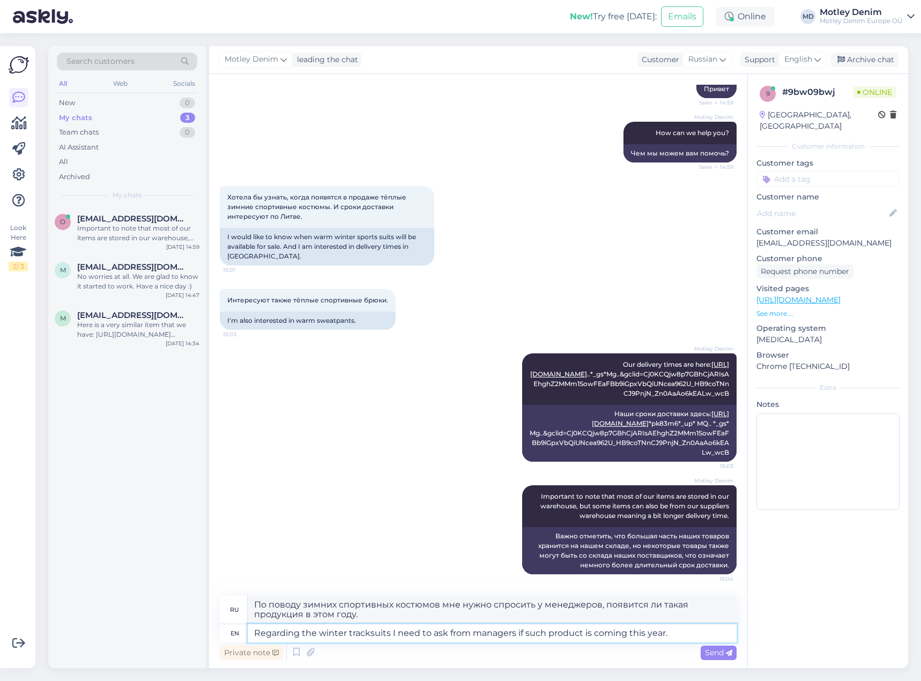
click at [682, 630] on textarea "Regarding the winter tracksuits I need to ask from managers if such product is …" at bounding box center [492, 633] width 489 height 18
click at [720, 654] on span "Send" at bounding box center [718, 652] width 27 height 10
click at [710, 653] on span "Send" at bounding box center [718, 652] width 27 height 10
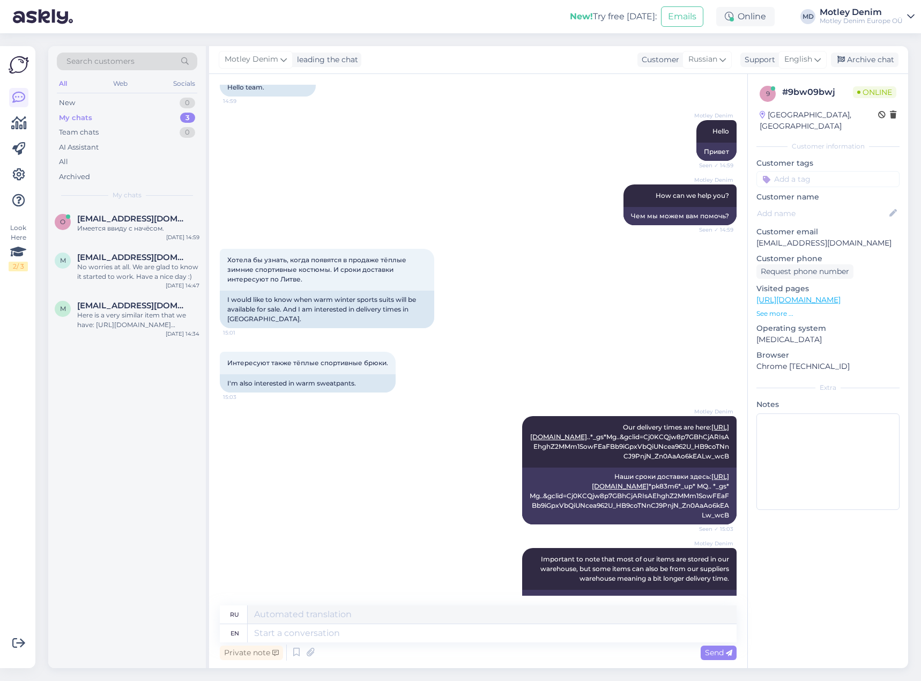
scroll to position [335, 0]
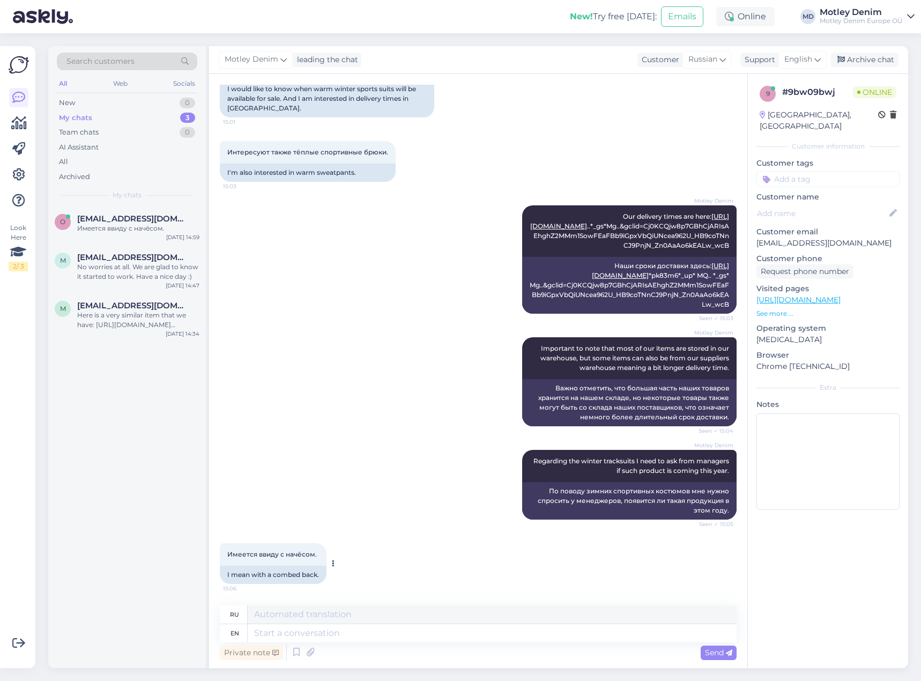
click at [230, 553] on span "Имеется ввиду с начёсом." at bounding box center [271, 554] width 89 height 8
click at [236, 551] on span "Имеется ввиду с начёсом." at bounding box center [271, 554] width 89 height 8
drag, startPoint x: 236, startPoint y: 551, endPoint x: 301, endPoint y: 550, distance: 64.8
click at [301, 550] on span "Имеется ввиду с начёсом." at bounding box center [271, 554] width 89 height 8
copy span "Имеется ввиду с начёсом"
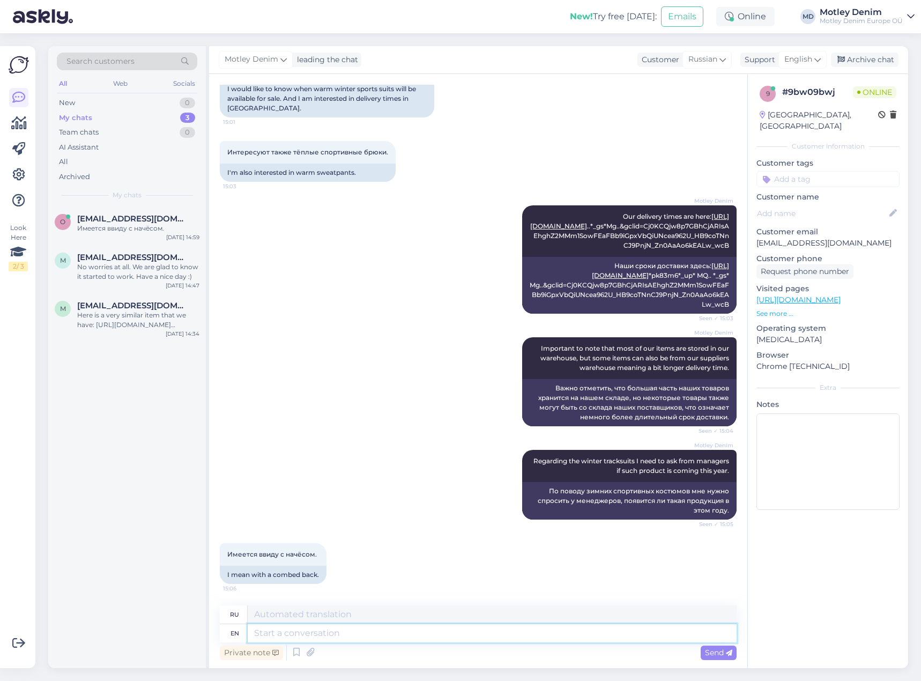
click at [273, 634] on textarea at bounding box center [492, 633] width 489 height 18
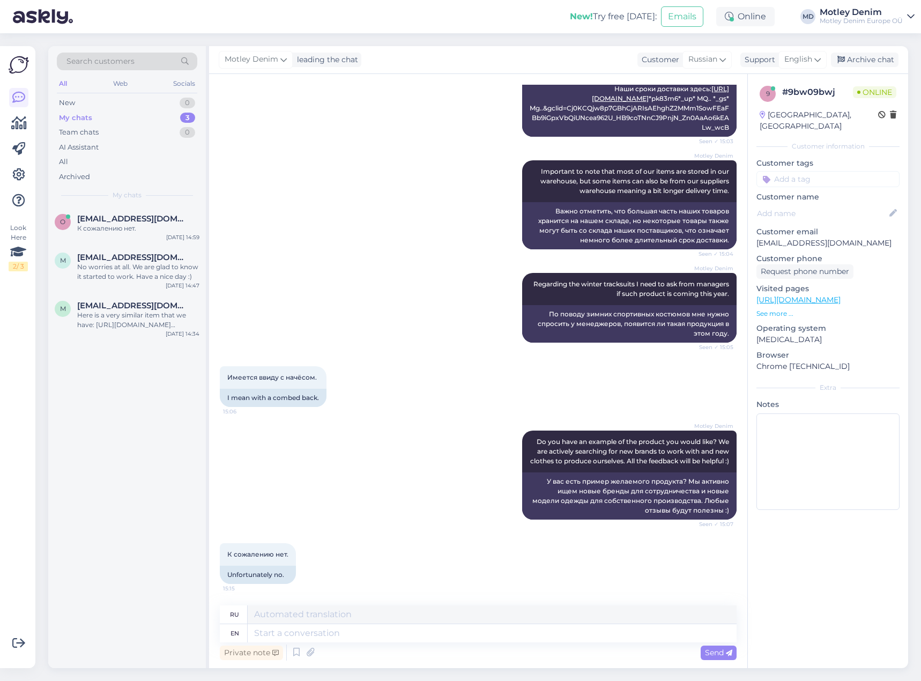
scroll to position [521, 0]
click at [412, 634] on textarea at bounding box center [492, 633] width 489 height 18
click at [424, 557] on div "К сожалению нет. 15:15 Unfortunately no." at bounding box center [478, 563] width 517 height 64
click at [401, 636] on textarea at bounding box center [492, 633] width 489 height 18
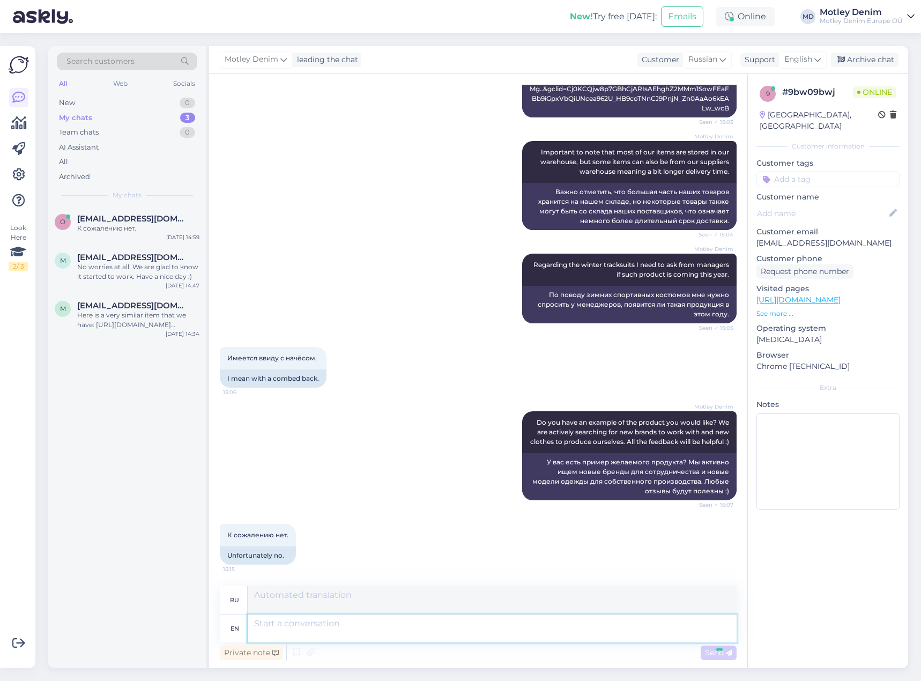
scroll to position [615, 0]
